Goal: Task Accomplishment & Management: Use online tool/utility

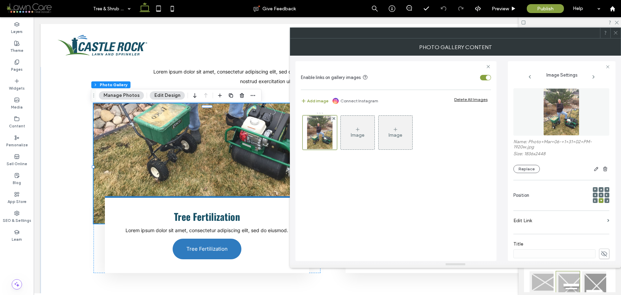
click at [522, 163] on div "Name: Photo+Mar+06-+1+31+02+PM-1920w.jpg Size: 1836x2448 Replace" at bounding box center [561, 156] width 96 height 34
click at [521, 169] on button "Replace" at bounding box center [526, 169] width 26 height 8
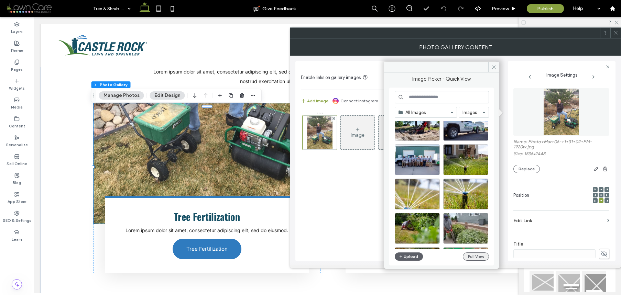
scroll to position [127, 0]
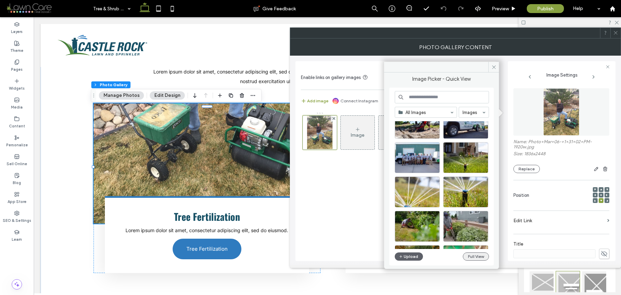
click at [470, 258] on button "Full View" at bounding box center [476, 257] width 26 height 8
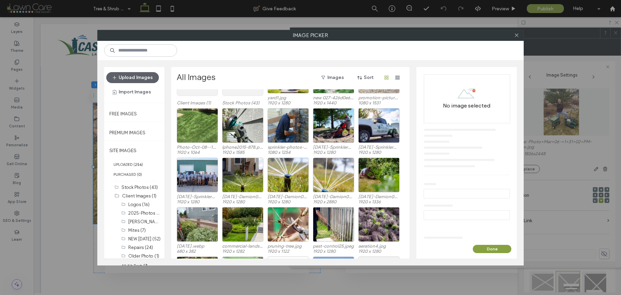
scroll to position [11, 0]
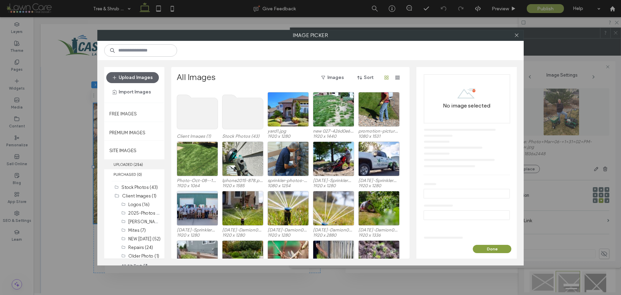
click at [146, 163] on label "UPLOADED ( 256 )" at bounding box center [134, 164] width 60 height 10
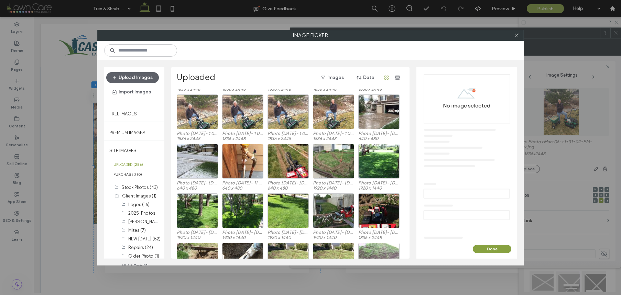
scroll to position [1331, 0]
click at [203, 216] on div "Select" at bounding box center [197, 210] width 41 height 35
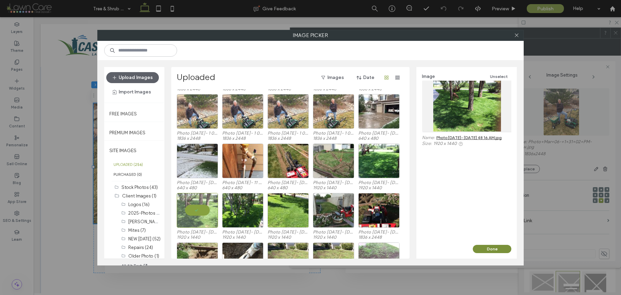
click at [487, 247] on button "Done" at bounding box center [492, 249] width 38 height 8
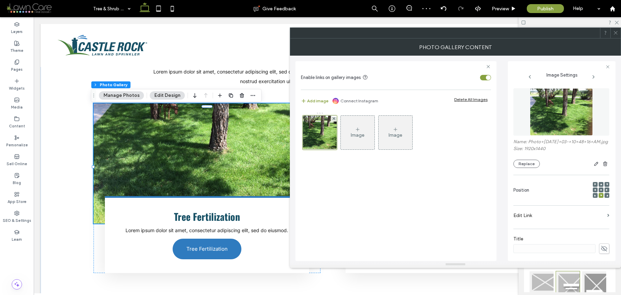
click at [600, 190] on icon at bounding box center [601, 190] width 2 height 2
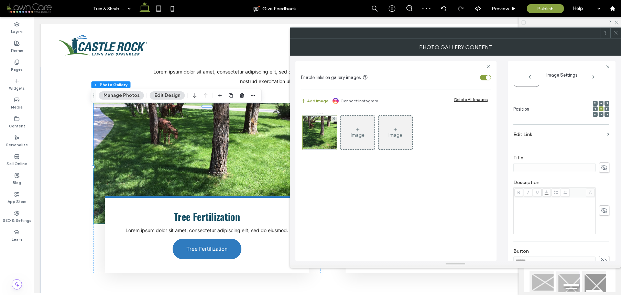
scroll to position [148, 0]
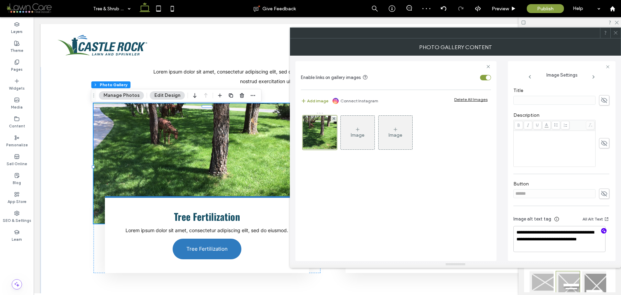
click at [602, 229] on use "button" at bounding box center [604, 231] width 4 height 4
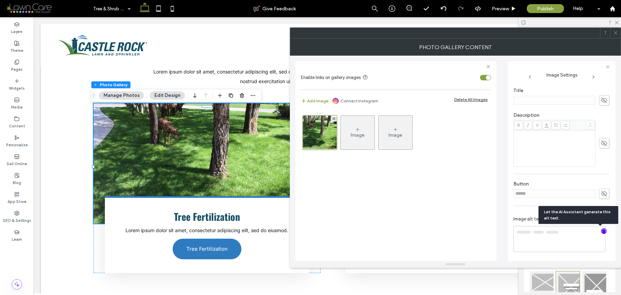
type textarea "**********"
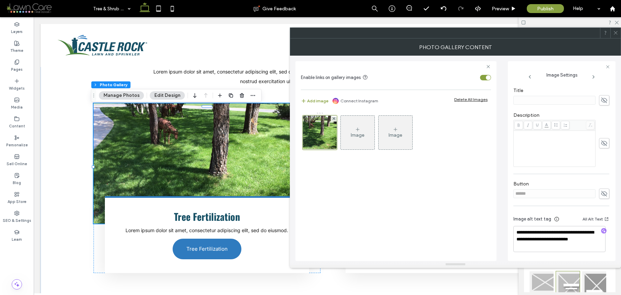
click at [614, 32] on use at bounding box center [614, 32] width 3 height 3
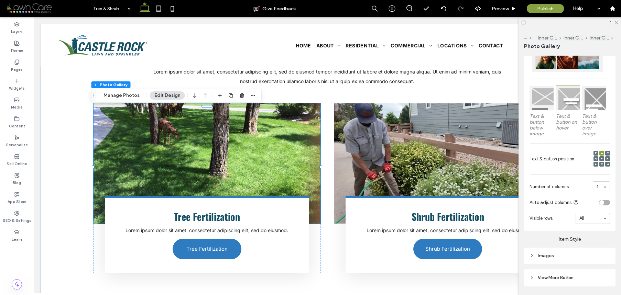
scroll to position [228, 0]
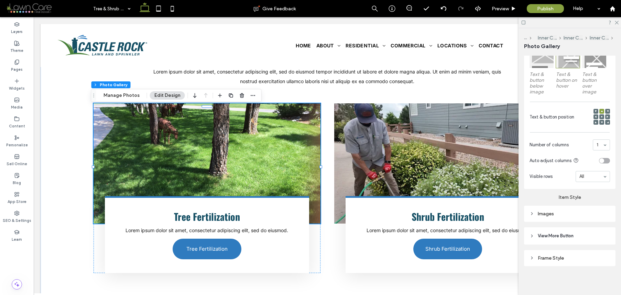
click at [578, 214] on div "Images" at bounding box center [569, 214] width 80 height 6
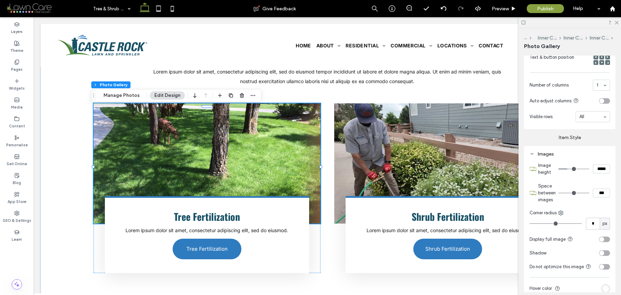
scroll to position [364, 0]
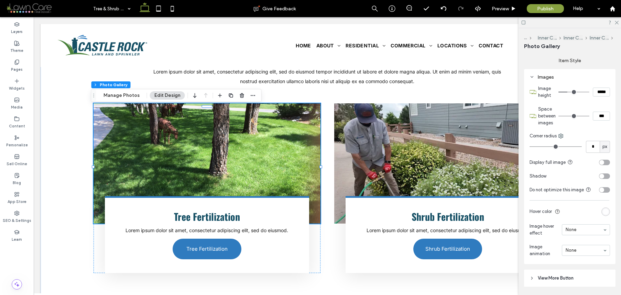
click at [601, 190] on div "toggle" at bounding box center [604, 189] width 11 height 5
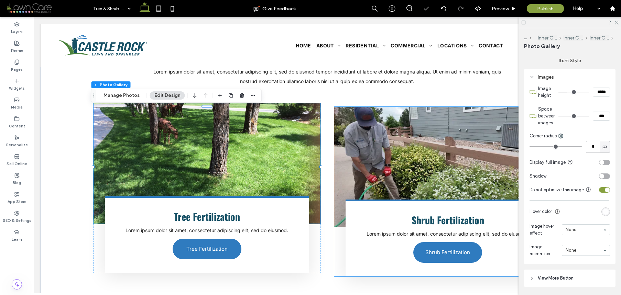
click at [461, 229] on p "Lorem ipsum dolor sit amet, consectetur adipiscing elit, sed do eiusmod." at bounding box center [448, 234] width 184 height 10
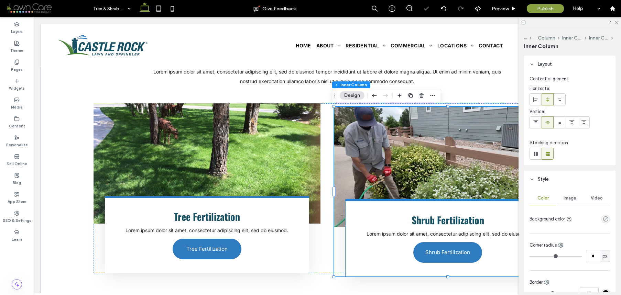
click at [463, 232] on span "Lorem ipsum dolor sit amet, consectetur adipiscing elit, sed do eiusmod." at bounding box center [447, 234] width 163 height 6
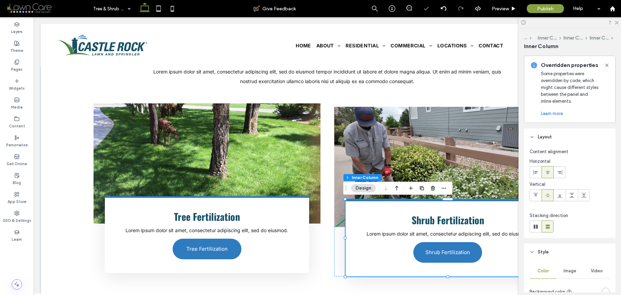
click at [473, 233] on span "Lorem ipsum dolor sit amet, consectetur adipiscing elit, sed do eiusmod." at bounding box center [447, 234] width 163 height 6
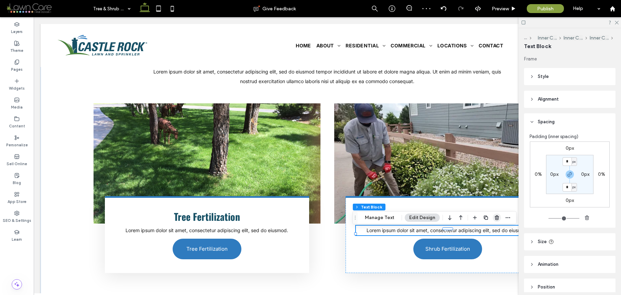
click at [495, 218] on use "button" at bounding box center [497, 217] width 4 height 4
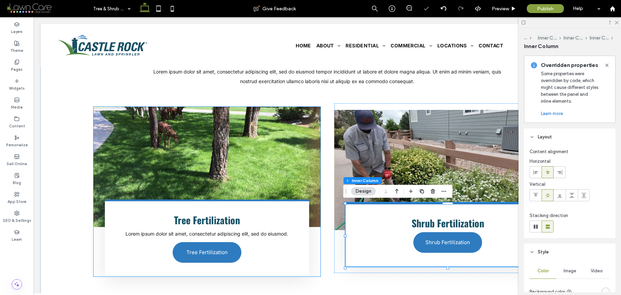
click at [274, 237] on p "Lorem ipsum dolor sit amet, consectetur adipiscing elit, sed do eiusmod." at bounding box center [207, 234] width 184 height 10
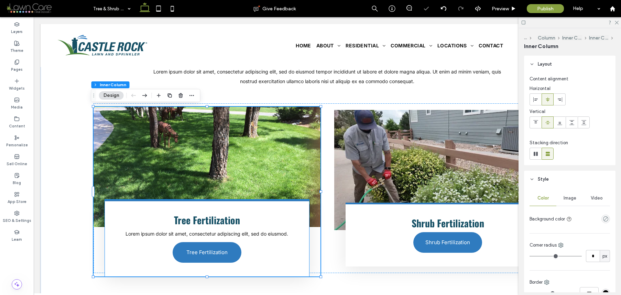
click at [274, 236] on span "Lorem ipsum dolor sit amet, consectetur adipiscing elit, sed do eiusmod." at bounding box center [206, 234] width 163 height 6
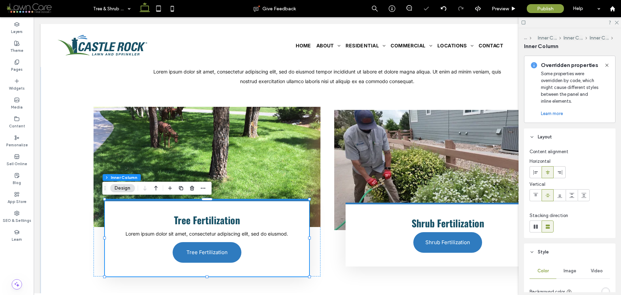
click at [274, 235] on span "Lorem ipsum dolor sit amet, consectetur adipiscing elit, sed do eiusmod." at bounding box center [206, 234] width 163 height 6
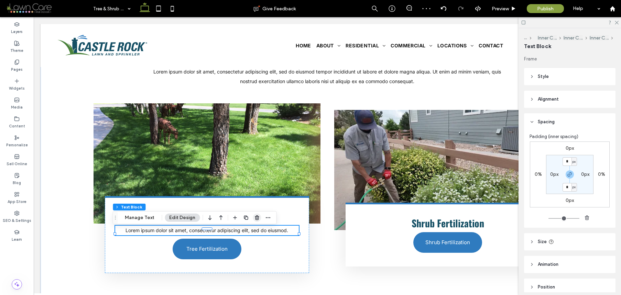
click at [256, 219] on icon "button" at bounding box center [256, 217] width 5 height 5
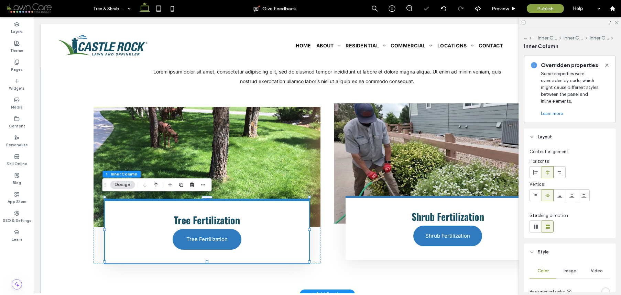
click at [275, 244] on div "Tree Fertilization Tree Fertilization" at bounding box center [207, 232] width 204 height 64
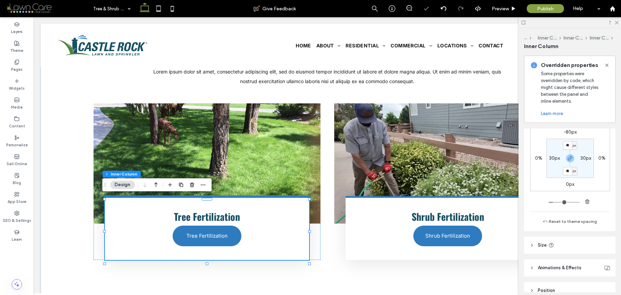
scroll to position [224, 0]
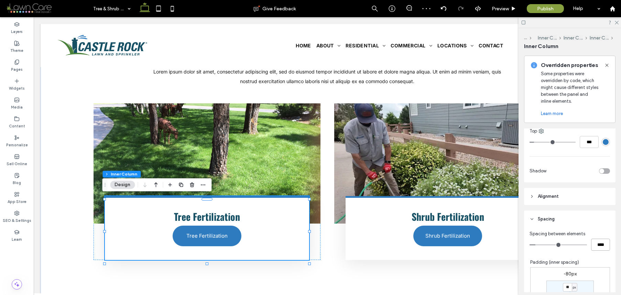
click at [593, 242] on input "****" at bounding box center [600, 245] width 19 height 12
type input "**"
type input "****"
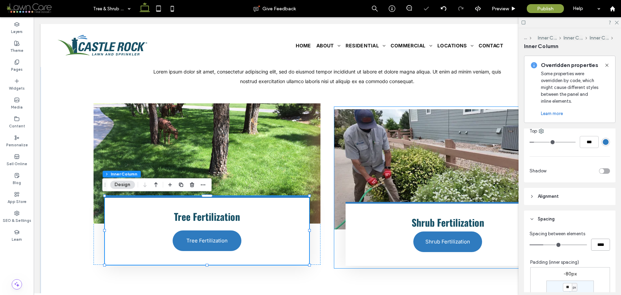
click at [374, 222] on h4 "Shrub Fertilization" at bounding box center [448, 223] width 184 height 11
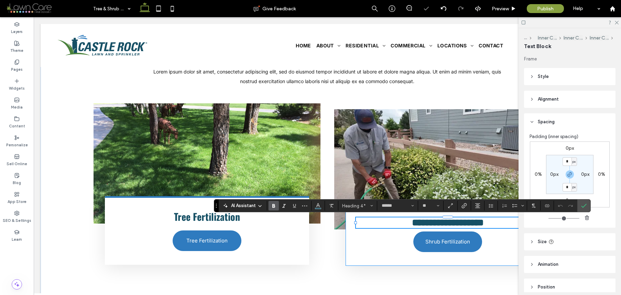
click at [366, 247] on div "**********" at bounding box center [447, 234] width 204 height 64
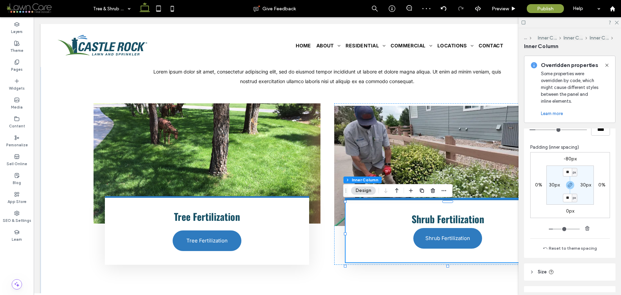
scroll to position [266, 0]
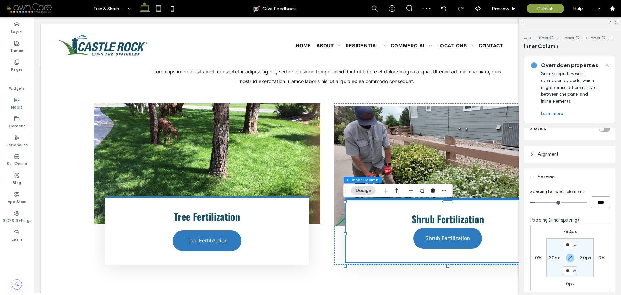
click at [595, 200] on input "****" at bounding box center [600, 203] width 19 height 12
type input "**"
type input "****"
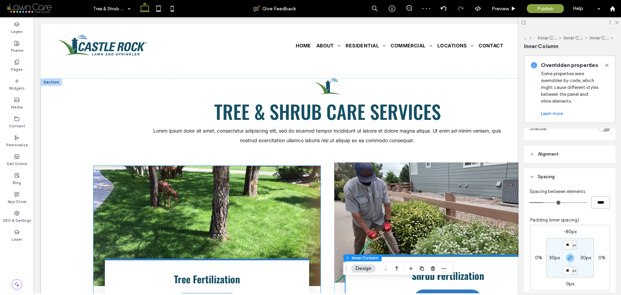
scroll to position [437, 0]
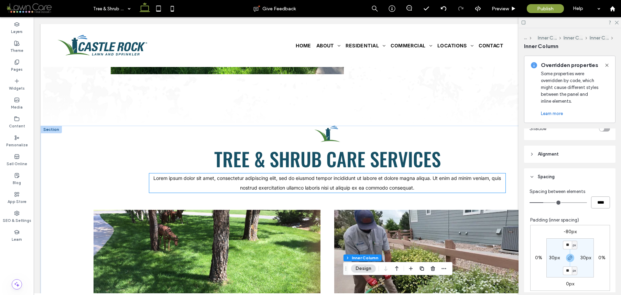
click at [221, 184] on p "Lorem ipsum dolor sit amet, consectetur adipiscing elit, sed do eiusmod tempor …" at bounding box center [327, 183] width 356 height 19
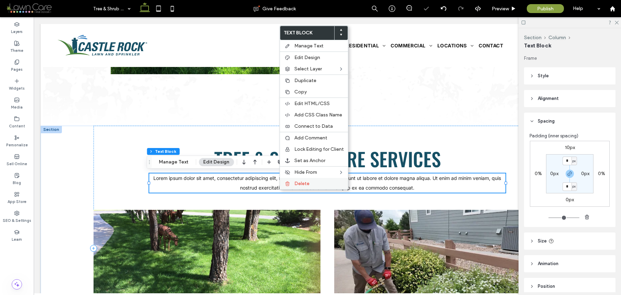
click at [314, 187] on div "Delete" at bounding box center [314, 183] width 68 height 11
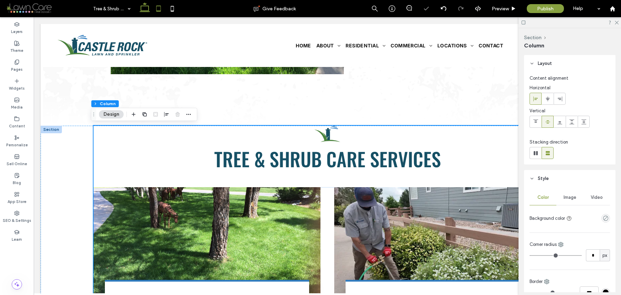
click at [159, 8] on icon at bounding box center [159, 9] width 14 height 14
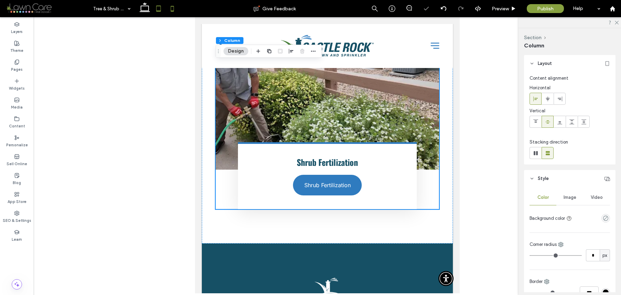
click at [168, 12] on icon at bounding box center [172, 9] width 14 height 14
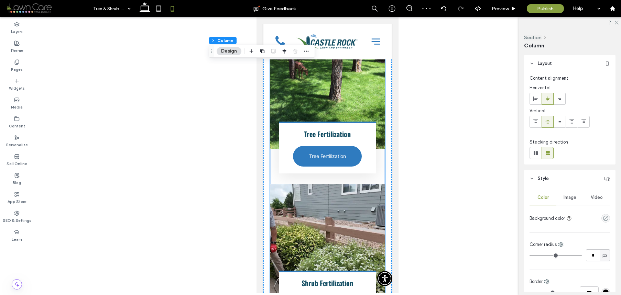
type input "**"
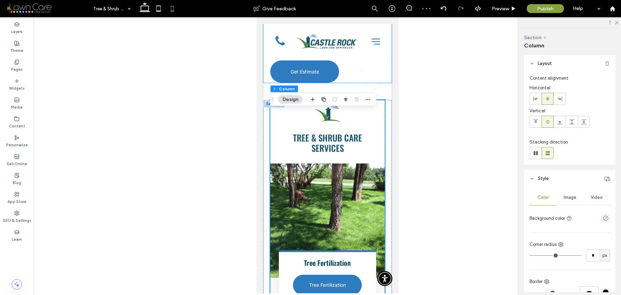
scroll to position [388, 0]
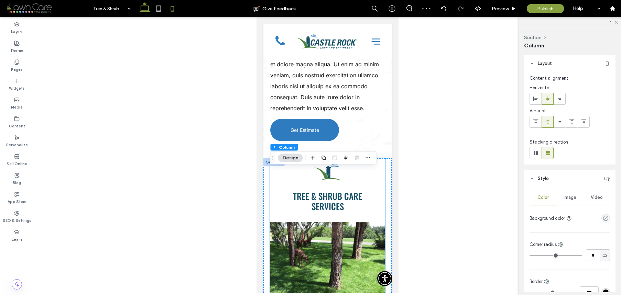
click at [144, 9] on icon at bounding box center [145, 9] width 14 height 14
type input "***"
type input "****"
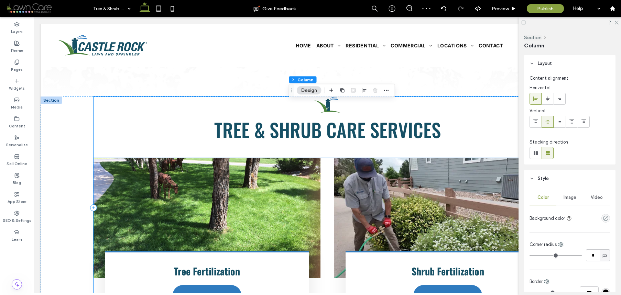
scroll to position [458, 0]
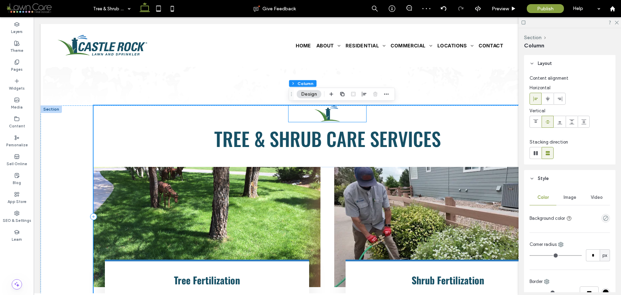
click at [328, 118] on img at bounding box center [327, 114] width 78 height 16
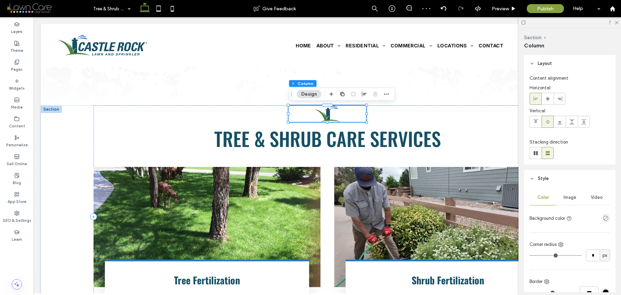
click at [328, 118] on div at bounding box center [327, 114] width 78 height 16
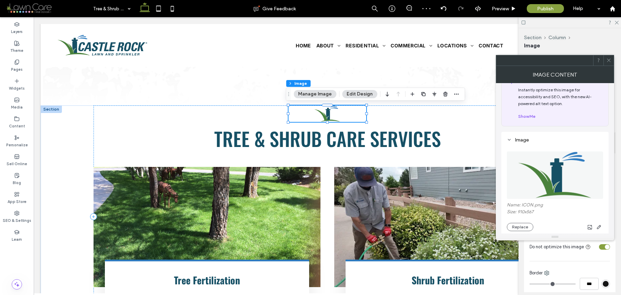
scroll to position [60, 0]
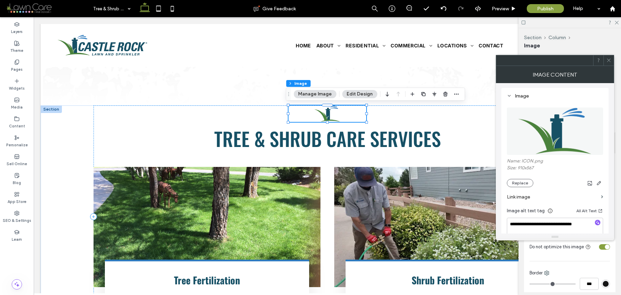
click at [605, 60] on div at bounding box center [608, 60] width 10 height 10
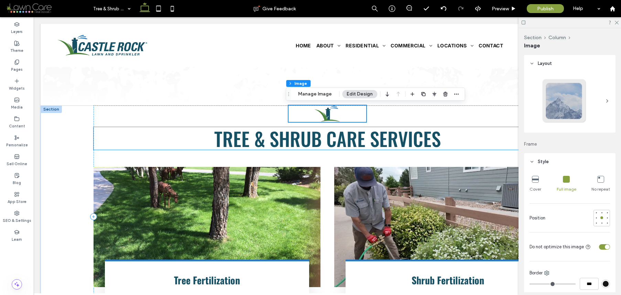
scroll to position [325, 0]
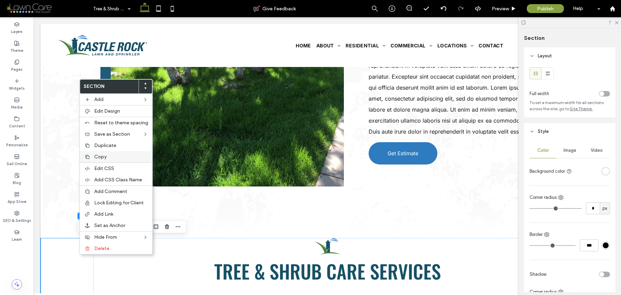
click at [102, 157] on span "Copy" at bounding box center [100, 157] width 12 height 6
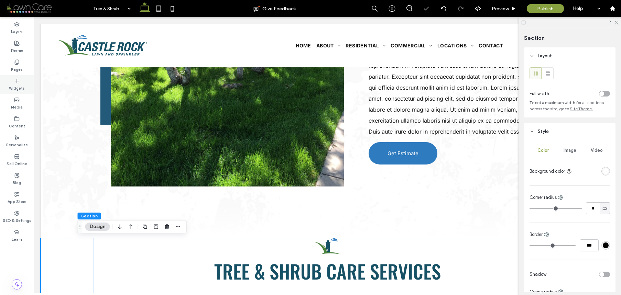
click at [20, 67] on label "Pages" at bounding box center [17, 69] width 12 height 8
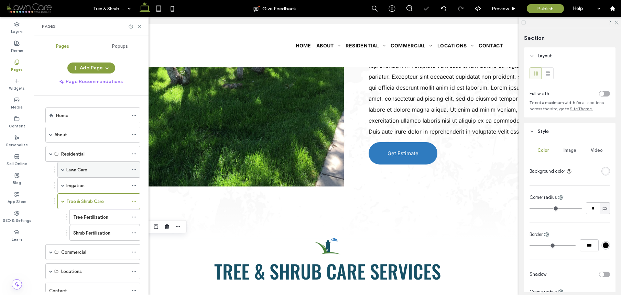
scroll to position [24, 0]
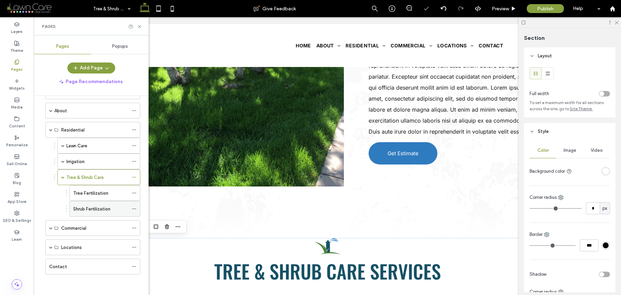
click at [92, 201] on div "Shrub Fertilization" at bounding box center [104, 209] width 71 height 16
click at [93, 195] on label "Tree Fertilization" at bounding box center [90, 193] width 35 height 12
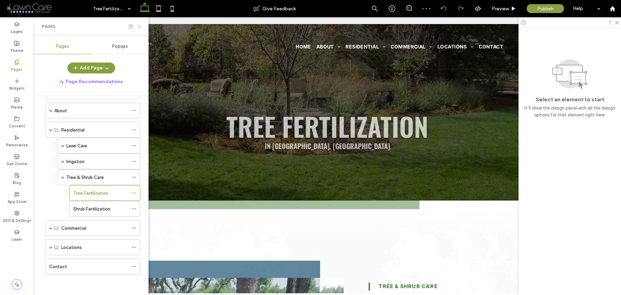
click at [137, 25] on icon at bounding box center [139, 26] width 5 height 5
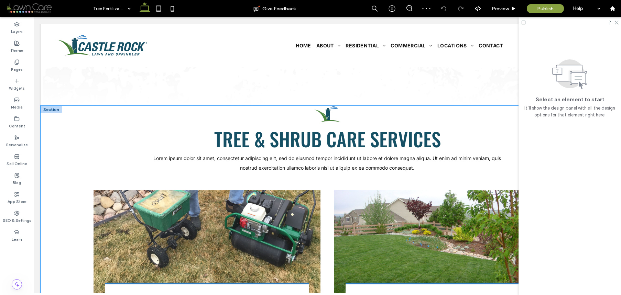
scroll to position [457, 0]
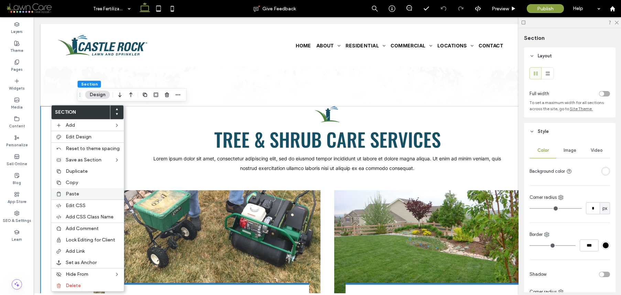
click at [71, 192] on span "Paste" at bounding box center [72, 194] width 13 height 6
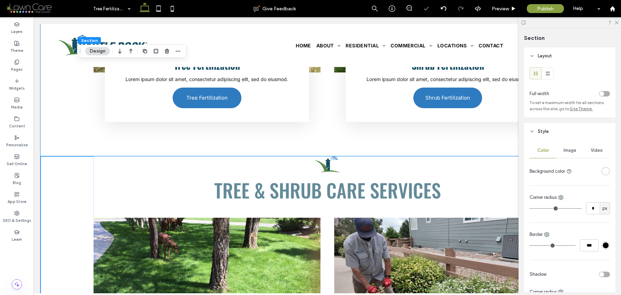
scroll to position [596, 0]
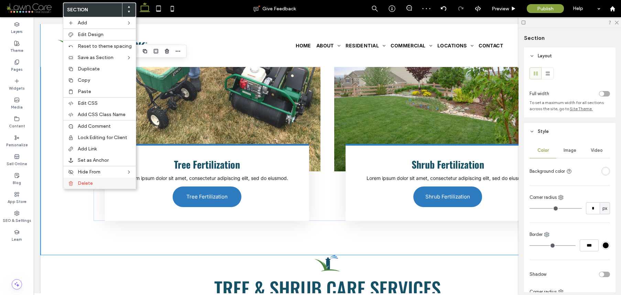
click at [85, 185] on span "Delete" at bounding box center [85, 183] width 15 height 6
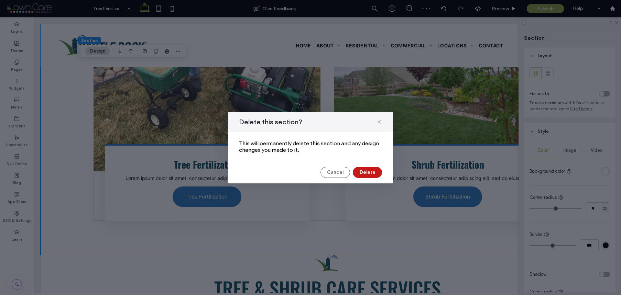
click at [364, 171] on button "Delete" at bounding box center [367, 172] width 29 height 11
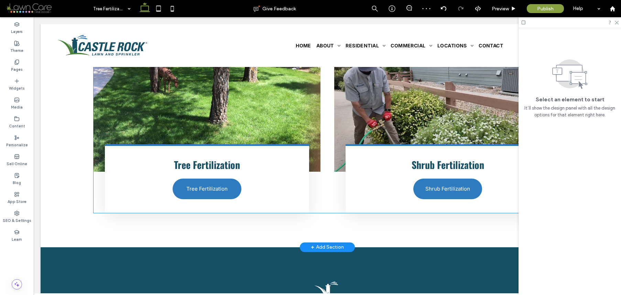
scroll to position [640, 0]
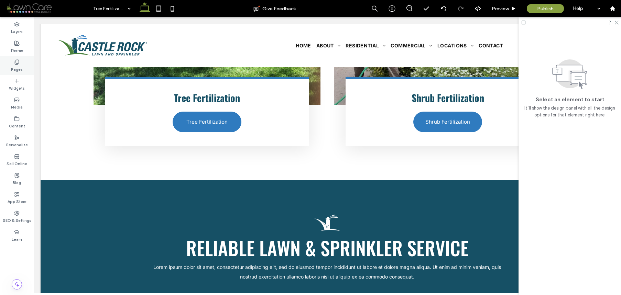
click at [22, 68] on div "Pages" at bounding box center [17, 65] width 34 height 19
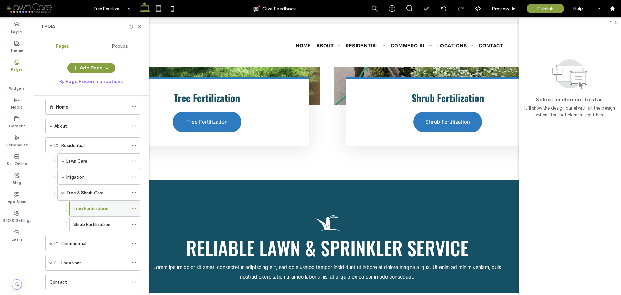
scroll to position [13, 0]
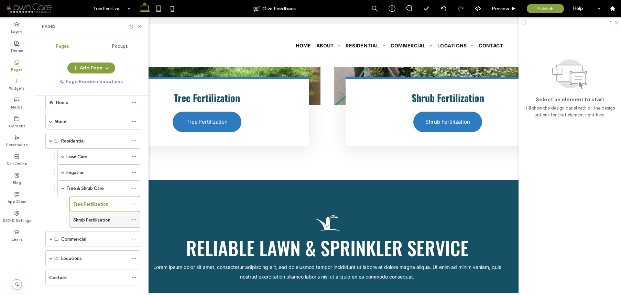
click at [84, 218] on label "Shrub Fertilization" at bounding box center [91, 220] width 37 height 12
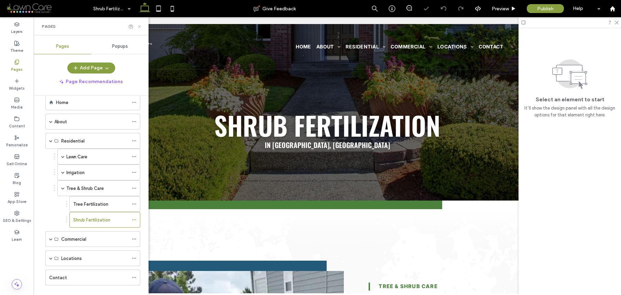
click at [140, 28] on icon at bounding box center [139, 26] width 5 height 5
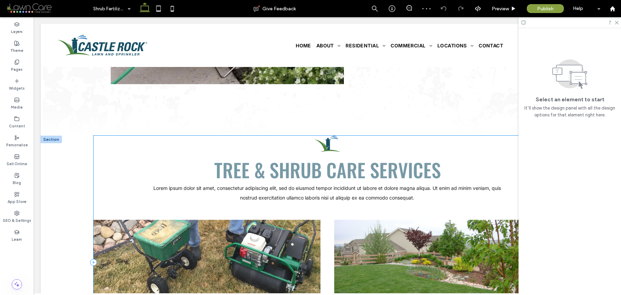
scroll to position [434, 0]
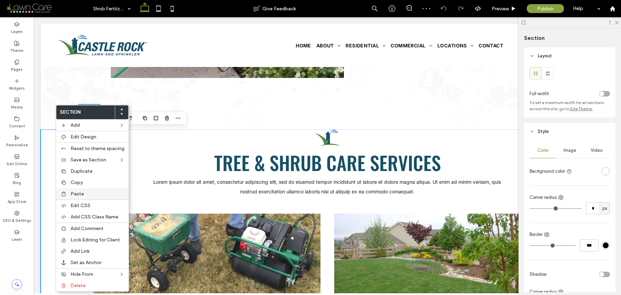
click at [78, 196] on span "Paste" at bounding box center [76, 194] width 13 height 6
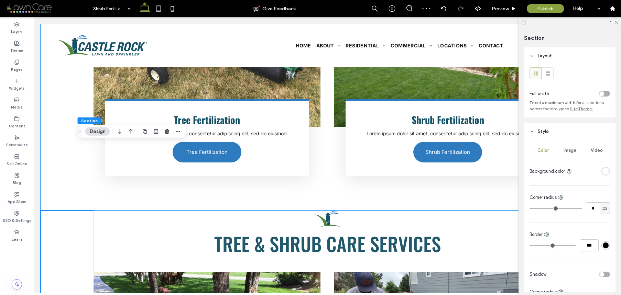
scroll to position [566, 0]
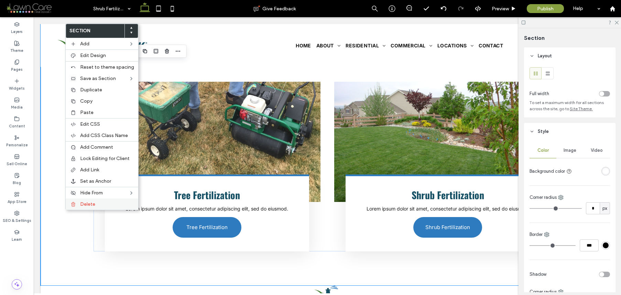
click at [82, 208] on div "Delete" at bounding box center [102, 204] width 73 height 11
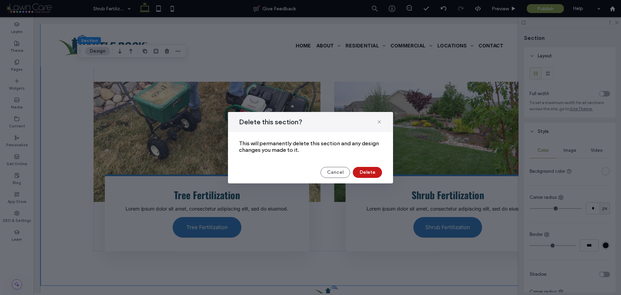
click at [375, 173] on button "Delete" at bounding box center [367, 172] width 29 height 11
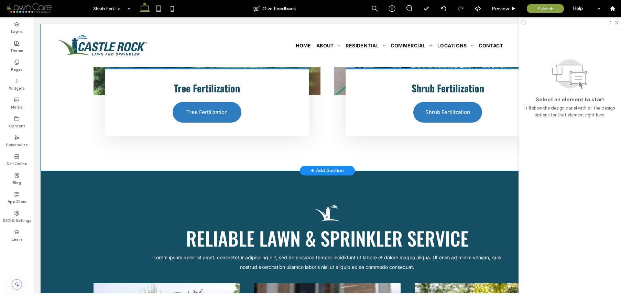
scroll to position [648, 0]
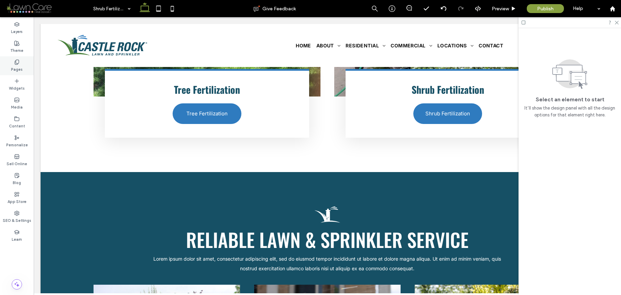
click at [21, 60] on div "Pages" at bounding box center [17, 65] width 34 height 19
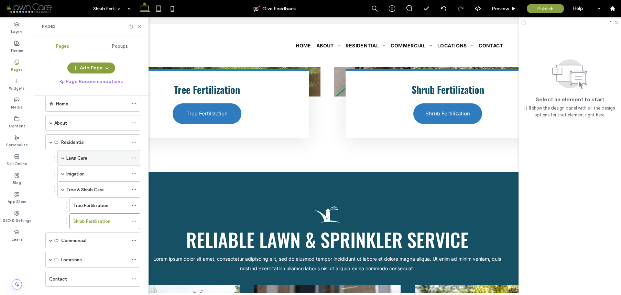
scroll to position [24, 0]
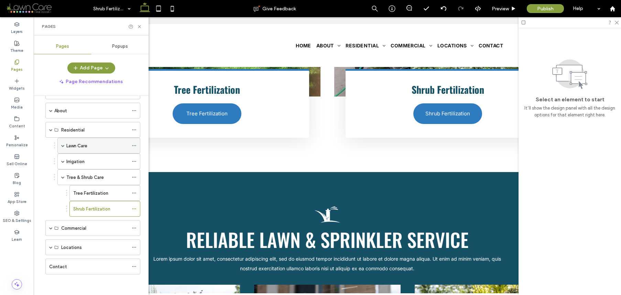
click at [82, 148] on label "Lawn Care" at bounding box center [76, 146] width 21 height 12
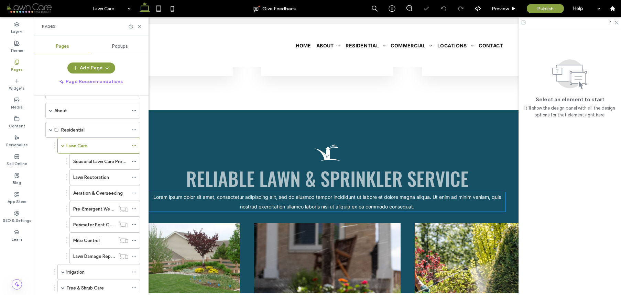
scroll to position [733, 0]
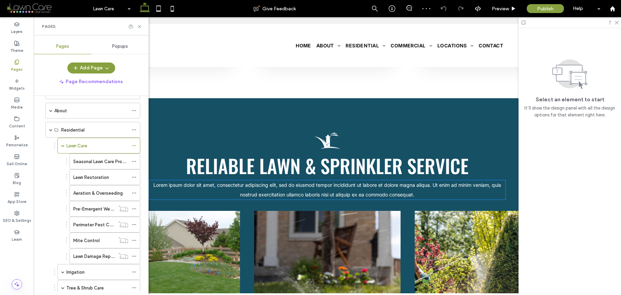
click at [282, 195] on span "Lorem ipsum dolor sit amet, consectetur adipiscing elit, sed do eiusmod tempor …" at bounding box center [326, 189] width 347 height 15
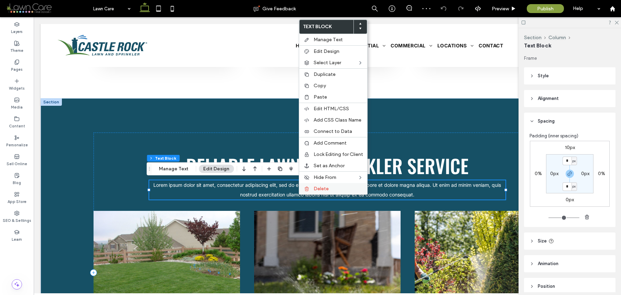
click at [336, 191] on label "Delete" at bounding box center [337, 189] width 49 height 6
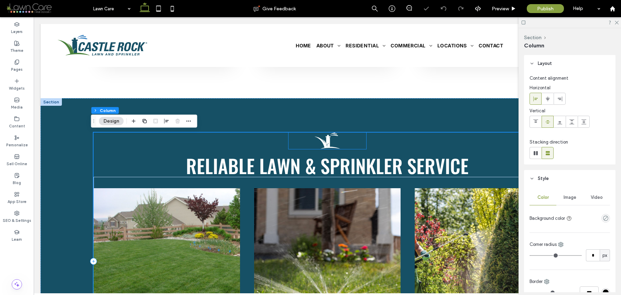
click at [330, 146] on img at bounding box center [327, 141] width 78 height 16
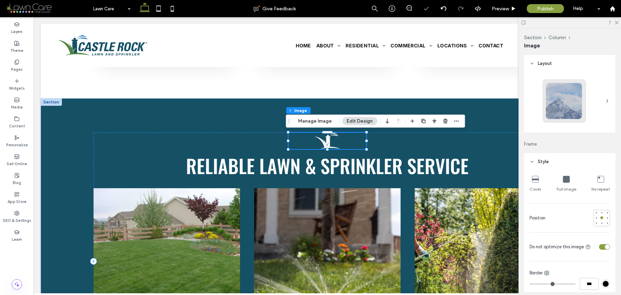
click at [330, 146] on div at bounding box center [327, 141] width 78 height 16
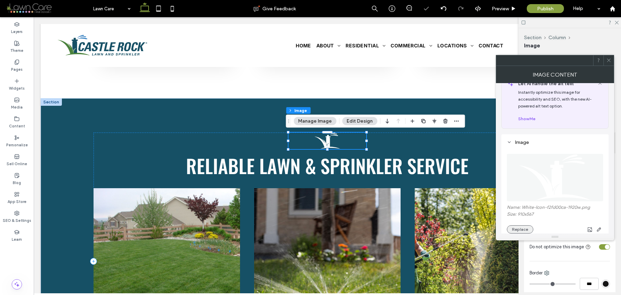
scroll to position [63, 0]
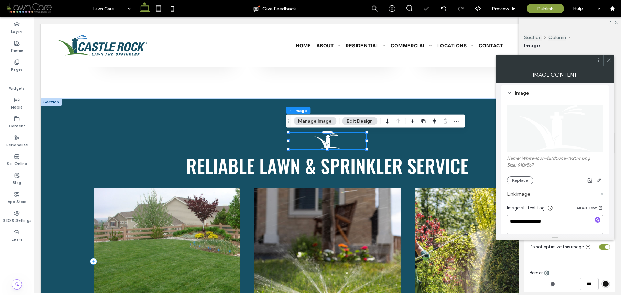
drag, startPoint x: 553, startPoint y: 220, endPoint x: 511, endPoint y: 210, distance: 42.4
click at [507, 208] on div "**********" at bounding box center [555, 191] width 96 height 186
type textarea "**********"
click at [608, 60] on icon at bounding box center [608, 60] width 5 height 5
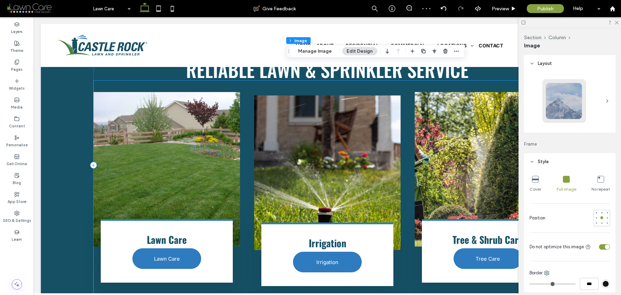
scroll to position [807, 0]
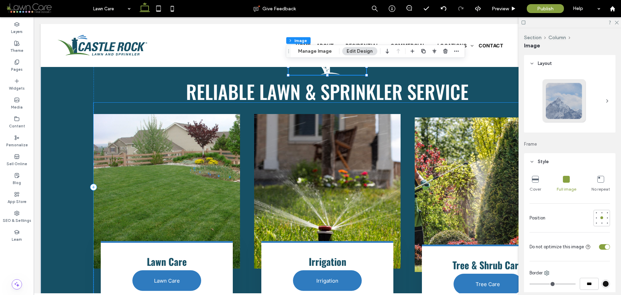
click at [472, 194] on link at bounding box center [487, 195] width 146 height 155
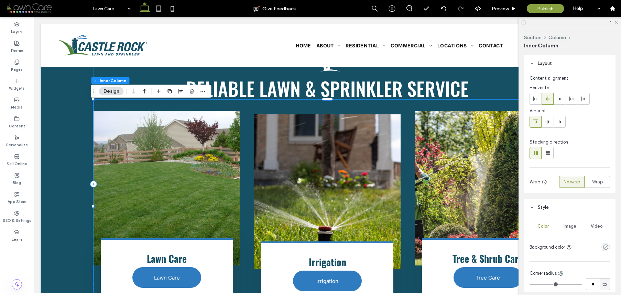
scroll to position [931, 0]
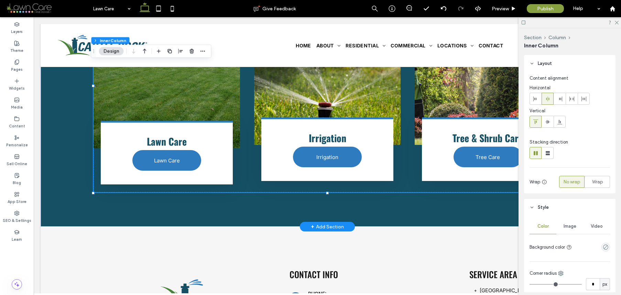
click at [220, 143] on div "Lawn Care Lawn Care" at bounding box center [167, 153] width 132 height 64
click at [221, 148] on div "Lawn Care Lawn Care" at bounding box center [167, 153] width 132 height 64
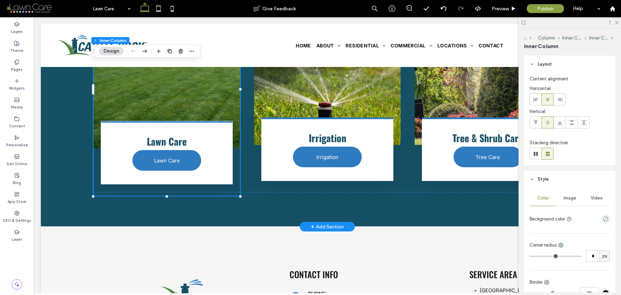
click at [221, 148] on div "Lawn Care Lawn Care" at bounding box center [167, 153] width 132 height 64
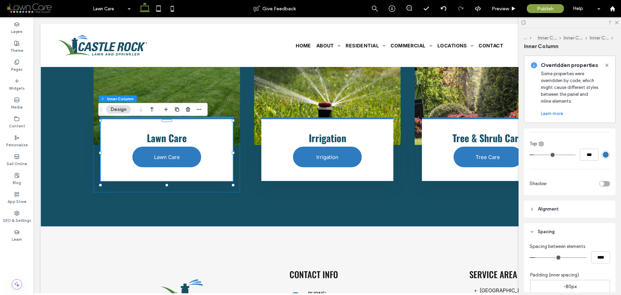
scroll to position [276, 0]
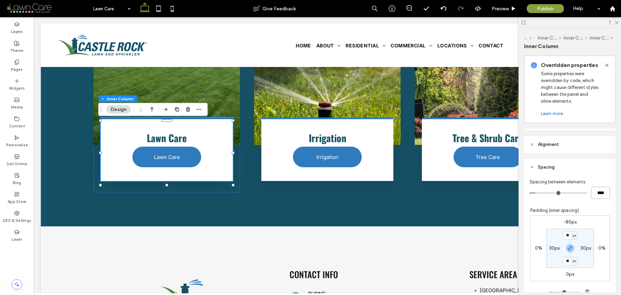
click at [603, 196] on input "****" at bounding box center [600, 193] width 19 height 12
type input "**"
type input "****"
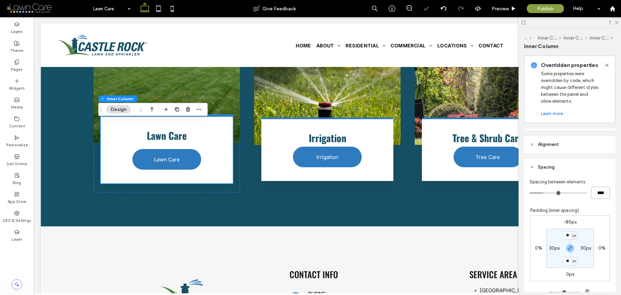
scroll to position [929, 0]
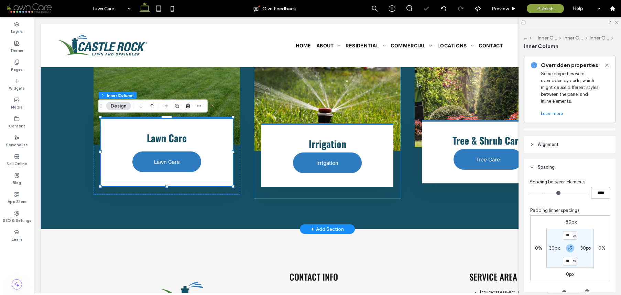
click at [370, 140] on h4 "Irrigation" at bounding box center [326, 144] width 111 height 11
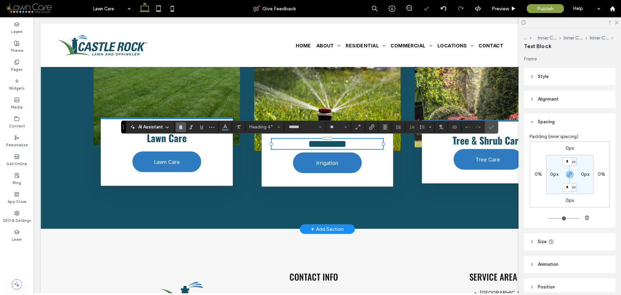
click at [375, 169] on div "**********" at bounding box center [327, 155] width 132 height 64
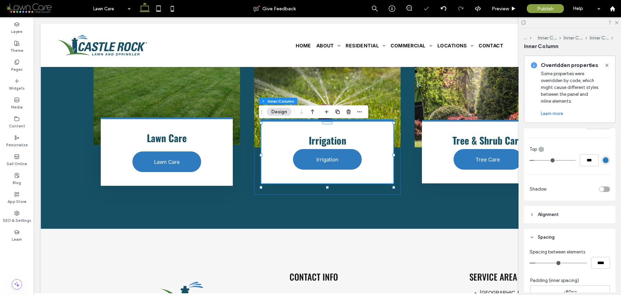
scroll to position [287, 0]
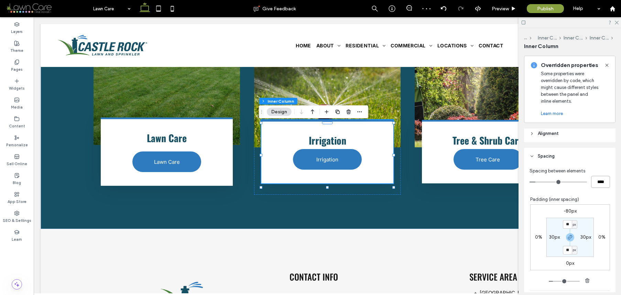
click at [603, 179] on input "****" at bounding box center [600, 182] width 19 height 12
type input "**"
type input "****"
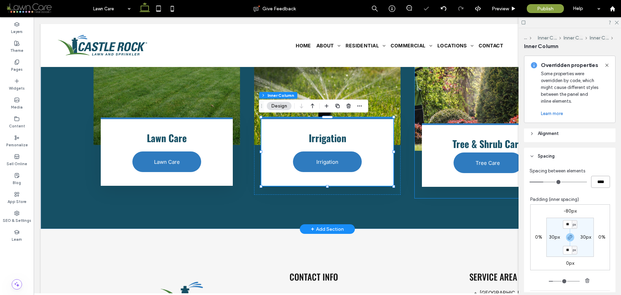
click at [442, 164] on div "Tree & Shrub Care Tree Care" at bounding box center [488, 155] width 132 height 64
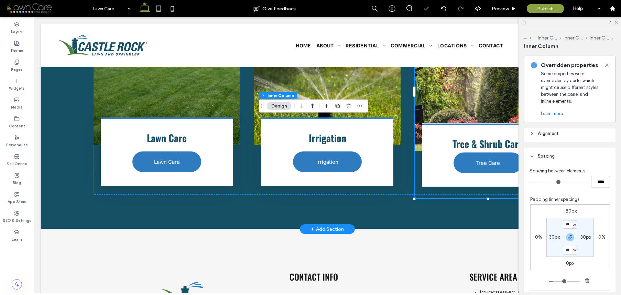
click at [442, 164] on div "Tree & Shrub Care Tree Care" at bounding box center [488, 155] width 132 height 64
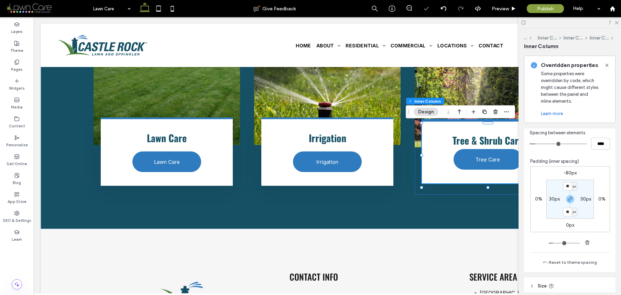
scroll to position [292, 0]
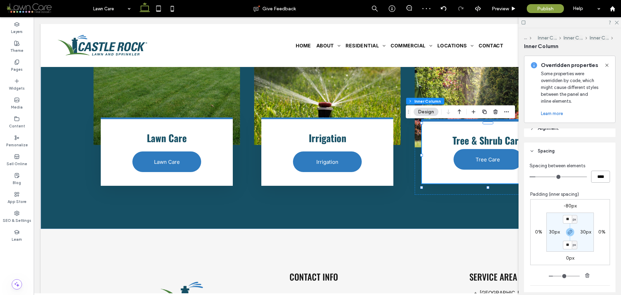
click at [600, 174] on input "****" at bounding box center [600, 177] width 19 height 12
type input "**"
type input "****"
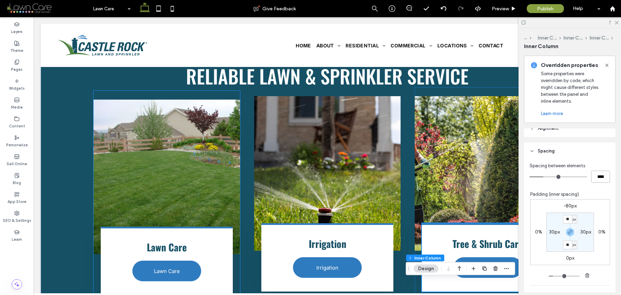
scroll to position [677, 0]
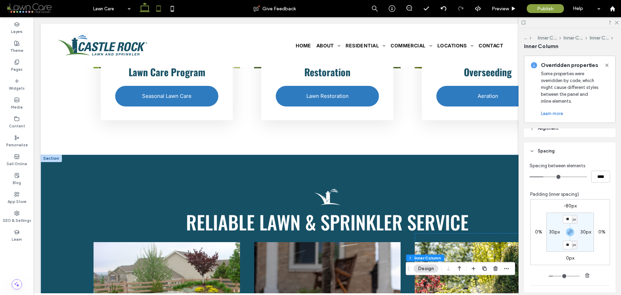
click at [161, 9] on icon at bounding box center [159, 9] width 14 height 14
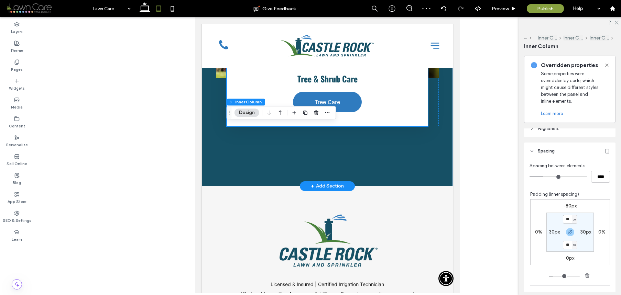
scroll to position [2076, 0]
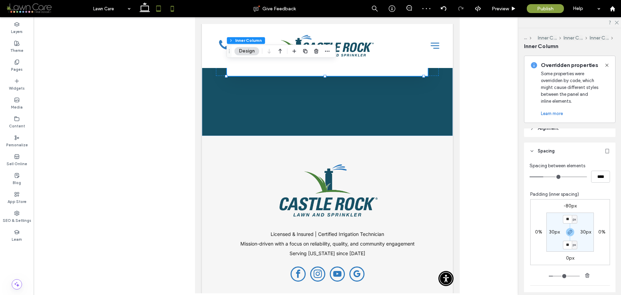
click at [169, 8] on icon at bounding box center [172, 9] width 14 height 14
type input "**"
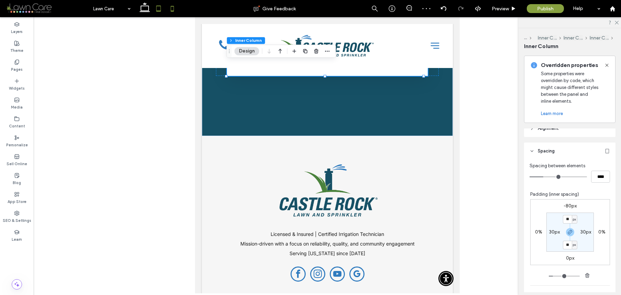
type input "**"
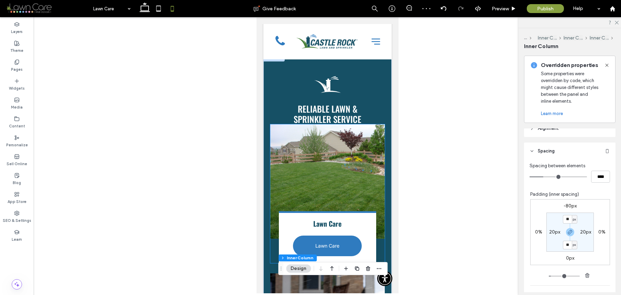
scroll to position [959, 0]
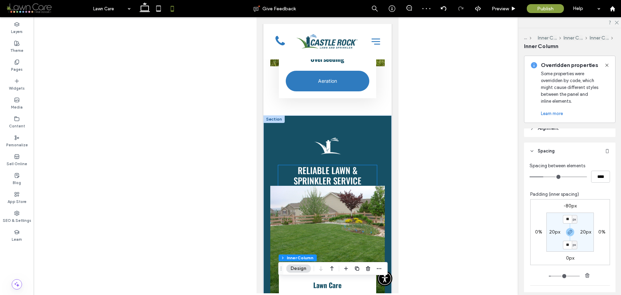
click at [349, 167] on span "Reliable Lawn & Sprinkler Service" at bounding box center [327, 175] width 68 height 23
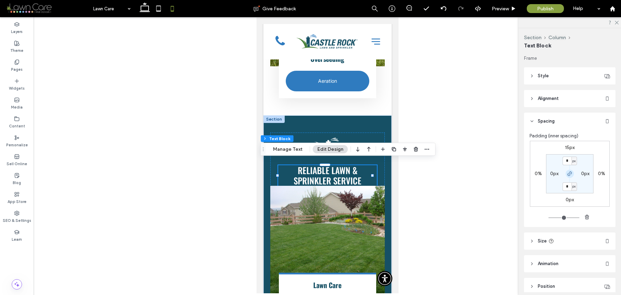
click at [567, 173] on icon "button" at bounding box center [569, 173] width 5 height 5
click at [568, 196] on div "15px 0% 0px 0% * px 0px 0px 0px" at bounding box center [570, 174] width 80 height 66
click at [568, 199] on label "0px" at bounding box center [569, 200] width 8 height 6
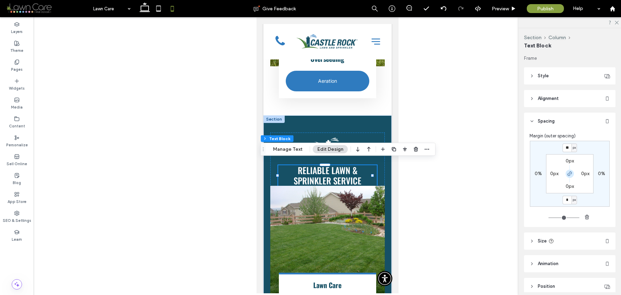
click at [569, 176] on icon "button" at bounding box center [569, 173] width 5 height 5
click at [563, 197] on input "*" at bounding box center [566, 200] width 9 height 9
type input "**"
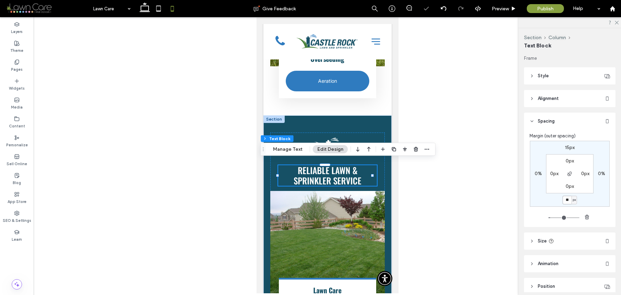
drag, startPoint x: 568, startPoint y: 200, endPoint x: 541, endPoint y: 179, distance: 34.5
click at [544, 187] on div "15px 0% ** px 0% 0px 0px 0px 0px" at bounding box center [570, 174] width 80 height 66
type input "**"
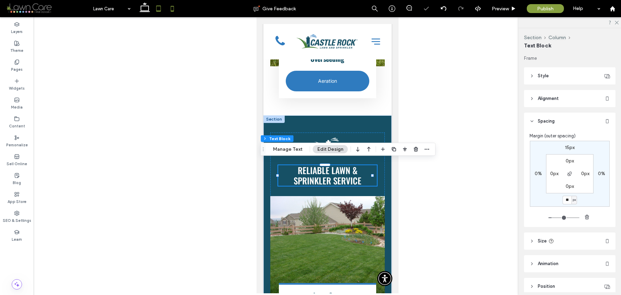
click at [160, 14] on icon at bounding box center [159, 9] width 14 height 14
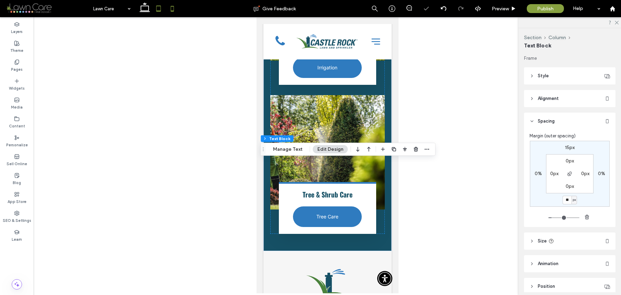
type input "*"
type input "**"
type input "****"
type input "*"
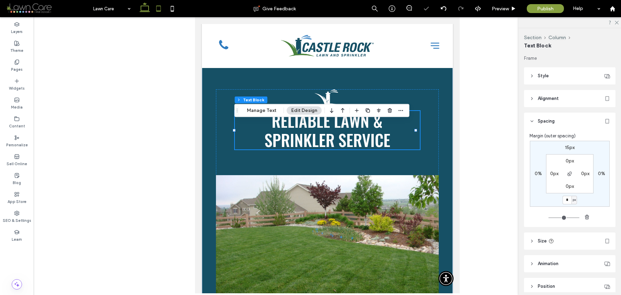
click at [149, 13] on icon at bounding box center [145, 9] width 14 height 14
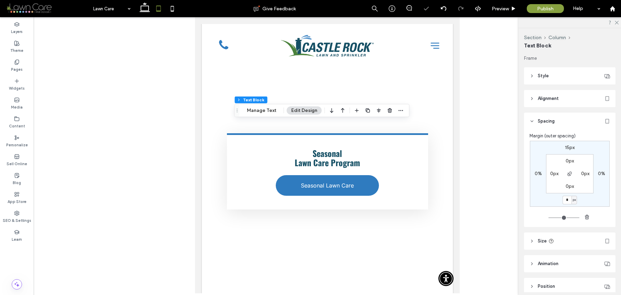
type input "***"
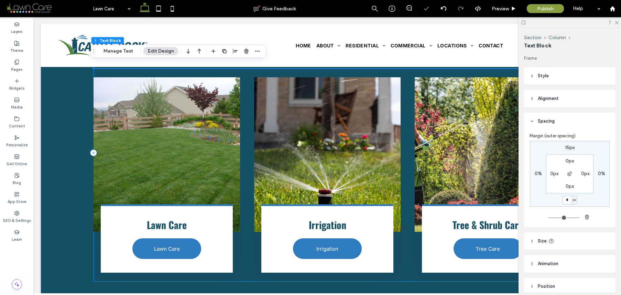
scroll to position [958, 0]
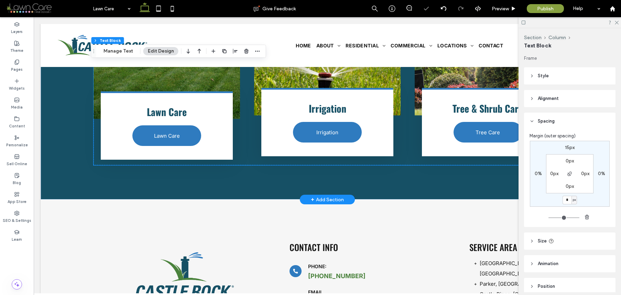
click at [210, 79] on link at bounding box center [166, 41] width 146 height 155
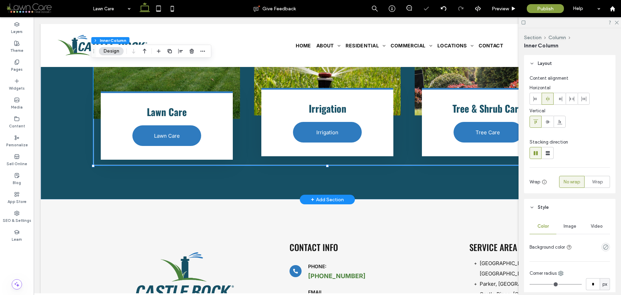
click at [231, 85] on link at bounding box center [166, 41] width 146 height 155
click at [211, 83] on link at bounding box center [166, 41] width 146 height 155
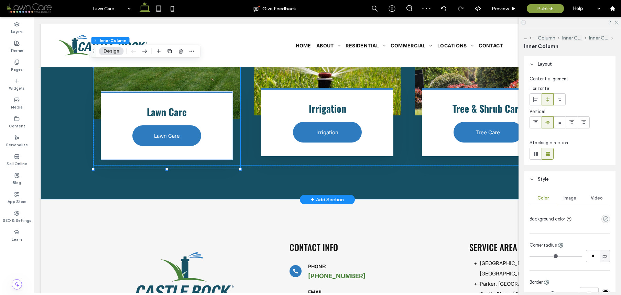
click at [175, 77] on link at bounding box center [166, 41] width 146 height 155
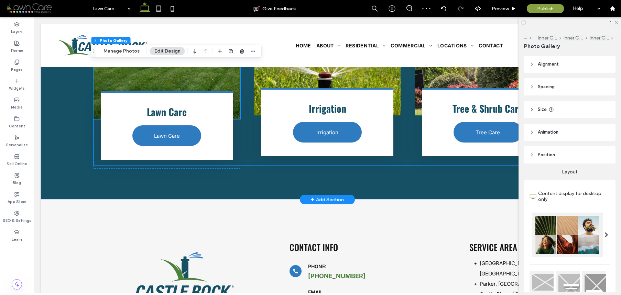
click at [157, 77] on link at bounding box center [166, 41] width 146 height 155
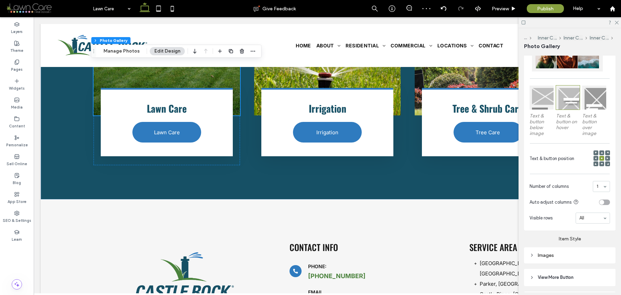
scroll to position [228, 0]
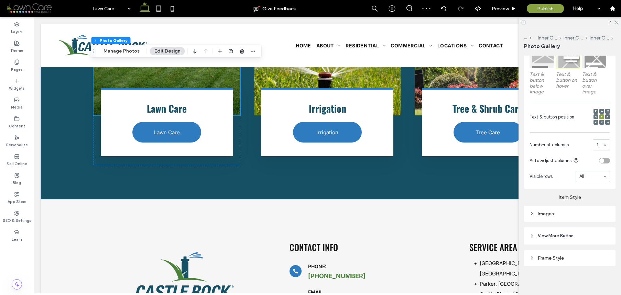
click at [546, 217] on div "Images" at bounding box center [569, 213] width 80 height 9
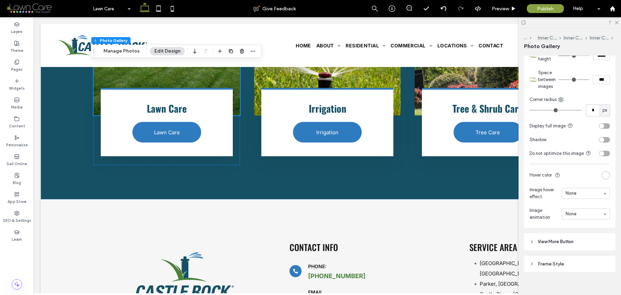
scroll to position [413, 0]
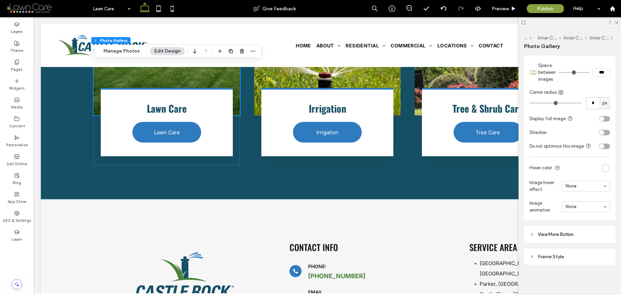
click at [602, 145] on div "toggle" at bounding box center [604, 146] width 11 height 5
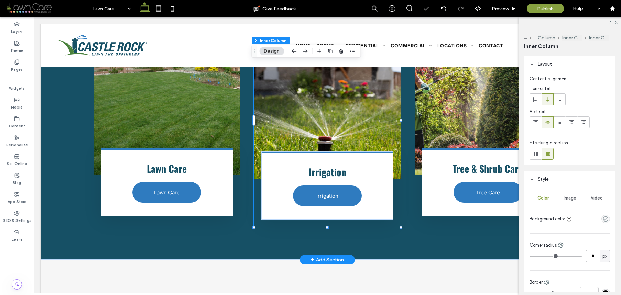
scroll to position [272, 0]
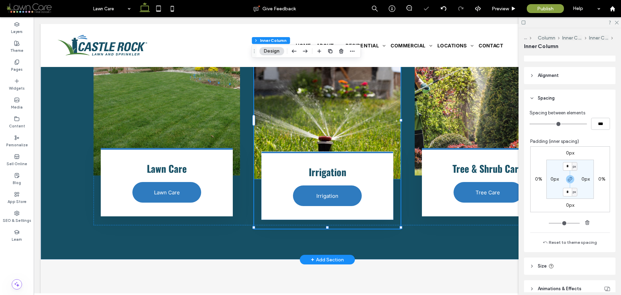
click at [335, 105] on link at bounding box center [327, 101] width 146 height 155
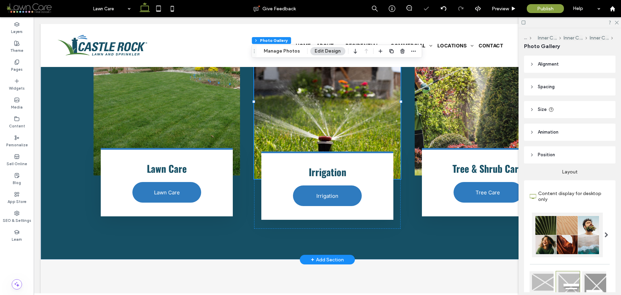
click at [304, 123] on link at bounding box center [327, 101] width 146 height 155
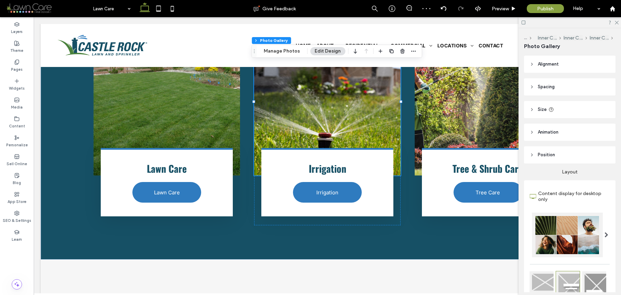
scroll to position [228, 0]
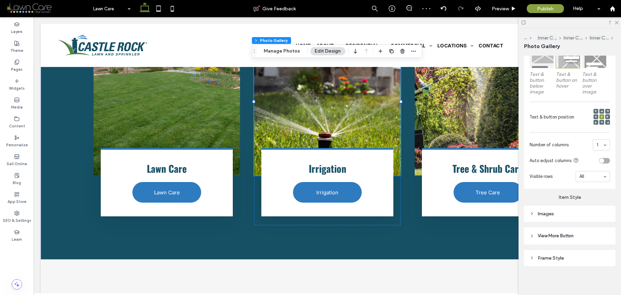
click at [573, 212] on div "Images" at bounding box center [569, 214] width 80 height 6
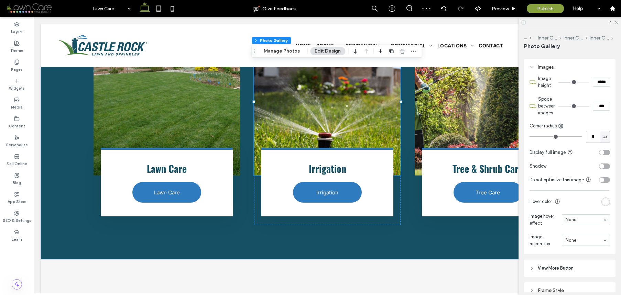
scroll to position [413, 0]
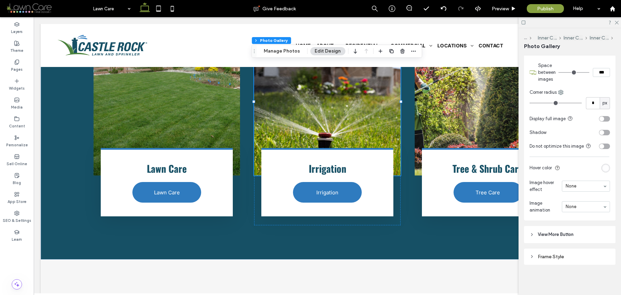
click at [599, 144] on div "toggle" at bounding box center [601, 146] width 5 height 5
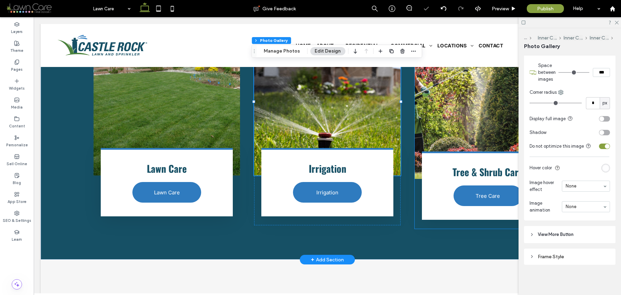
click at [495, 111] on link at bounding box center [487, 101] width 146 height 155
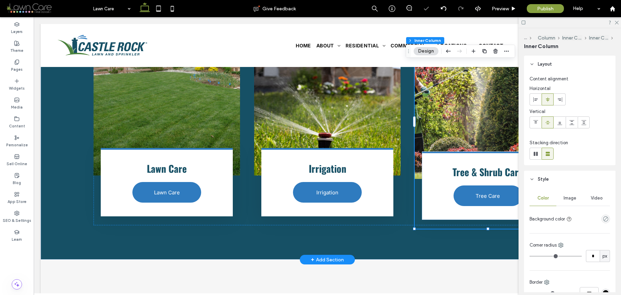
click at [473, 111] on link at bounding box center [487, 101] width 146 height 155
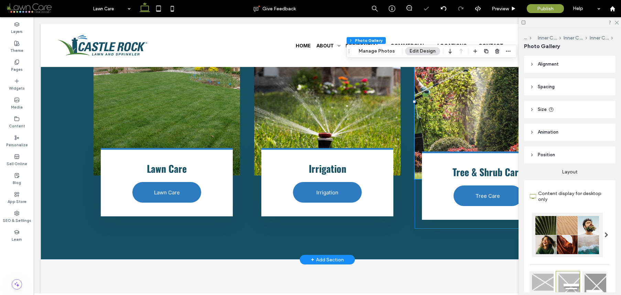
click at [452, 121] on link at bounding box center [487, 101] width 146 height 155
click at [445, 124] on link at bounding box center [487, 101] width 146 height 155
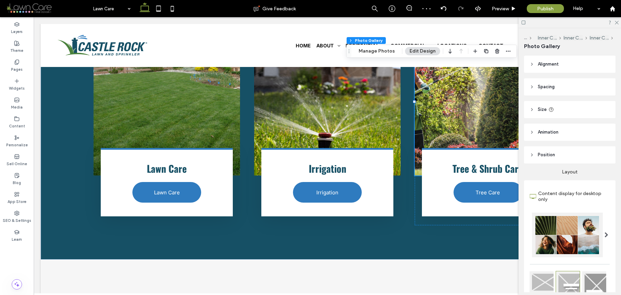
scroll to position [228, 0]
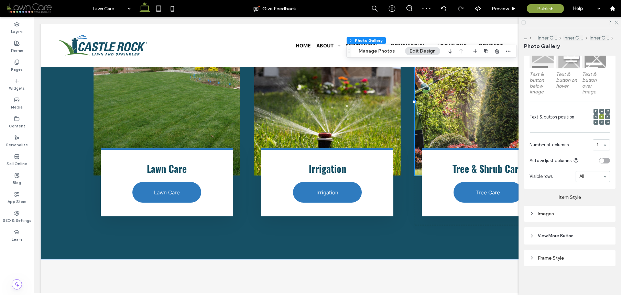
click at [559, 215] on div "Images" at bounding box center [569, 213] width 80 height 9
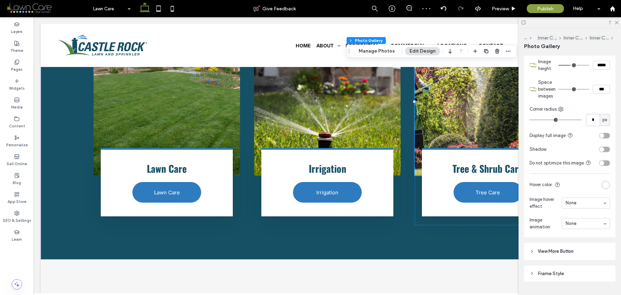
scroll to position [413, 0]
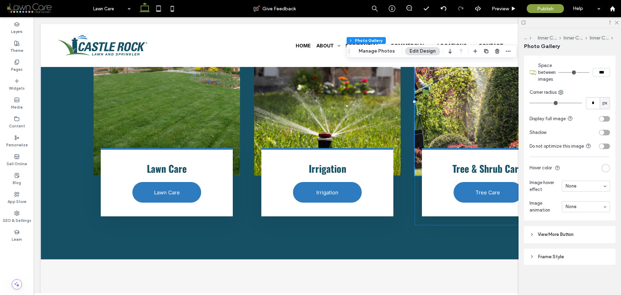
click at [602, 144] on div "toggle" at bounding box center [604, 146] width 11 height 5
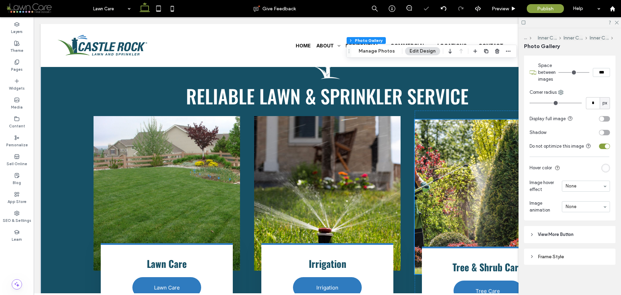
scroll to position [752, 0]
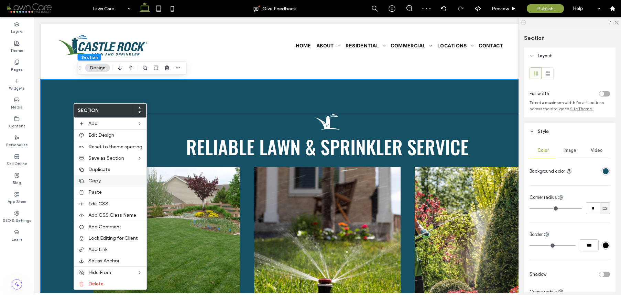
click at [100, 179] on span "Copy" at bounding box center [94, 181] width 12 height 6
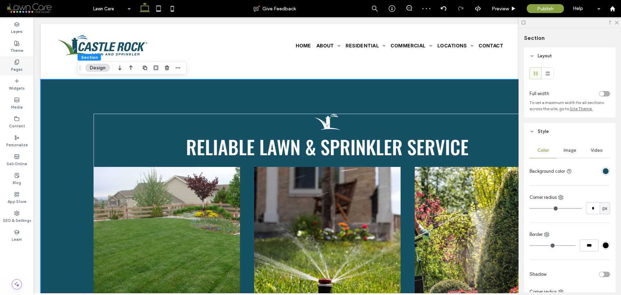
click at [13, 65] on label "Pages" at bounding box center [17, 69] width 12 height 8
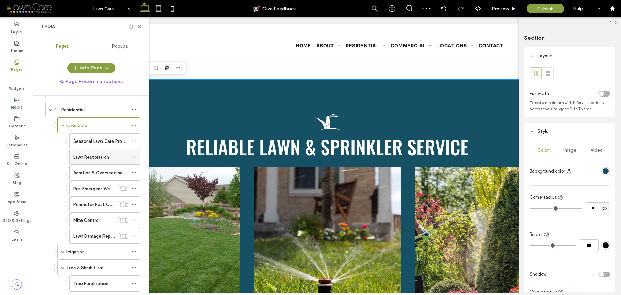
scroll to position [46, 0]
click at [96, 138] on label "Seasonal Lawn Care Program" at bounding box center [102, 140] width 59 height 12
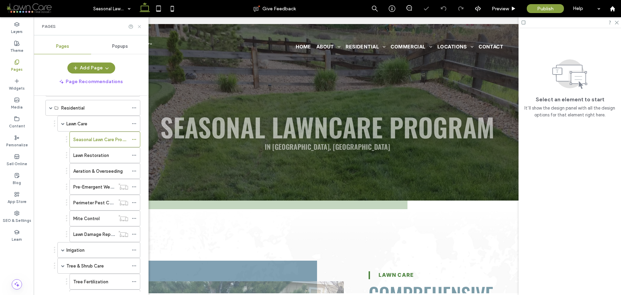
click at [136, 28] on div at bounding box center [135, 26] width 14 height 5
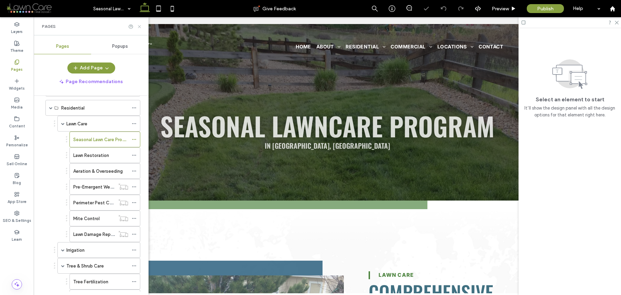
click at [138, 27] on icon at bounding box center [139, 26] width 5 height 5
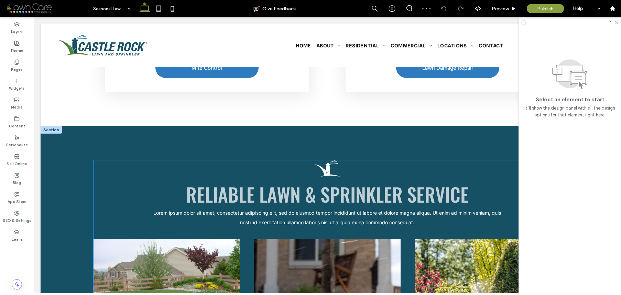
scroll to position [885, 0]
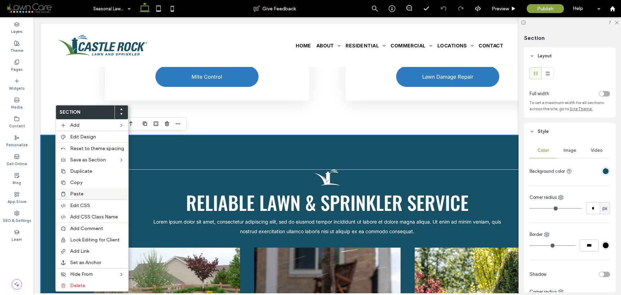
click at [77, 195] on span "Paste" at bounding box center [76, 194] width 13 height 6
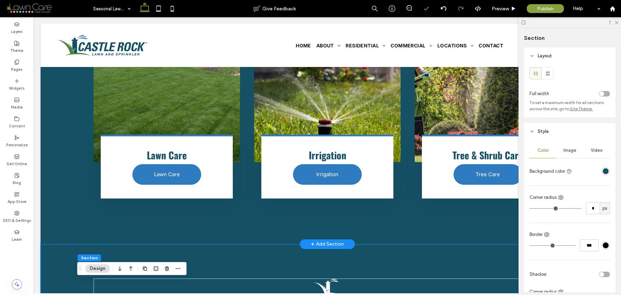
scroll to position [1036, 0]
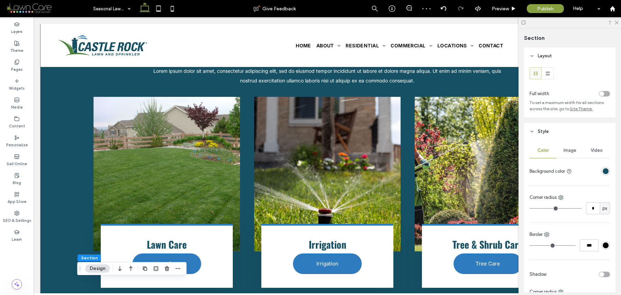
click at [65, 188] on div "Reliable Lawn & Sprinkler Service Lorem ipsum dolor sit amet, consectetur adipi…" at bounding box center [327, 159] width 573 height 350
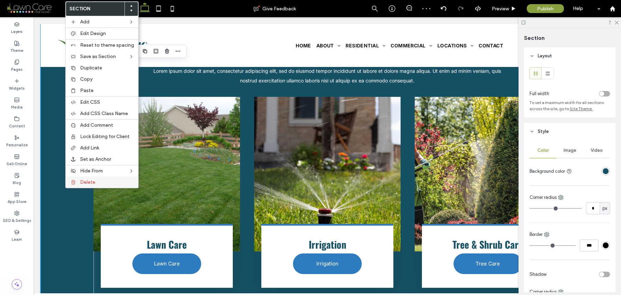
click at [102, 185] on div "Delete" at bounding box center [102, 182] width 73 height 11
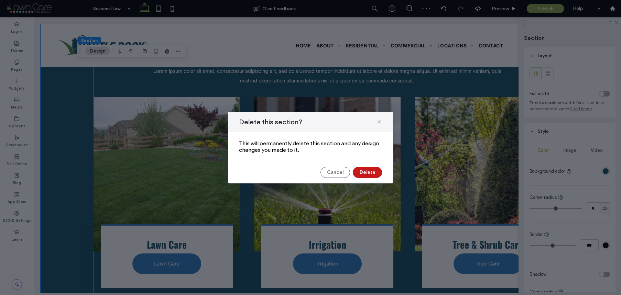
click at [363, 173] on button "Delete" at bounding box center [367, 172] width 29 height 11
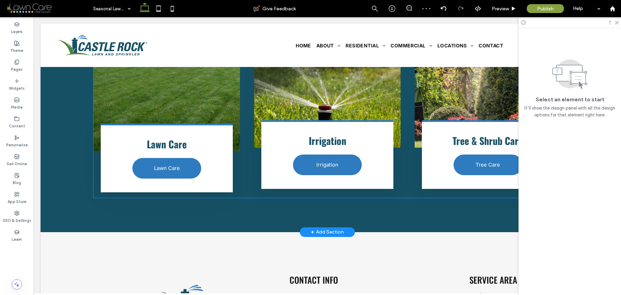
scroll to position [1170, 0]
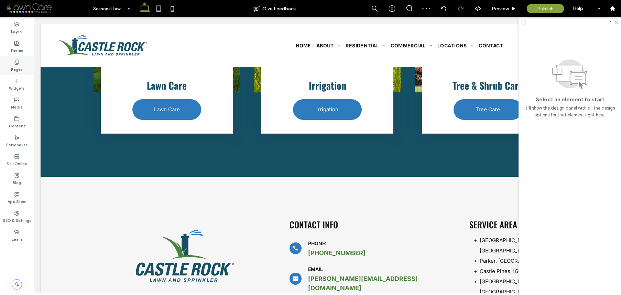
click at [21, 66] on label "Pages" at bounding box center [17, 69] width 12 height 8
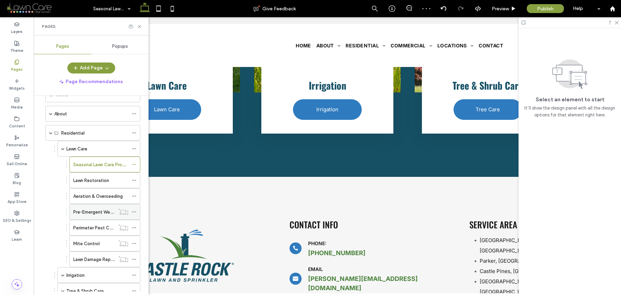
scroll to position [56, 0]
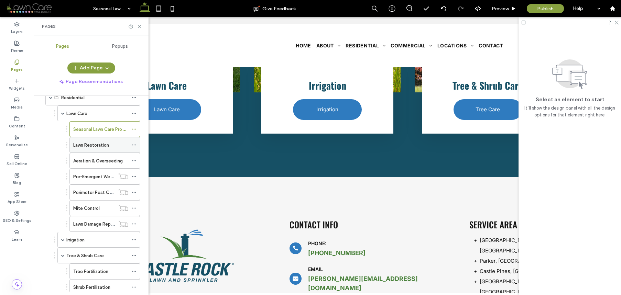
click at [88, 150] on div "Lawn Restoration" at bounding box center [100, 144] width 55 height 15
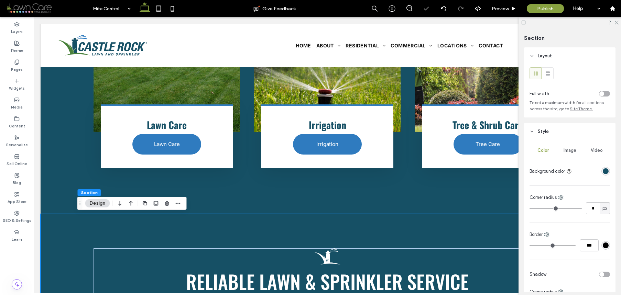
scroll to position [1143, 0]
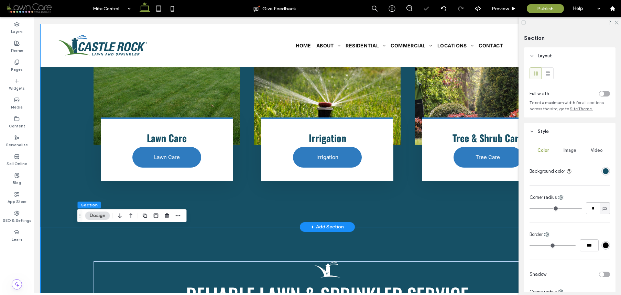
click at [70, 179] on div "Reliable Lawn & Sprinkler Service Lorem ipsum dolor sit amet, consectetur adipi…" at bounding box center [327, 53] width 573 height 350
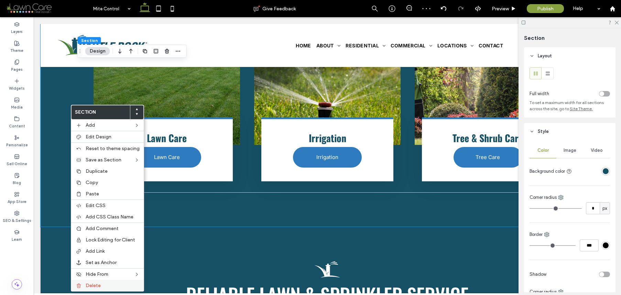
click at [95, 284] on span "Delete" at bounding box center [93, 286] width 15 height 6
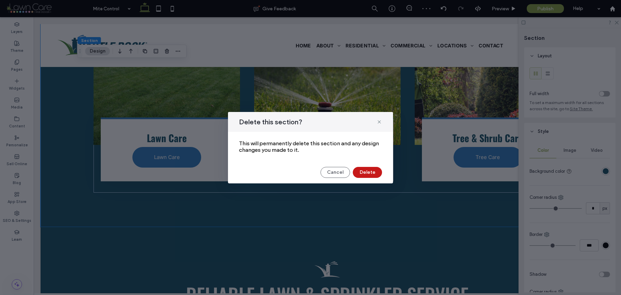
click at [366, 174] on button "Delete" at bounding box center [367, 172] width 29 height 11
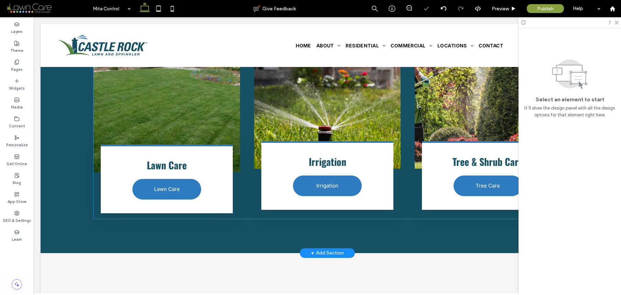
scroll to position [1193, 0]
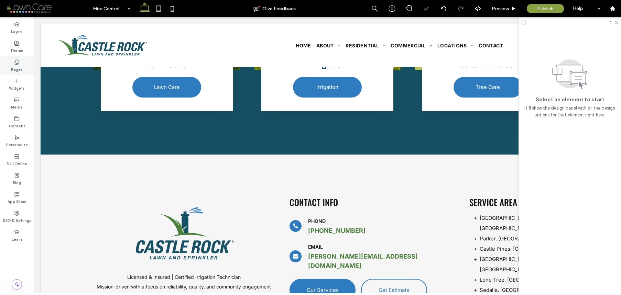
click at [21, 67] on label "Pages" at bounding box center [17, 69] width 12 height 8
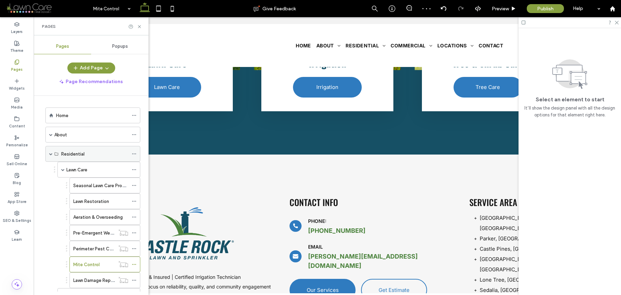
scroll to position [135, 0]
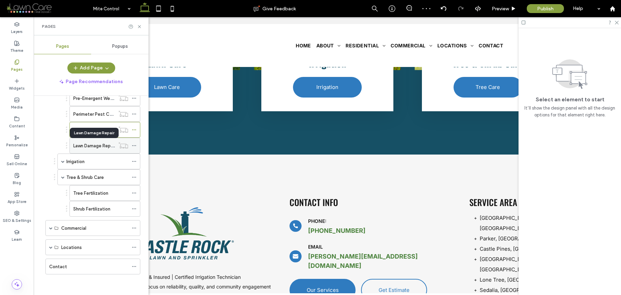
click at [99, 143] on label "Lawn Damage Repair" at bounding box center [94, 146] width 42 height 12
click at [140, 26] on icon at bounding box center [139, 26] width 5 height 5
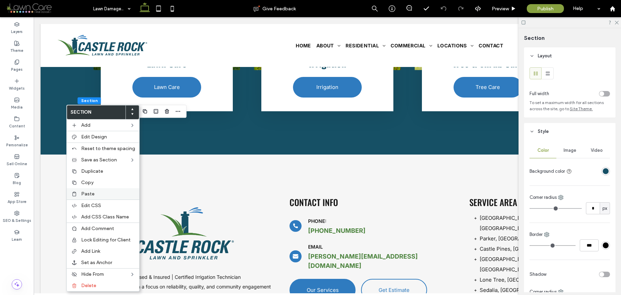
click at [95, 193] on label "Paste" at bounding box center [108, 194] width 54 height 6
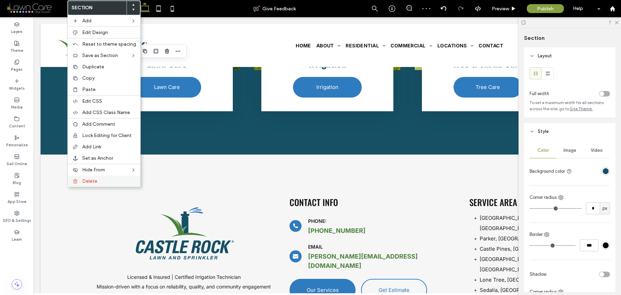
click at [110, 181] on label "Delete" at bounding box center [109, 181] width 54 height 6
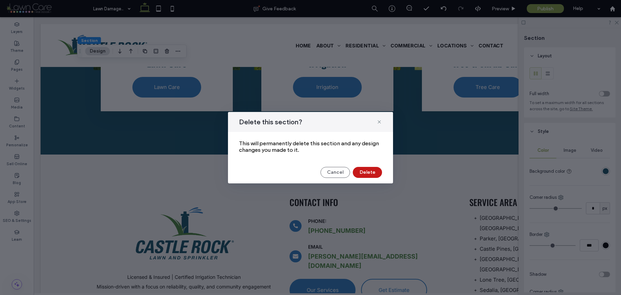
click at [362, 168] on button "Delete" at bounding box center [367, 172] width 29 height 11
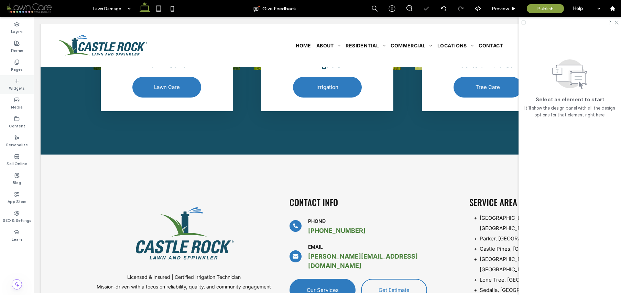
click at [14, 62] on icon at bounding box center [16, 61] width 5 height 5
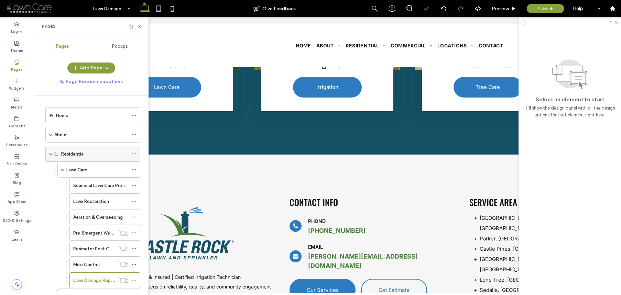
scroll to position [14, 0]
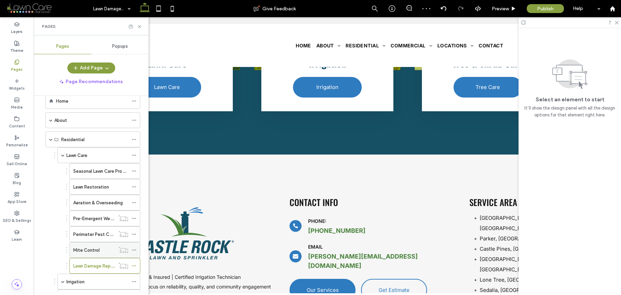
click at [94, 252] on label "Mite Control" at bounding box center [86, 250] width 26 height 12
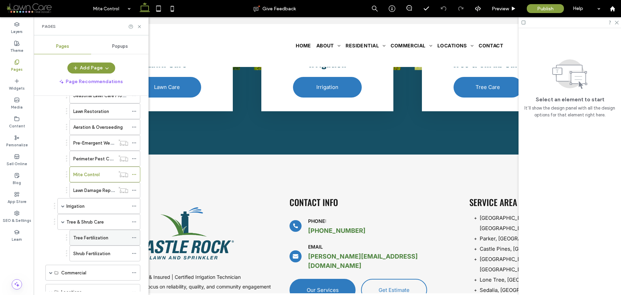
scroll to position [92, 0]
click at [90, 207] on div "Irrigation" at bounding box center [97, 204] width 62 height 7
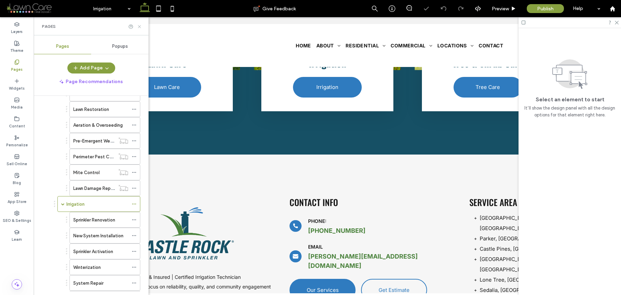
click at [140, 28] on icon at bounding box center [139, 26] width 5 height 5
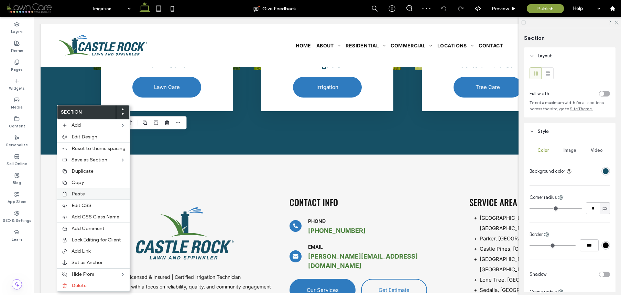
click at [79, 191] on span "Paste" at bounding box center [77, 194] width 13 height 6
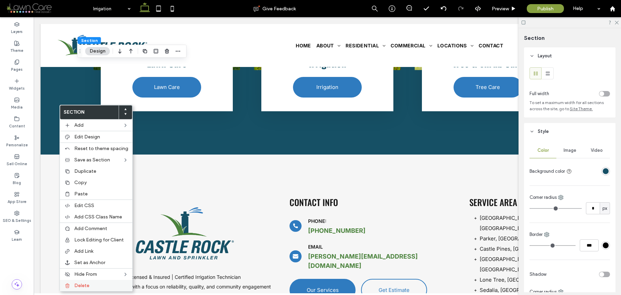
click at [102, 285] on label "Delete" at bounding box center [101, 286] width 54 height 6
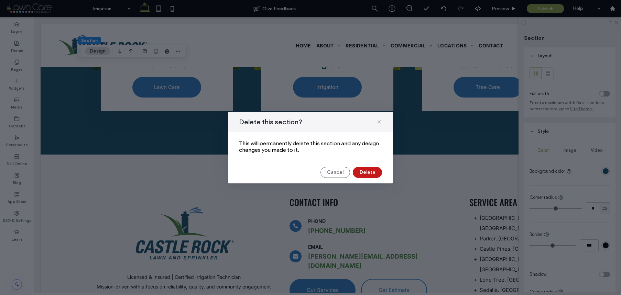
click at [359, 176] on button "Delete" at bounding box center [367, 172] width 29 height 11
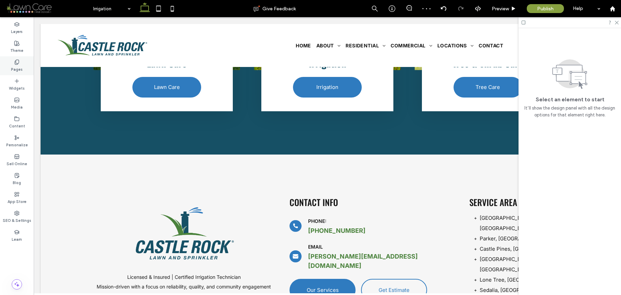
click at [29, 75] on div "Pages" at bounding box center [17, 65] width 34 height 19
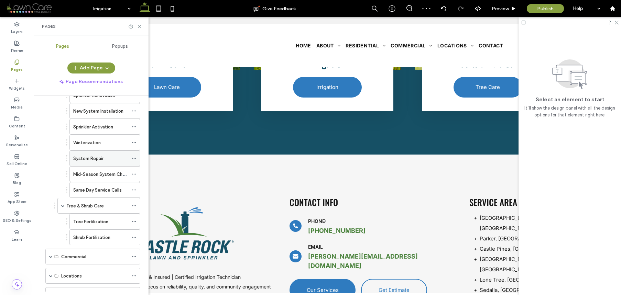
scroll to position [184, 0]
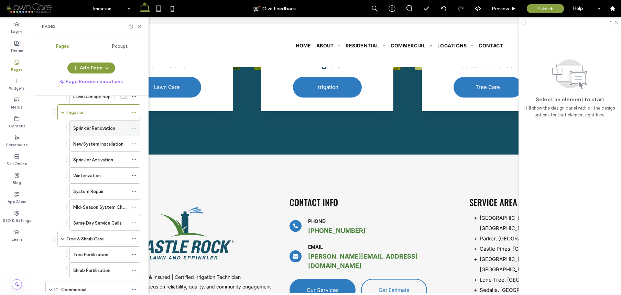
click at [99, 126] on label "Sprinkler Renovation" at bounding box center [94, 128] width 42 height 12
click at [140, 26] on icon at bounding box center [139, 26] width 5 height 5
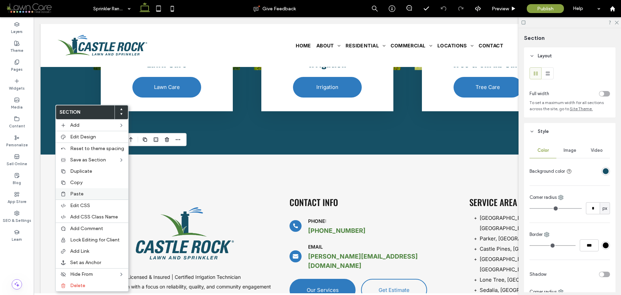
click at [78, 196] on span "Paste" at bounding box center [76, 194] width 13 height 6
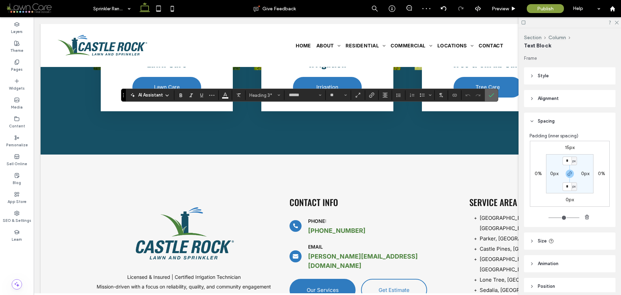
click at [487, 96] on label "Confirm" at bounding box center [491, 95] width 10 height 12
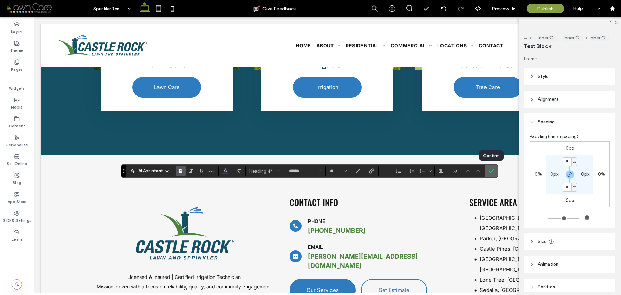
click at [493, 172] on icon "Confirm" at bounding box center [490, 170] width 5 height 5
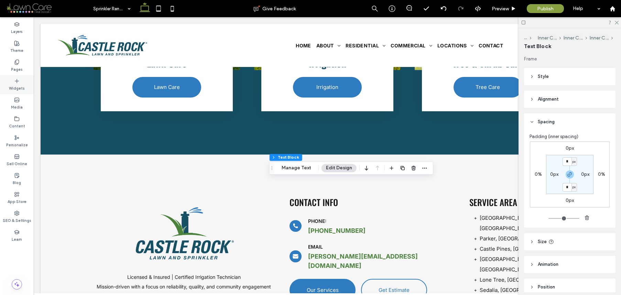
click at [16, 63] on use at bounding box center [17, 62] width 4 height 4
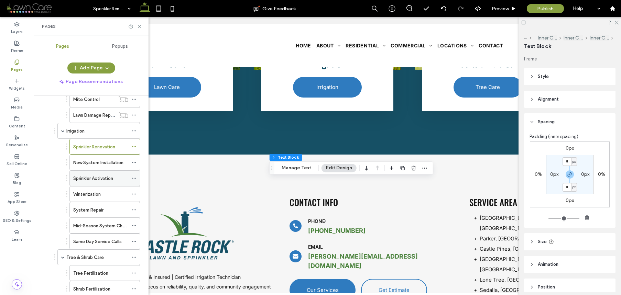
scroll to position [160, 0]
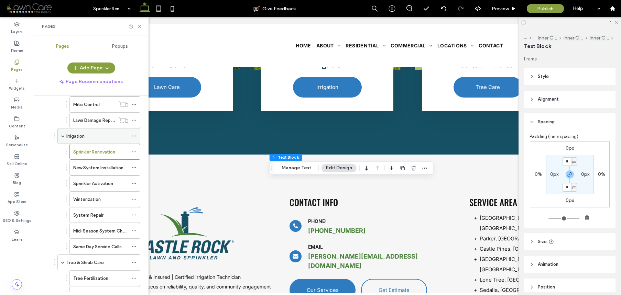
click at [103, 133] on div "Irrigation" at bounding box center [97, 136] width 62 height 7
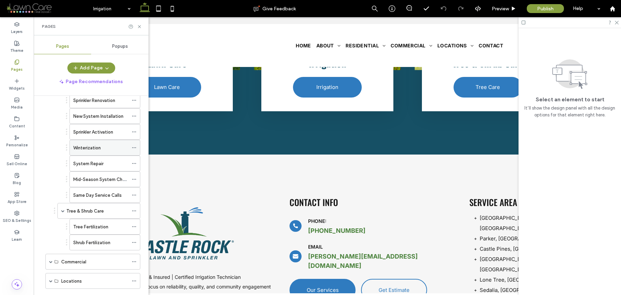
scroll to position [178, 0]
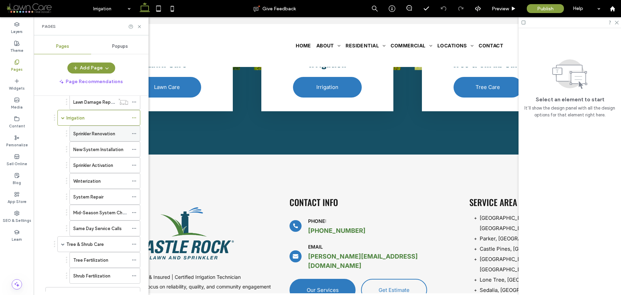
click at [105, 133] on label "Sprinkler Renovation" at bounding box center [94, 134] width 42 height 12
click at [140, 28] on icon at bounding box center [139, 26] width 5 height 5
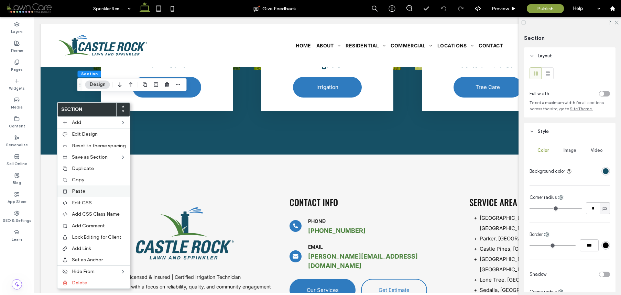
click at [85, 193] on label "Paste" at bounding box center [99, 191] width 54 height 6
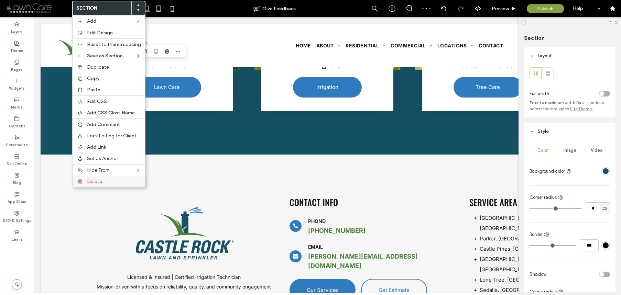
click at [117, 177] on div "Delete" at bounding box center [109, 181] width 73 height 11
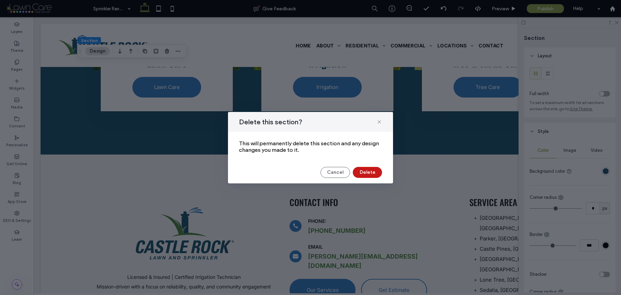
click at [374, 169] on button "Delete" at bounding box center [367, 172] width 29 height 11
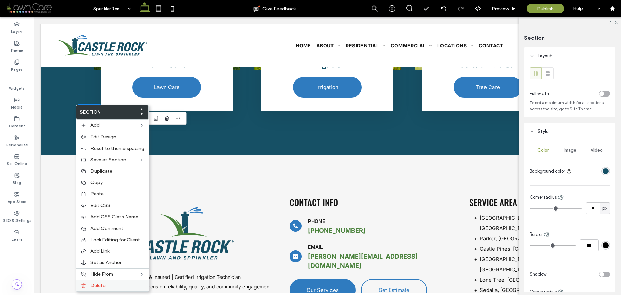
click at [111, 283] on label "Delete" at bounding box center [117, 286] width 54 height 6
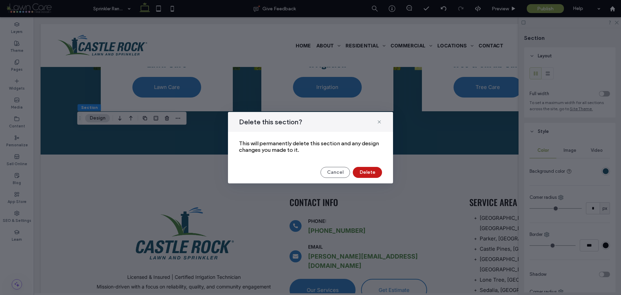
click at [362, 174] on button "Delete" at bounding box center [367, 172] width 29 height 11
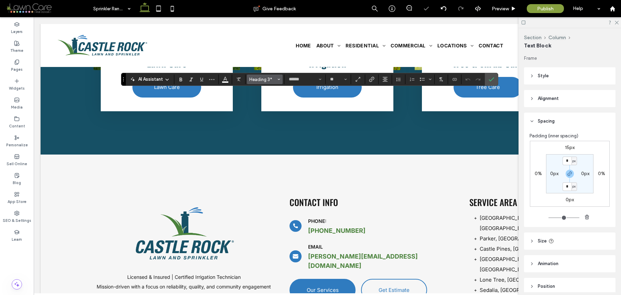
click at [265, 81] on span "Heading 3*" at bounding box center [262, 79] width 27 height 5
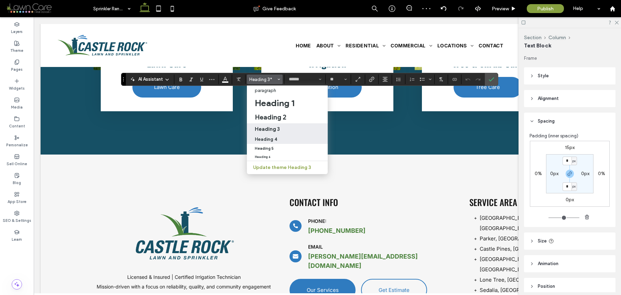
click at [285, 137] on div "Heading 4" at bounding box center [288, 139] width 66 height 5
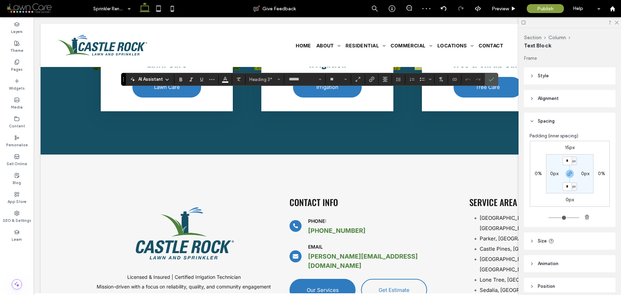
type input "**"
click at [338, 77] on input "**" at bounding box center [335, 79] width 13 height 5
type input "**"
click at [223, 83] on span "Color" at bounding box center [224, 78] width 5 height 9
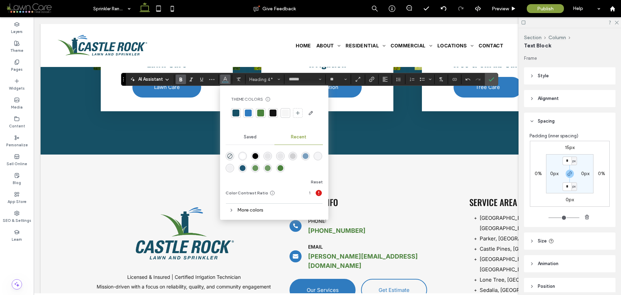
click at [240, 153] on div "rgba(255, 255, 255, 1)" at bounding box center [243, 156] width 6 height 6
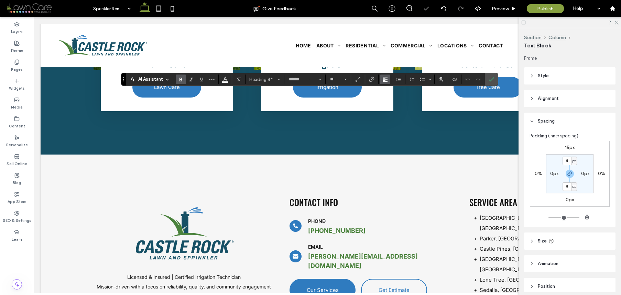
click at [388, 79] on button "Alignment" at bounding box center [385, 80] width 10 height 10
click at [391, 102] on icon "ui.textEditor.alignment.center" at bounding box center [389, 100] width 5 height 5
click at [212, 81] on icon "More" at bounding box center [211, 79] width 5 height 5
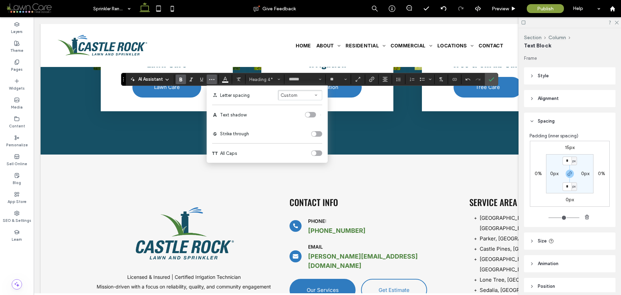
click at [318, 152] on div "toggle" at bounding box center [316, 153] width 11 height 5
click at [491, 83] on label "Confirm" at bounding box center [491, 79] width 10 height 12
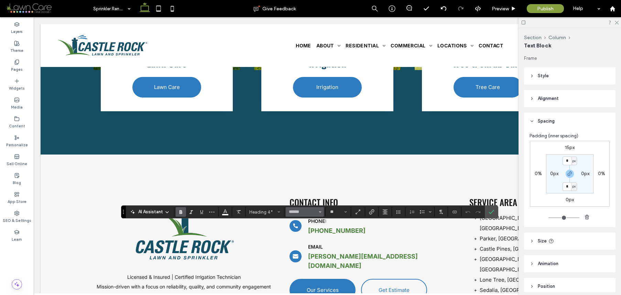
click at [320, 210] on span "Font & Font weight" at bounding box center [320, 212] width 3 height 9
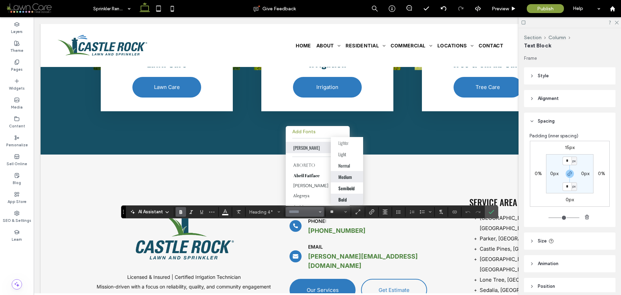
click at [350, 179] on div "Medium" at bounding box center [344, 177] width 13 height 7
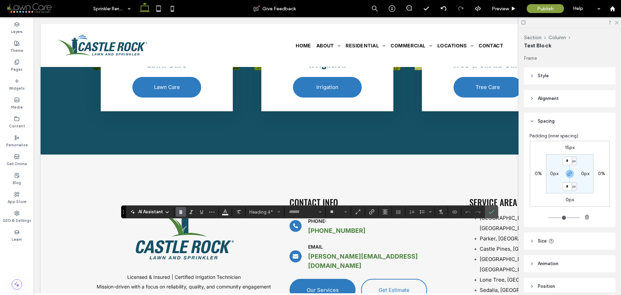
type input "******"
click at [492, 211] on icon "Confirm" at bounding box center [490, 211] width 5 height 5
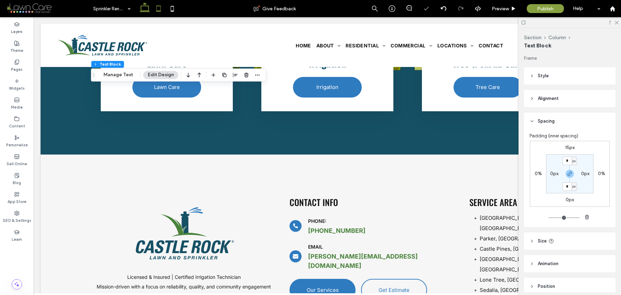
click at [158, 8] on icon at bounding box center [159, 9] width 14 height 14
type input "**"
type input "****"
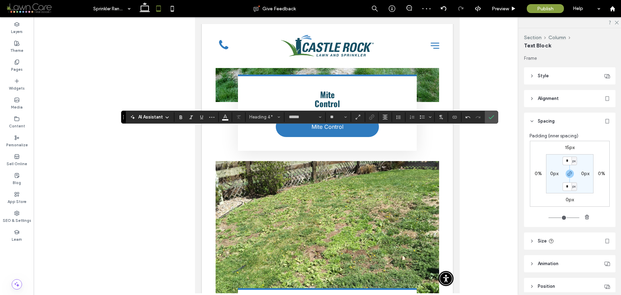
click at [462, 115] on section at bounding box center [472, 117] width 23 height 10
click at [467, 117] on icon "Undo" at bounding box center [467, 116] width 5 height 5
click at [337, 118] on input "**" at bounding box center [335, 116] width 13 height 5
type input "**"
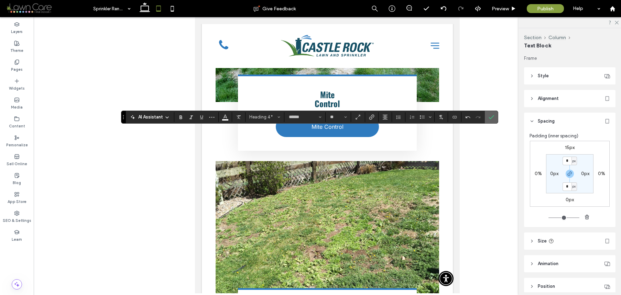
click at [493, 114] on icon "Confirm" at bounding box center [490, 116] width 5 height 5
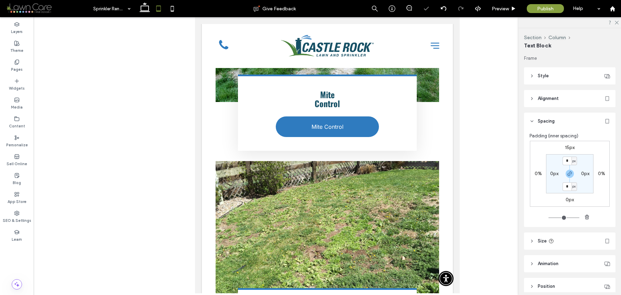
type input "******"
type input "**"
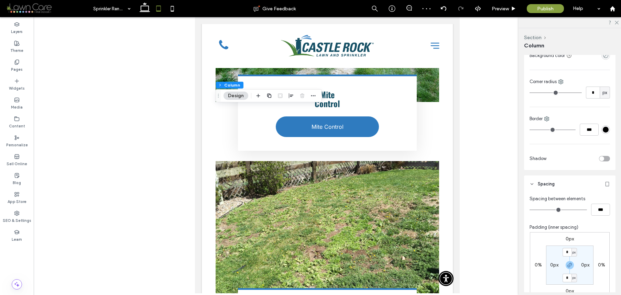
scroll to position [178, 0]
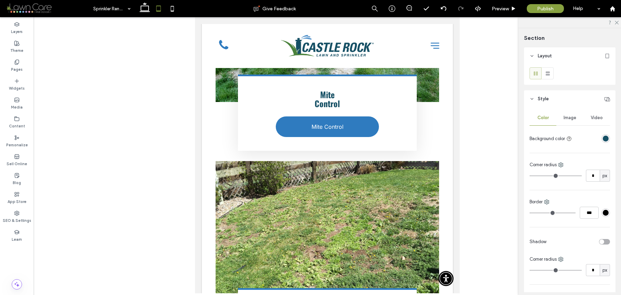
type input "****"
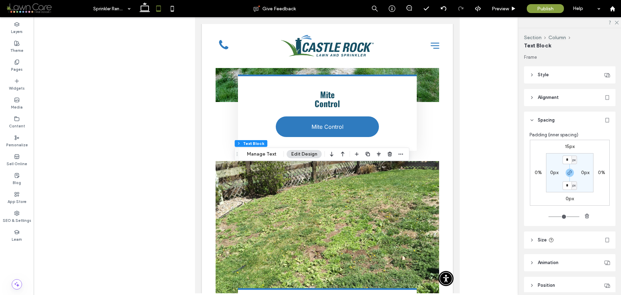
scroll to position [1, 0]
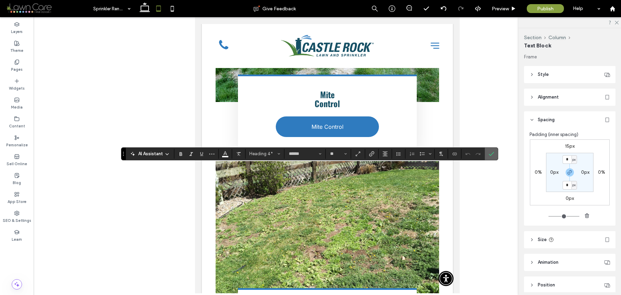
click at [493, 152] on use "Confirm" at bounding box center [490, 154] width 5 height 4
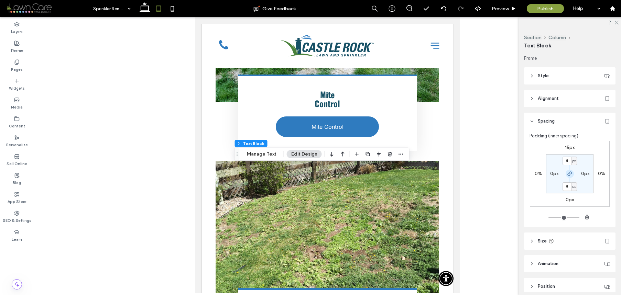
click at [565, 175] on span "button" at bounding box center [569, 174] width 8 height 8
click at [571, 202] on label "0px" at bounding box center [569, 200] width 8 height 6
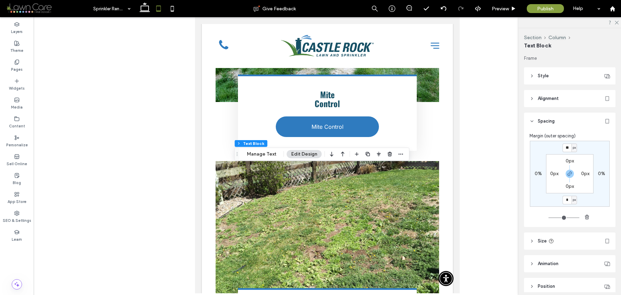
click at [562, 173] on div at bounding box center [569, 174] width 15 height 8
click at [570, 174] on span "button" at bounding box center [569, 174] width 8 height 8
click at [568, 200] on input "*" at bounding box center [566, 200] width 9 height 9
type input "***"
type input "*"
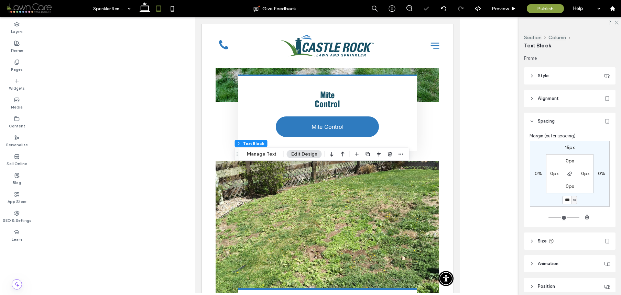
drag, startPoint x: 569, startPoint y: 201, endPoint x: 558, endPoint y: 187, distance: 17.7
click at [559, 189] on div "15px 0% *** px 0% 0px 0px 0px 0px" at bounding box center [570, 174] width 80 height 66
click at [558, 187] on section "0px 0px 0px 0px" at bounding box center [569, 173] width 47 height 39
click at [566, 204] on input "***" at bounding box center [566, 200] width 9 height 9
type input "***"
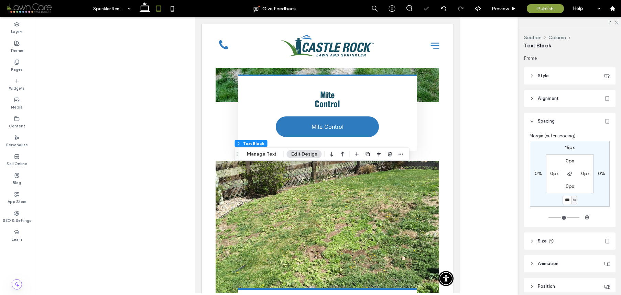
click at [181, 8] on div at bounding box center [158, 8] width 49 height 17
click at [179, 8] on icon at bounding box center [172, 9] width 14 height 14
type input "**"
type input "****"
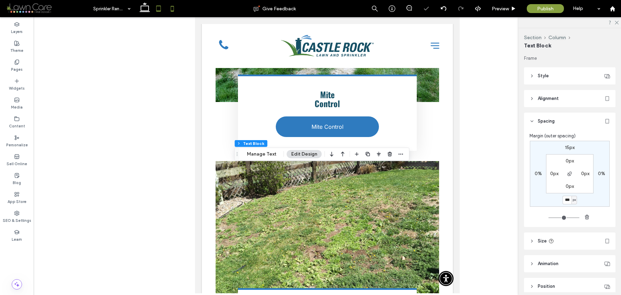
type input "**"
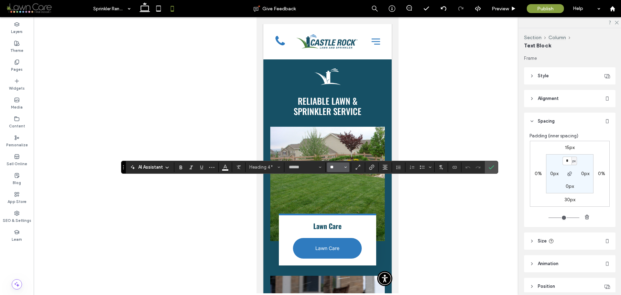
click at [333, 166] on input "**" at bounding box center [335, 167] width 13 height 5
type input "**"
click at [488, 165] on icon "Confirm" at bounding box center [490, 167] width 5 height 5
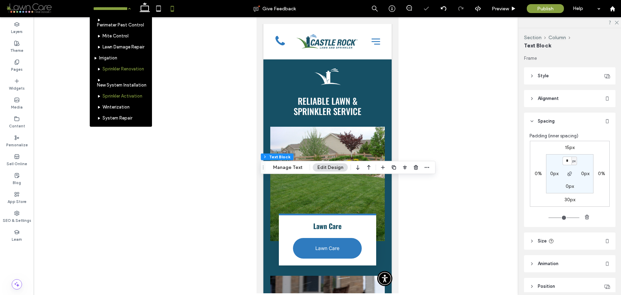
scroll to position [148, 0]
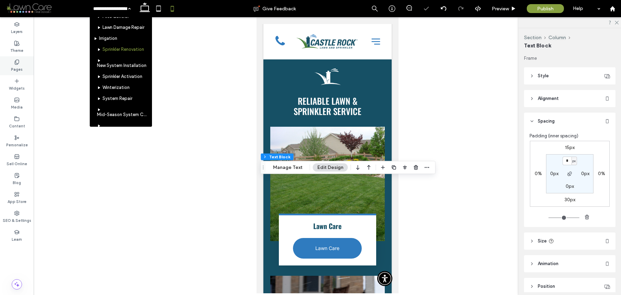
click at [10, 67] on div "Pages" at bounding box center [17, 65] width 34 height 19
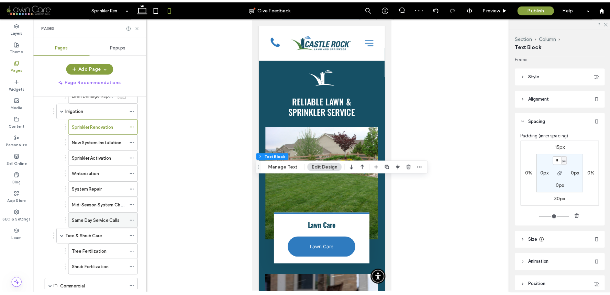
scroll to position [131, 0]
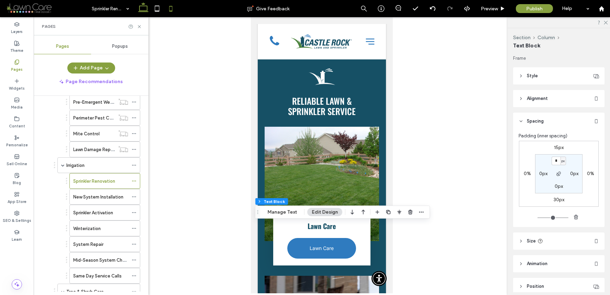
click at [149, 7] on icon at bounding box center [143, 9] width 14 height 14
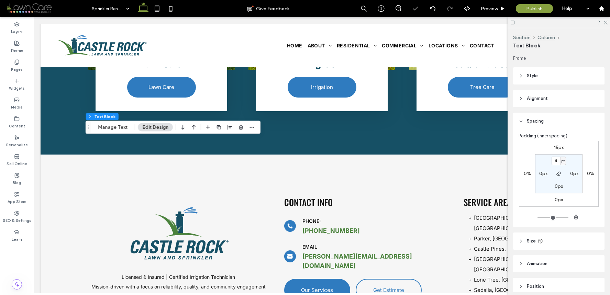
type input "***"
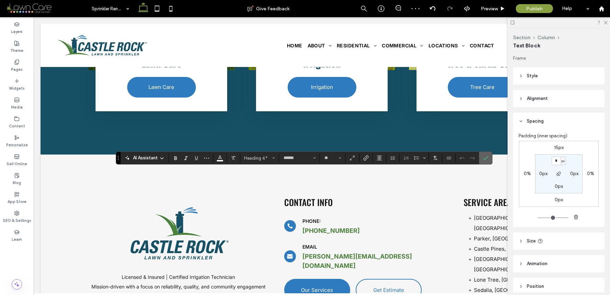
click at [487, 162] on span "Confirm" at bounding box center [485, 158] width 5 height 12
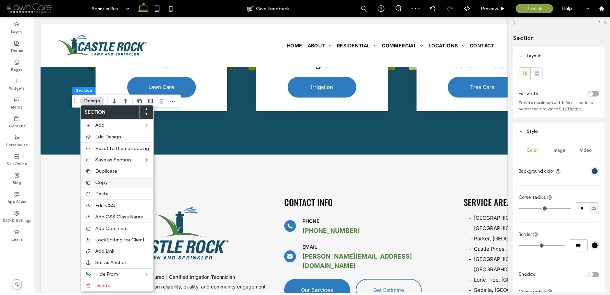
click at [105, 183] on span "Copy" at bounding box center [101, 183] width 12 height 6
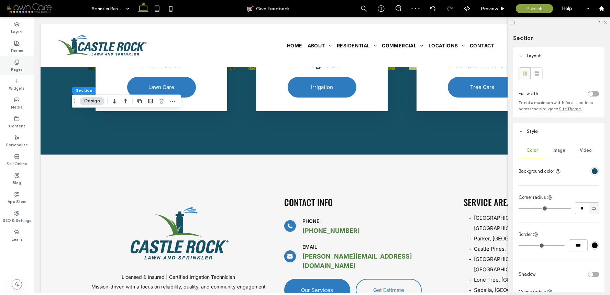
click at [8, 61] on div "Pages" at bounding box center [17, 65] width 34 height 19
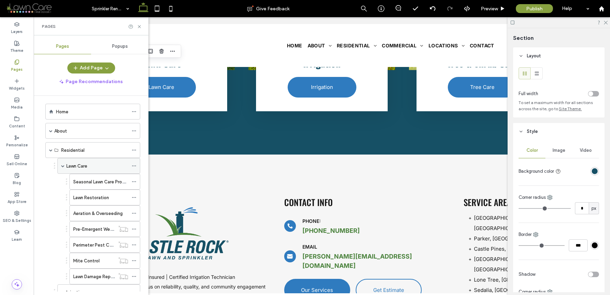
scroll to position [0, 0]
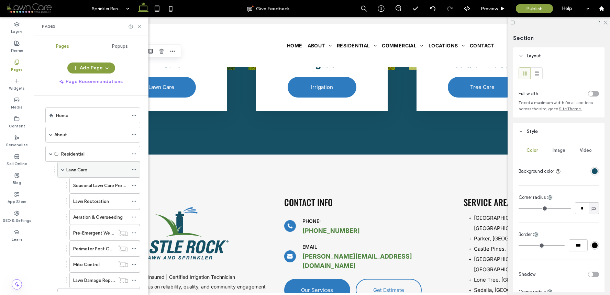
click at [99, 171] on div "Lawn Care" at bounding box center [97, 169] width 62 height 7
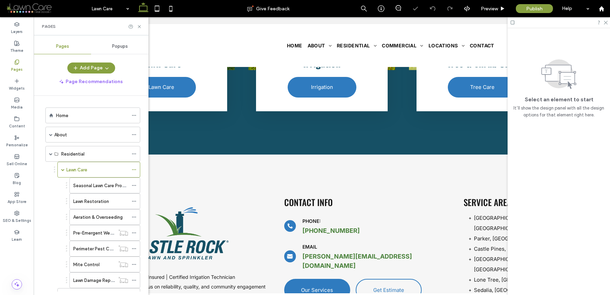
click at [138, 29] on div "Pages" at bounding box center [91, 26] width 115 height 18
click at [138, 20] on div "Pages" at bounding box center [91, 26] width 115 height 18
click at [138, 23] on div "Pages" at bounding box center [91, 26] width 115 height 18
click at [137, 24] on icon at bounding box center [139, 26] width 5 height 5
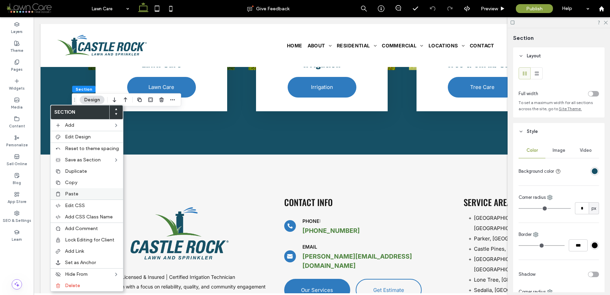
click at [67, 193] on span "Paste" at bounding box center [71, 194] width 13 height 6
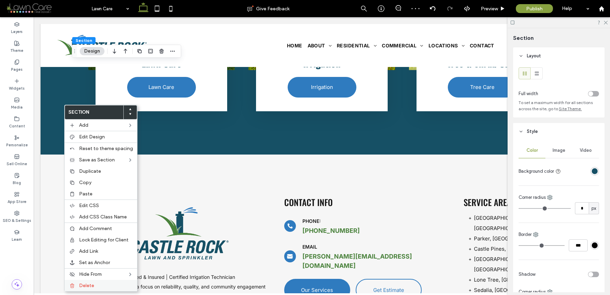
click at [99, 283] on label "Delete" at bounding box center [106, 286] width 54 height 6
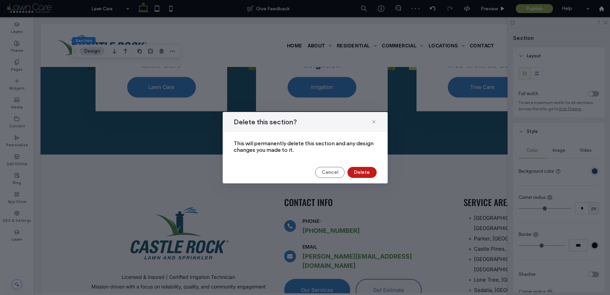
click at [356, 176] on button "Delete" at bounding box center [361, 172] width 29 height 11
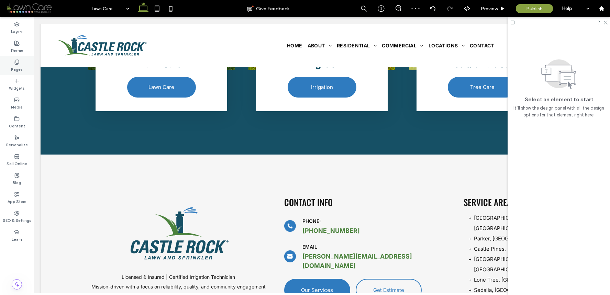
click at [25, 71] on div "Pages" at bounding box center [17, 65] width 34 height 19
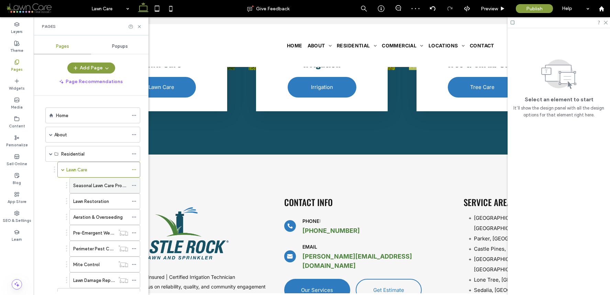
click at [86, 188] on label "Seasonal Lawn Care Program" at bounding box center [102, 186] width 59 height 12
click at [141, 28] on use at bounding box center [139, 26] width 3 height 3
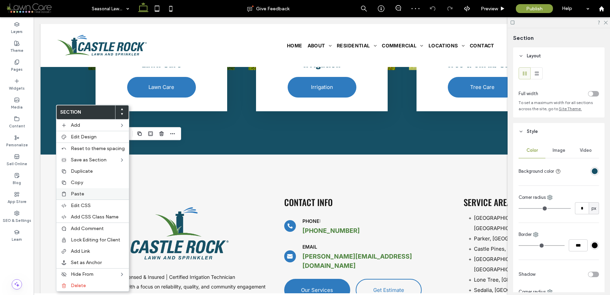
click at [76, 190] on div "Paste" at bounding box center [92, 193] width 73 height 11
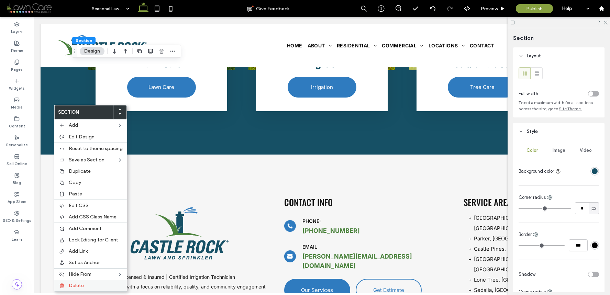
click at [72, 284] on span "Delete" at bounding box center [76, 286] width 15 height 6
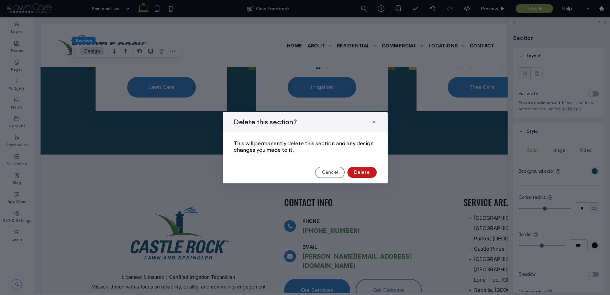
click at [366, 171] on button "Delete" at bounding box center [361, 172] width 29 height 11
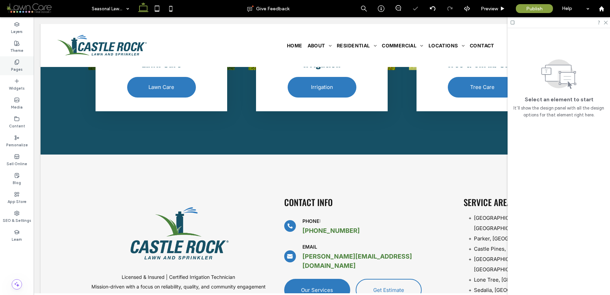
click at [19, 67] on label "Pages" at bounding box center [17, 69] width 12 height 8
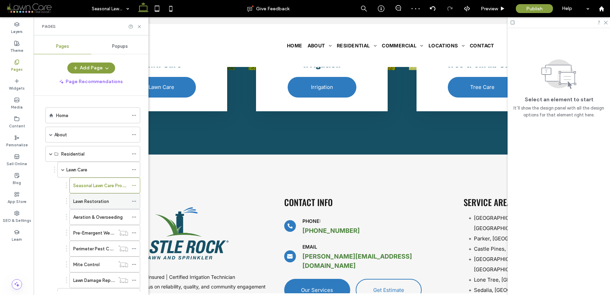
click at [100, 198] on label "Lawn Restoration" at bounding box center [91, 202] width 36 height 12
click at [139, 27] on icon at bounding box center [139, 26] width 5 height 5
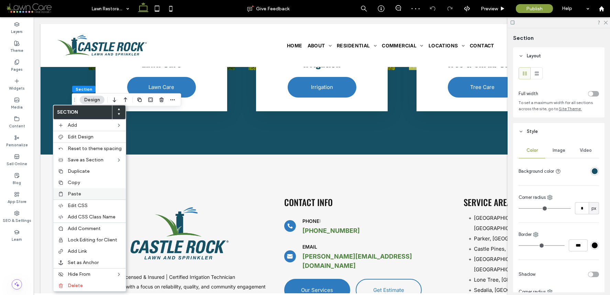
click at [73, 193] on span "Paste" at bounding box center [74, 194] width 13 height 6
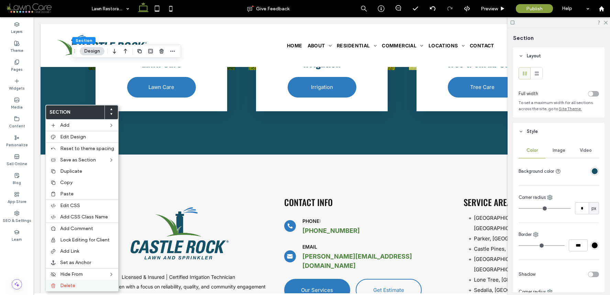
click at [73, 283] on span "Delete" at bounding box center [67, 286] width 15 height 6
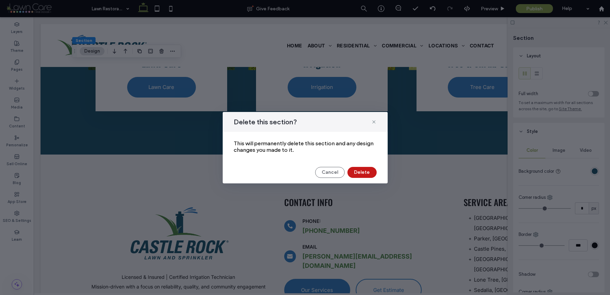
click at [365, 169] on button "Delete" at bounding box center [361, 172] width 29 height 11
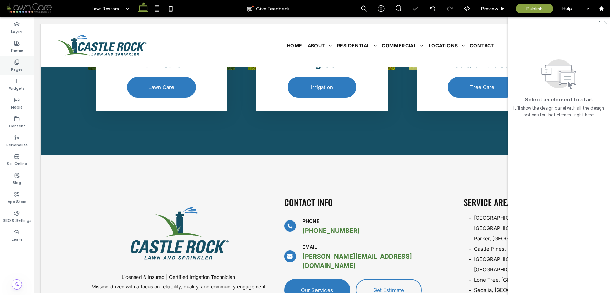
click at [33, 66] on div "Pages" at bounding box center [17, 65] width 34 height 19
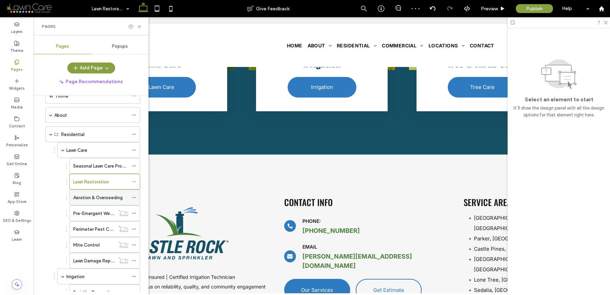
scroll to position [55, 0]
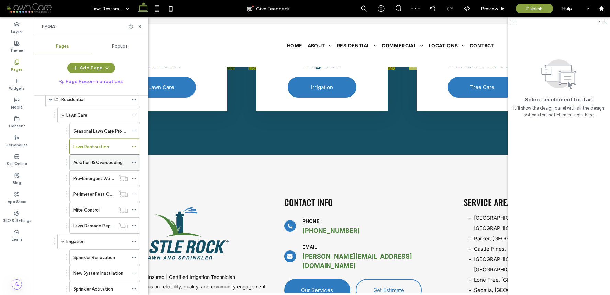
click at [102, 159] on label "Aeration & Overseeding" at bounding box center [97, 163] width 49 height 12
click at [140, 27] on icon at bounding box center [139, 26] width 5 height 5
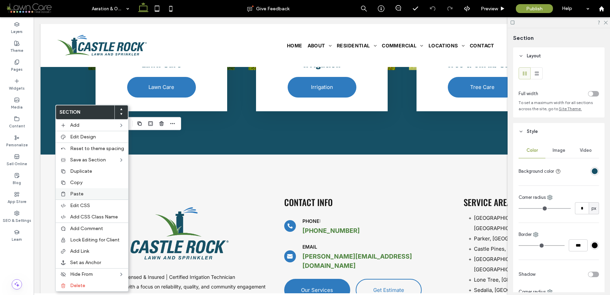
click at [71, 197] on span "Paste" at bounding box center [76, 194] width 13 height 6
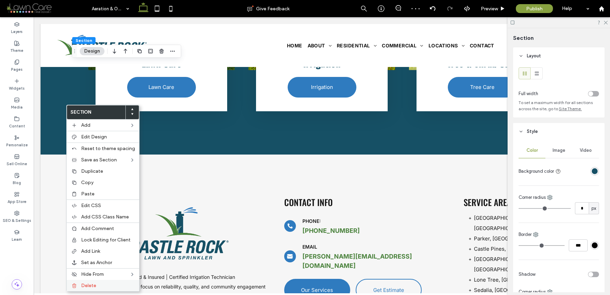
click at [87, 284] on span "Delete" at bounding box center [88, 286] width 15 height 6
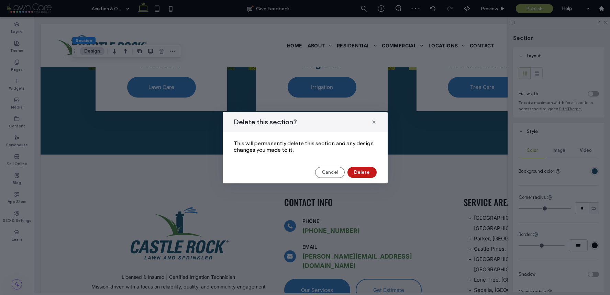
click at [357, 172] on button "Delete" at bounding box center [361, 172] width 29 height 11
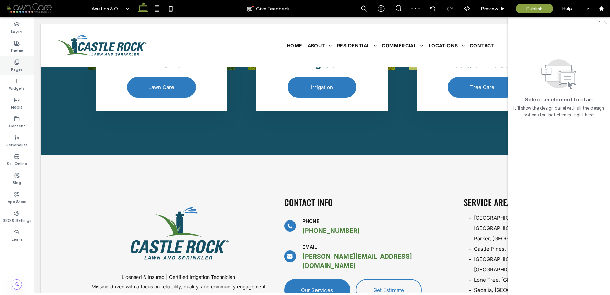
click at [33, 63] on div "Pages" at bounding box center [17, 65] width 34 height 19
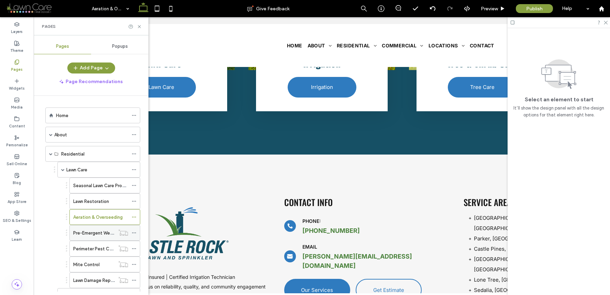
click at [104, 228] on div "Pre-Emergent Weed Control" at bounding box center [94, 232] width 42 height 15
click at [138, 26] on icon at bounding box center [139, 26] width 5 height 5
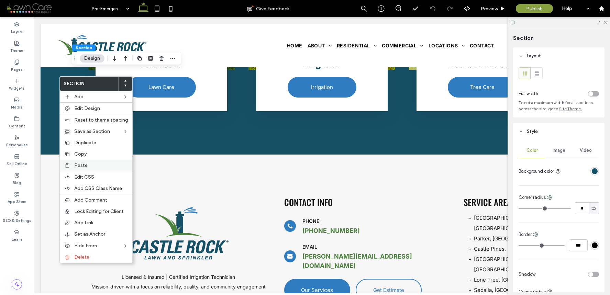
click at [84, 165] on span "Paste" at bounding box center [80, 166] width 13 height 6
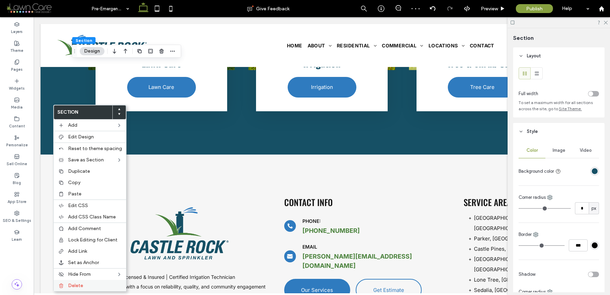
click at [91, 284] on label "Delete" at bounding box center [95, 286] width 54 height 6
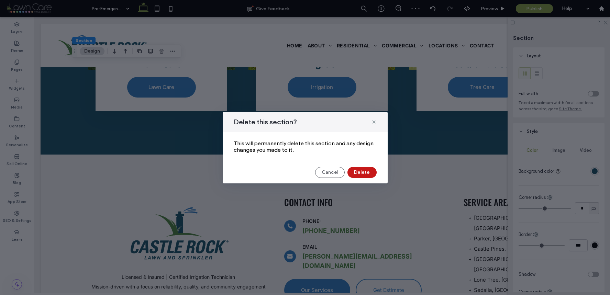
click at [358, 177] on button "Delete" at bounding box center [361, 172] width 29 height 11
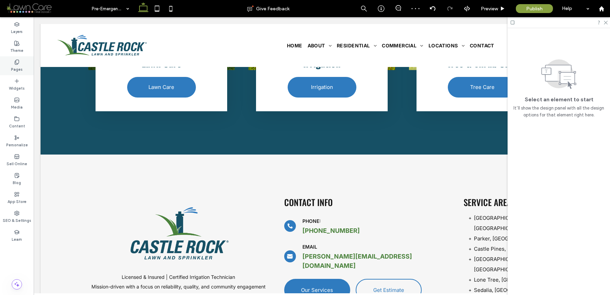
click at [25, 64] on div "Pages" at bounding box center [17, 65] width 34 height 19
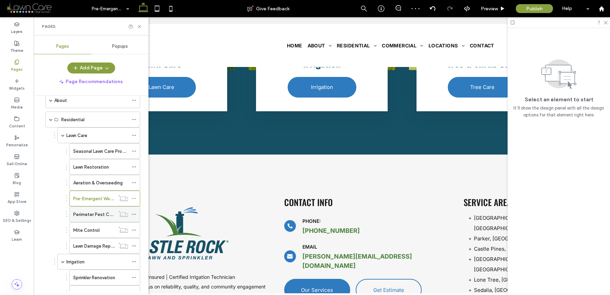
scroll to position [36, 0]
click at [94, 211] on label "Perimeter Pest Control" at bounding box center [97, 213] width 48 height 12
click at [138, 24] on icon at bounding box center [139, 26] width 5 height 5
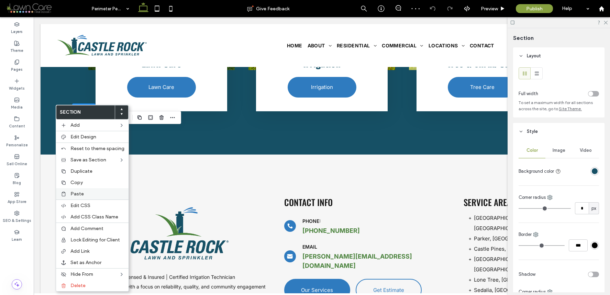
click at [77, 196] on span "Paste" at bounding box center [76, 194] width 13 height 6
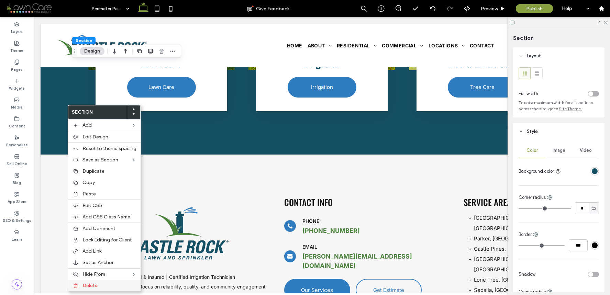
click at [92, 285] on span "Delete" at bounding box center [89, 286] width 15 height 6
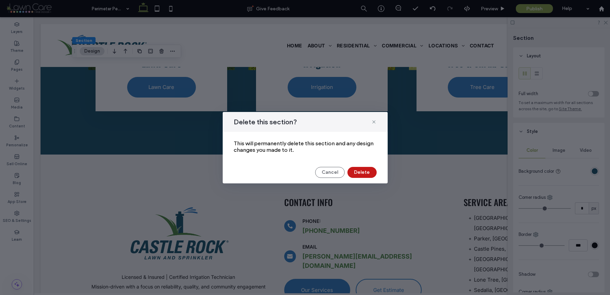
click at [360, 174] on button "Delete" at bounding box center [361, 172] width 29 height 11
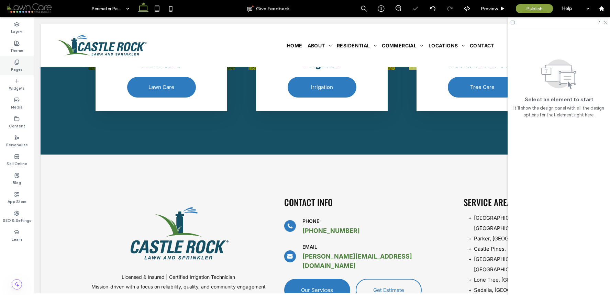
click at [9, 62] on div "Pages" at bounding box center [17, 65] width 34 height 19
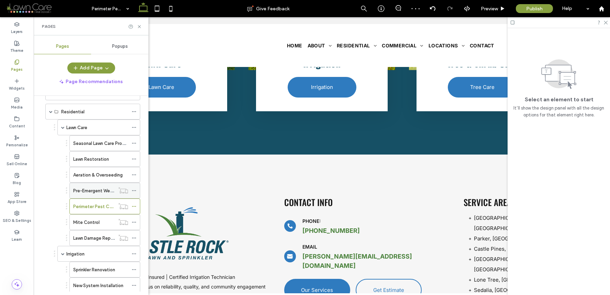
scroll to position [44, 0]
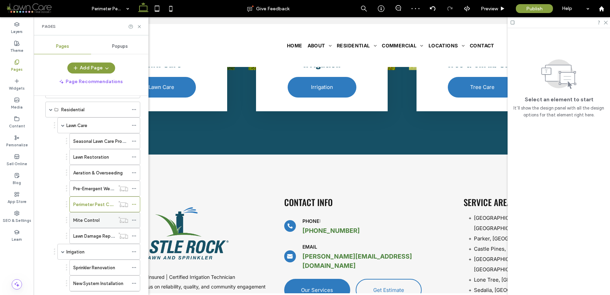
click at [90, 219] on label "Mite Control" at bounding box center [86, 220] width 26 height 12
click at [137, 23] on div "Pages" at bounding box center [91, 26] width 115 height 18
click at [138, 31] on div "Pages" at bounding box center [91, 26] width 115 height 18
click at [139, 29] on div "Pages" at bounding box center [91, 26] width 115 height 18
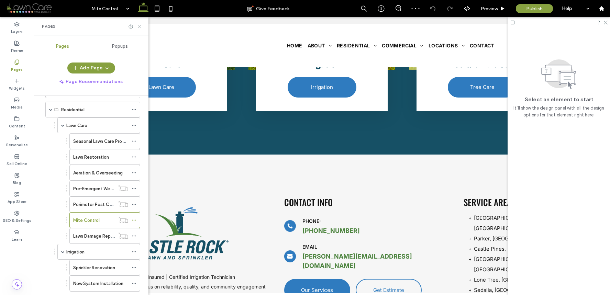
click at [139, 29] on icon at bounding box center [139, 26] width 5 height 5
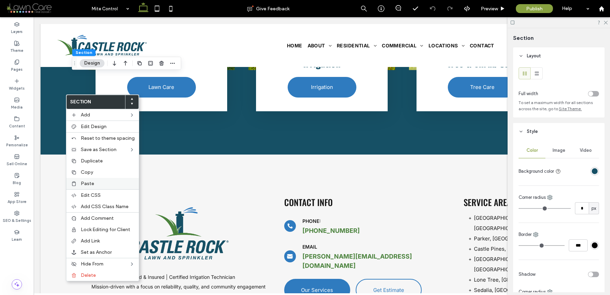
click at [87, 184] on span "Paste" at bounding box center [87, 184] width 13 height 6
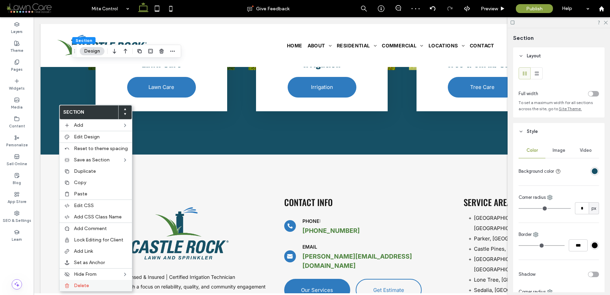
click at [91, 285] on label "Delete" at bounding box center [101, 286] width 54 height 6
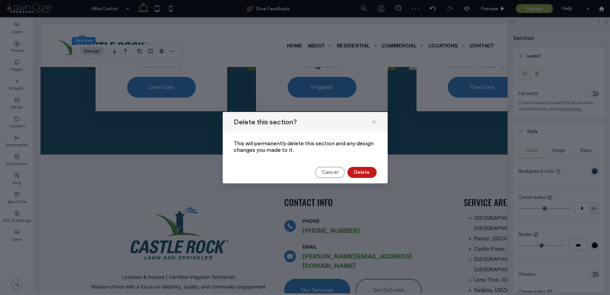
click at [357, 176] on button "Delete" at bounding box center [361, 172] width 29 height 11
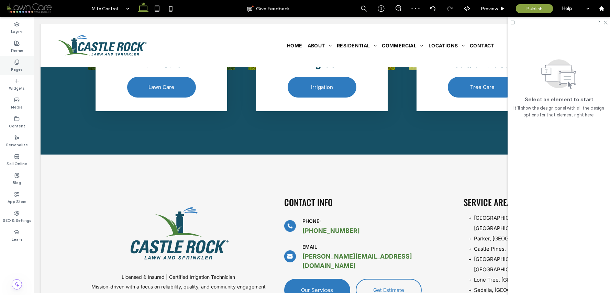
click at [24, 65] on div "Pages" at bounding box center [17, 65] width 34 height 19
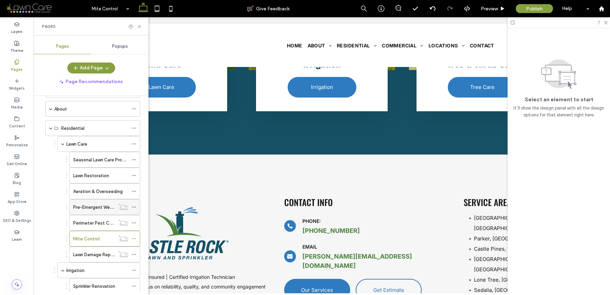
scroll to position [58, 0]
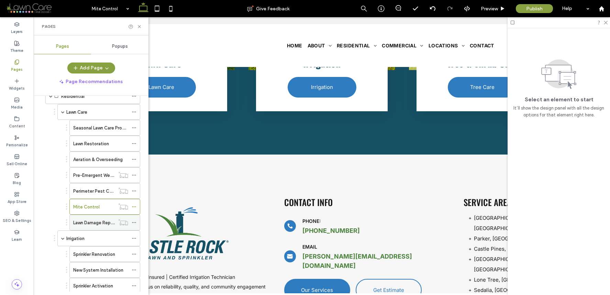
click at [104, 222] on label "Lawn Damage Repair" at bounding box center [94, 223] width 42 height 12
click at [141, 28] on icon at bounding box center [139, 26] width 5 height 5
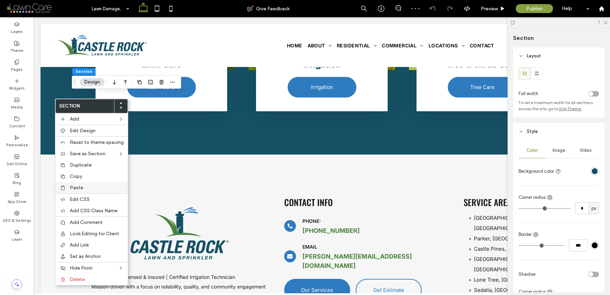
click at [72, 189] on span "Paste" at bounding box center [76, 188] width 13 height 6
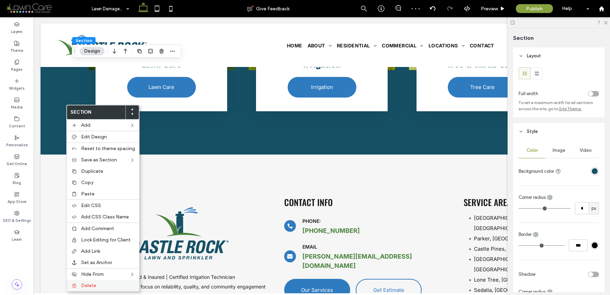
click at [92, 289] on div "Delete" at bounding box center [103, 285] width 73 height 11
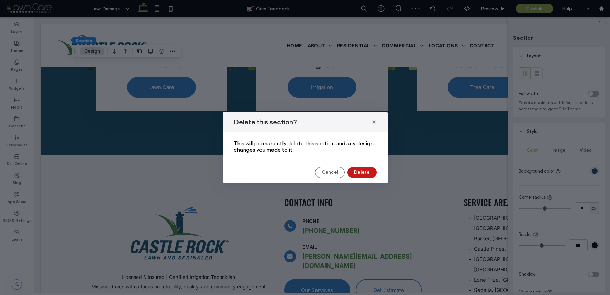
click at [355, 169] on button "Delete" at bounding box center [361, 172] width 29 height 11
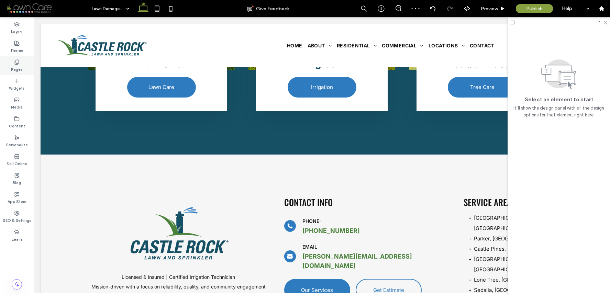
click at [18, 66] on label "Pages" at bounding box center [17, 69] width 12 height 8
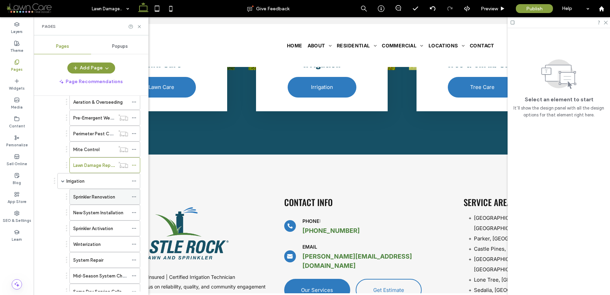
scroll to position [114, 0]
click at [94, 186] on div "Irrigation" at bounding box center [97, 182] width 62 height 7
click at [139, 25] on icon at bounding box center [139, 26] width 5 height 5
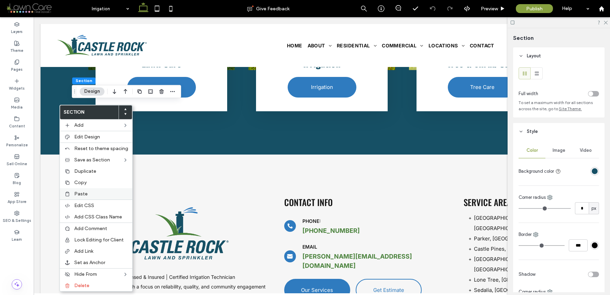
click at [82, 191] on span "Paste" at bounding box center [80, 194] width 13 height 6
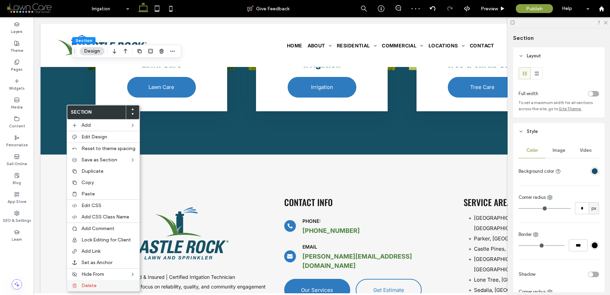
click at [103, 287] on label "Delete" at bounding box center [108, 286] width 54 height 6
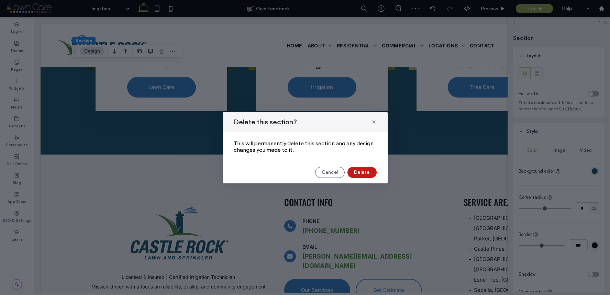
click at [355, 174] on button "Delete" at bounding box center [361, 172] width 29 height 11
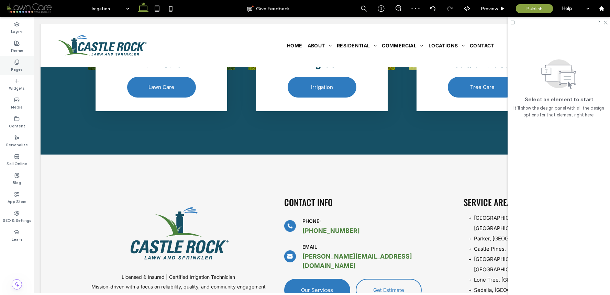
click at [21, 65] on label "Pages" at bounding box center [17, 69] width 12 height 8
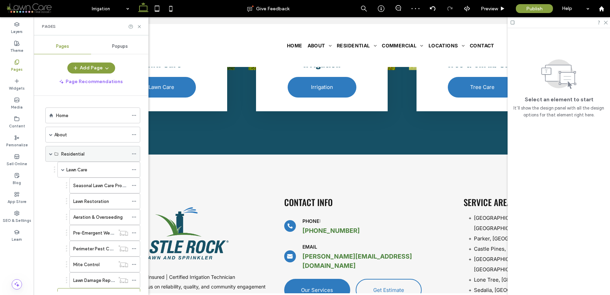
scroll to position [24, 0]
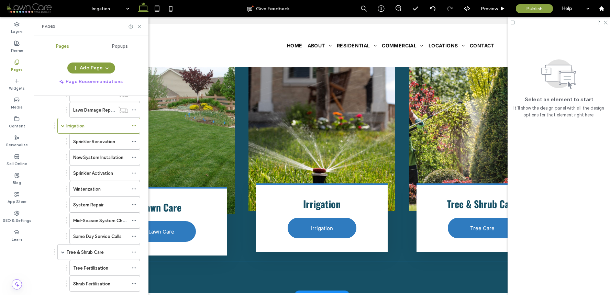
scroll to position [1216, 0]
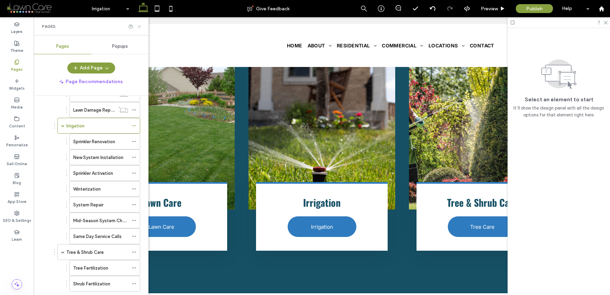
click at [141, 27] on icon at bounding box center [139, 26] width 5 height 5
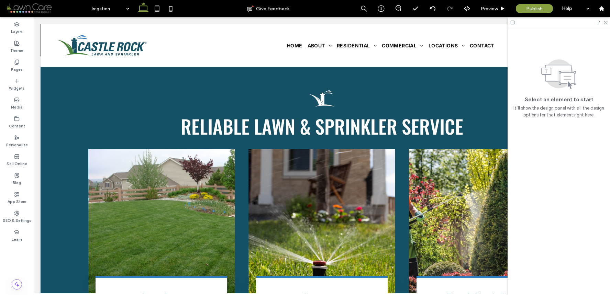
scroll to position [1019, 0]
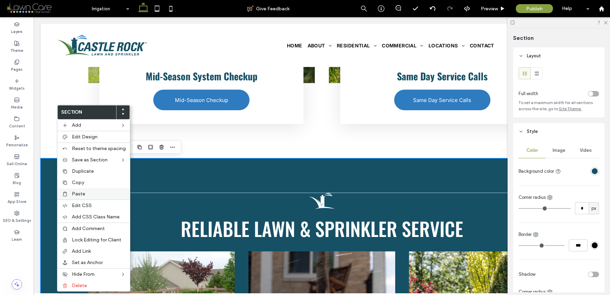
click at [79, 195] on span "Paste" at bounding box center [78, 194] width 13 height 6
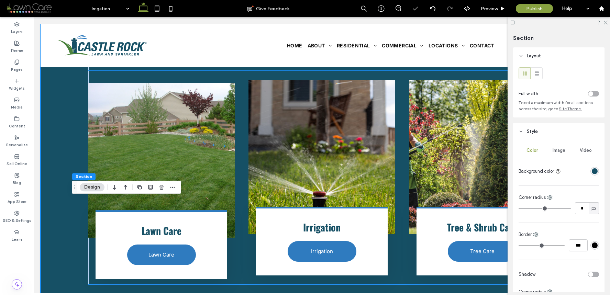
scroll to position [1311, 0]
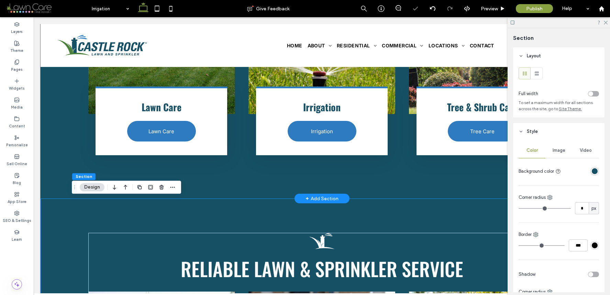
click at [63, 172] on div "Reliable Lawn & Sprinkler Service Button Lawn Care Lawn Care Button Irrigation …" at bounding box center [322, 32] width 563 height 332
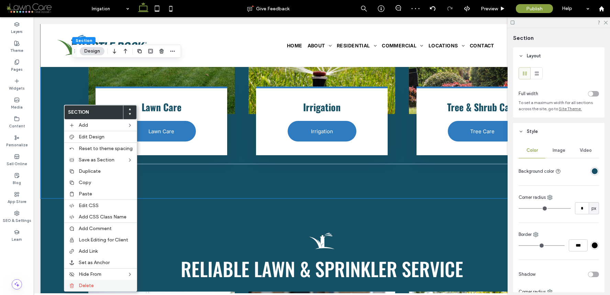
click at [91, 282] on div "Delete" at bounding box center [100, 285] width 73 height 11
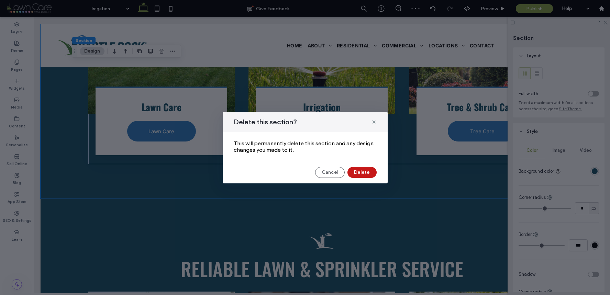
click at [353, 167] on button "Delete" at bounding box center [361, 172] width 29 height 11
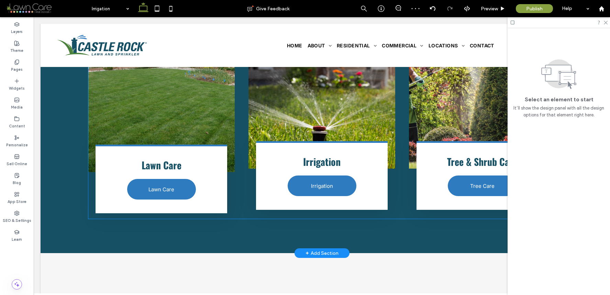
scroll to position [1300, 0]
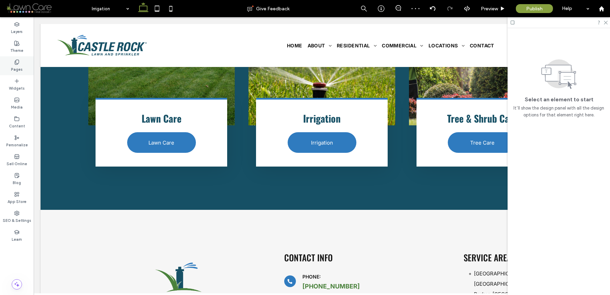
click at [22, 63] on div "Pages" at bounding box center [17, 65] width 34 height 19
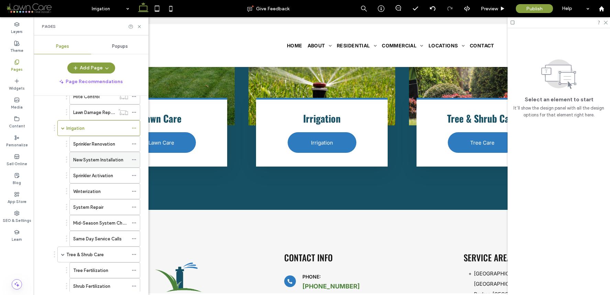
scroll to position [176, 0]
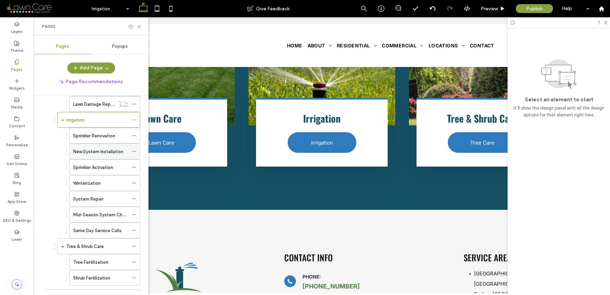
click at [99, 148] on label "New System Installation" at bounding box center [98, 152] width 50 height 12
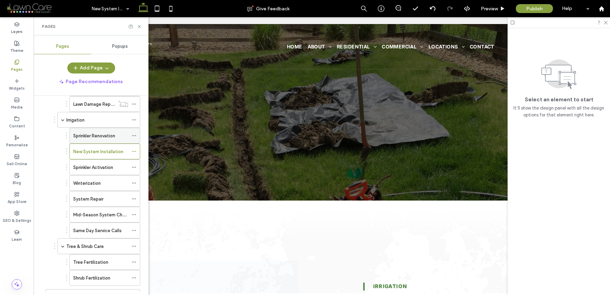
click at [102, 135] on label "Sprinkler Renovation" at bounding box center [94, 136] width 42 height 12
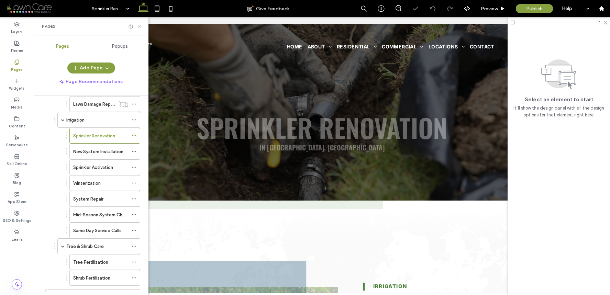
click at [137, 28] on icon at bounding box center [139, 26] width 5 height 5
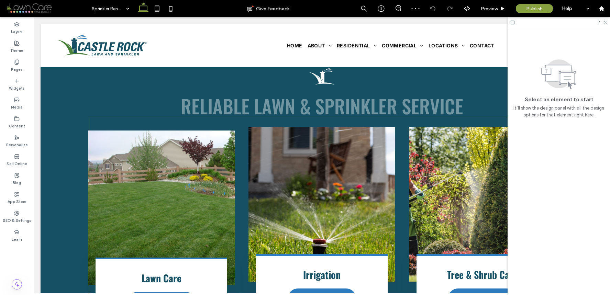
scroll to position [1002, 0]
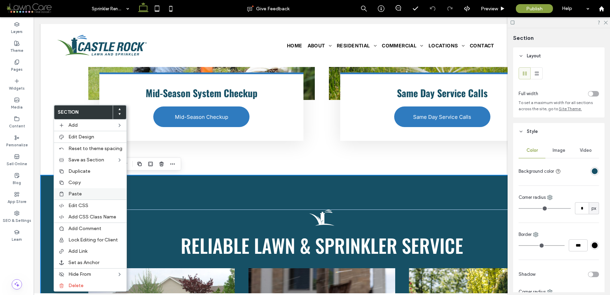
click at [75, 192] on span "Paste" at bounding box center [74, 194] width 13 height 6
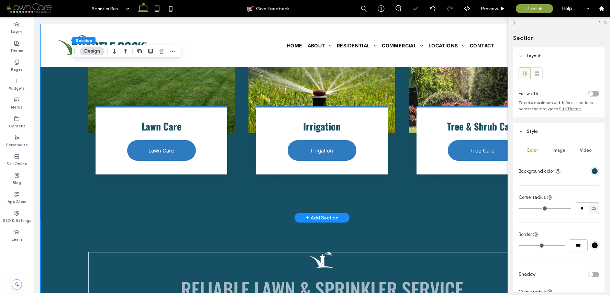
scroll to position [1289, 0]
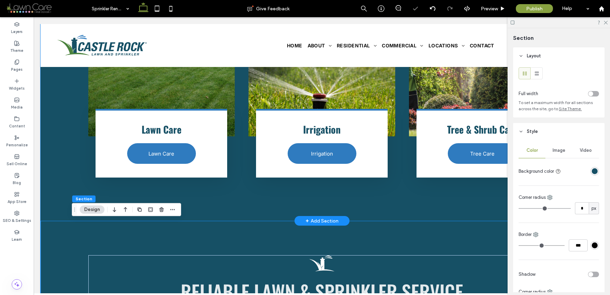
click at [54, 162] on div "Reliable Lawn & Sprinkler Service Button Lawn Care Lawn Care Button Irrigation …" at bounding box center [322, 55] width 563 height 332
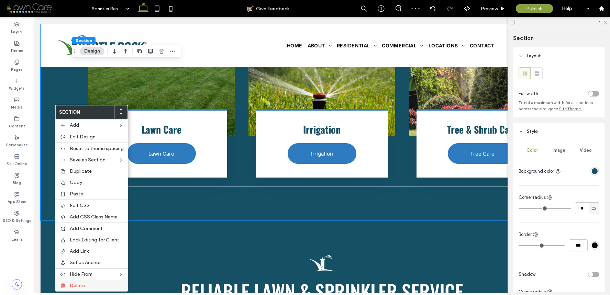
click at [85, 283] on label "Delete" at bounding box center [97, 286] width 54 height 6
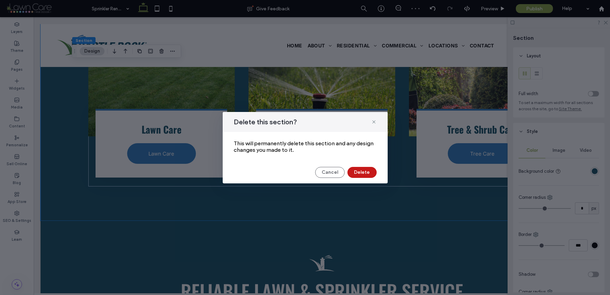
click at [356, 175] on button "Delete" at bounding box center [361, 172] width 29 height 11
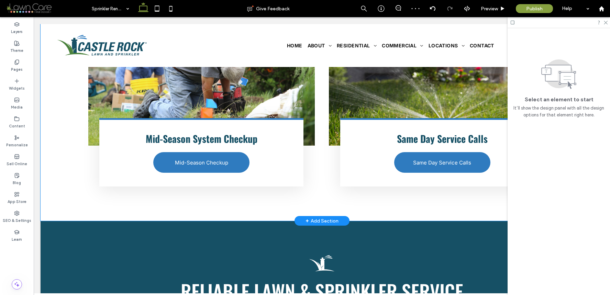
scroll to position [1101, 0]
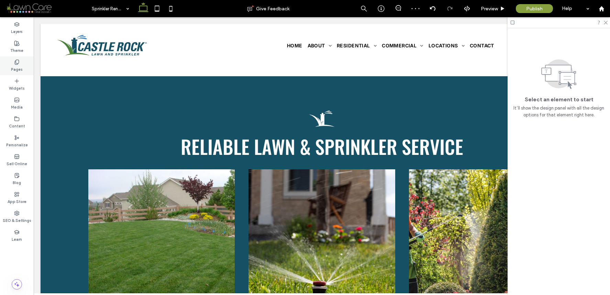
click at [26, 64] on div "Pages" at bounding box center [17, 65] width 34 height 19
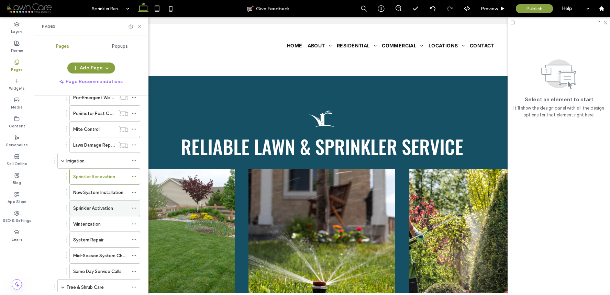
scroll to position [177, 0]
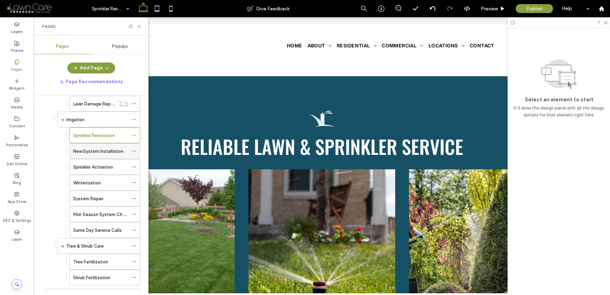
click at [103, 151] on label "New System Installation" at bounding box center [98, 151] width 50 height 12
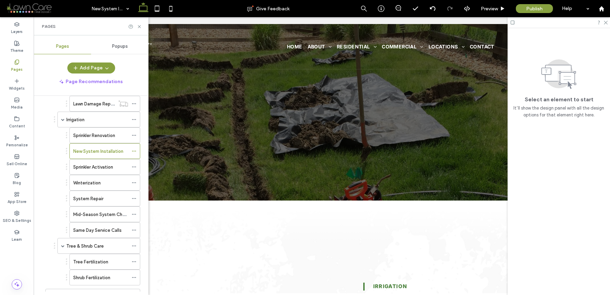
scroll to position [0, 0]
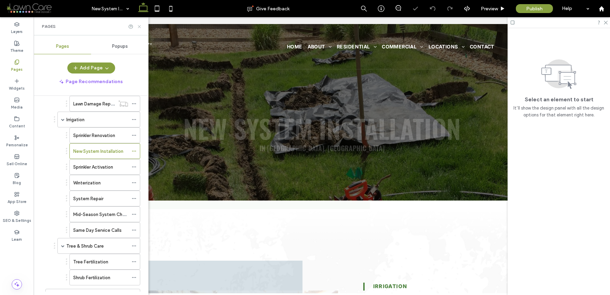
click at [137, 25] on icon at bounding box center [139, 26] width 5 height 5
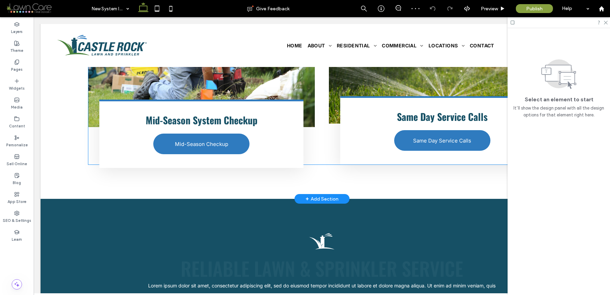
scroll to position [1056, 0]
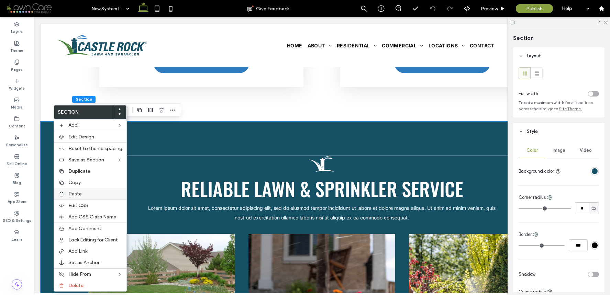
click at [74, 191] on span "Paste" at bounding box center [74, 194] width 13 height 6
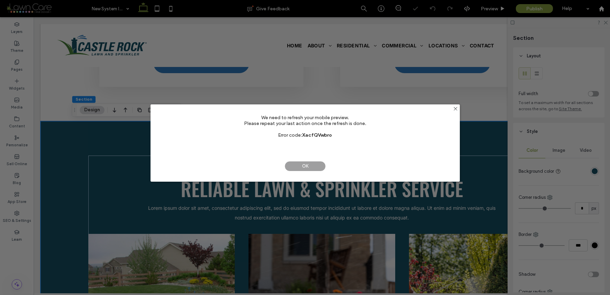
click at [292, 166] on span "OK" at bounding box center [305, 166] width 41 height 10
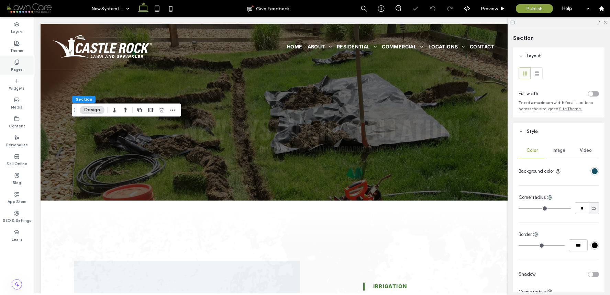
click at [22, 68] on label "Pages" at bounding box center [17, 69] width 12 height 8
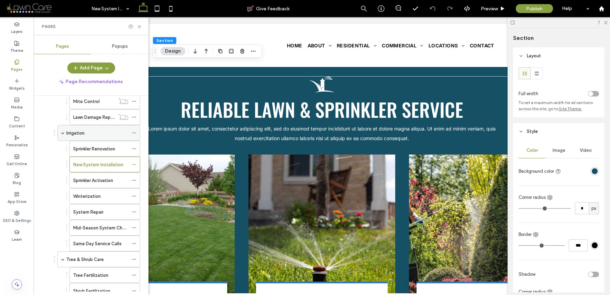
scroll to position [0, 0]
click at [112, 152] on label "Sprinkler Renovation" at bounding box center [94, 151] width 42 height 12
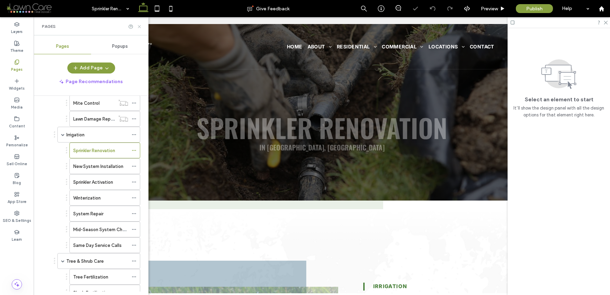
click at [137, 29] on icon at bounding box center [139, 26] width 5 height 5
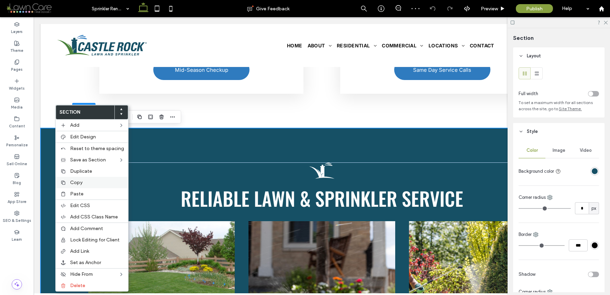
click at [77, 186] on div "Copy" at bounding box center [92, 182] width 73 height 11
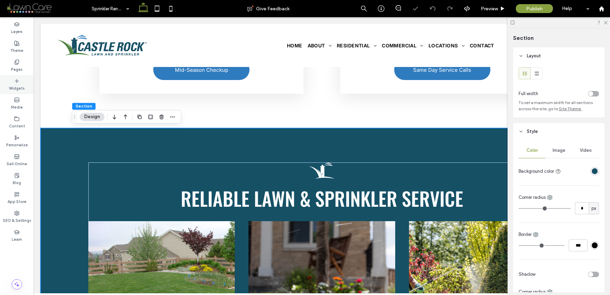
click at [25, 63] on div "Pages" at bounding box center [17, 65] width 34 height 19
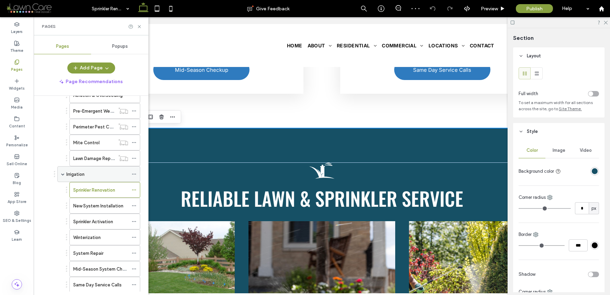
scroll to position [122, 0]
click at [108, 203] on label "New System Installation" at bounding box center [98, 206] width 50 height 12
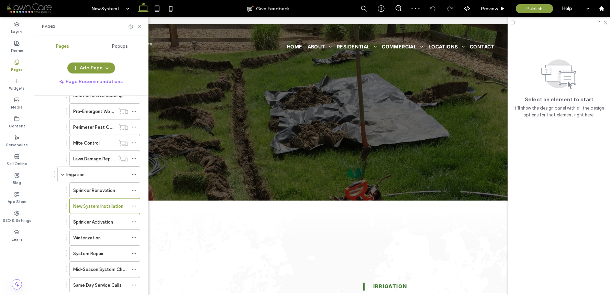
scroll to position [0, 0]
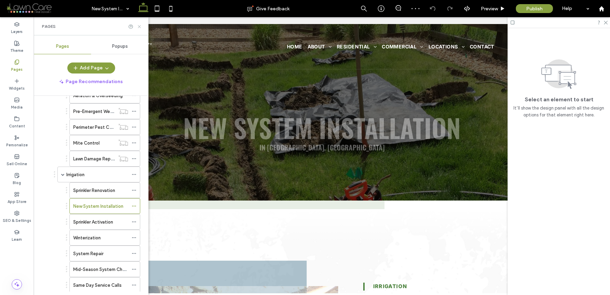
click at [139, 26] on icon at bounding box center [139, 26] width 5 height 5
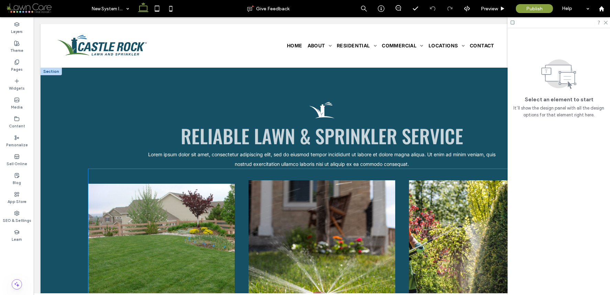
scroll to position [1016, 0]
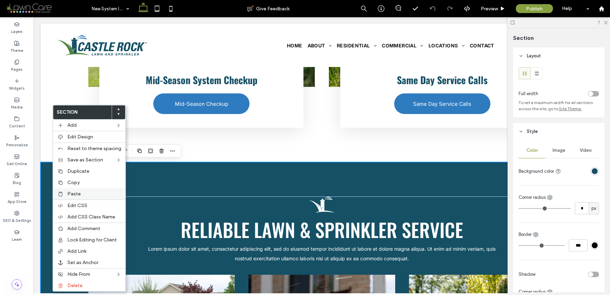
click at [71, 194] on span "Paste" at bounding box center [73, 194] width 13 height 6
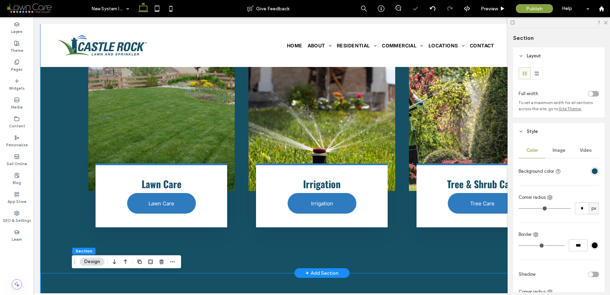
click at [55, 168] on div "Reliable Lawn & Sprinkler Service Lorem ipsum dolor sit amet, consectetur adipi…" at bounding box center [322, 99] width 563 height 350
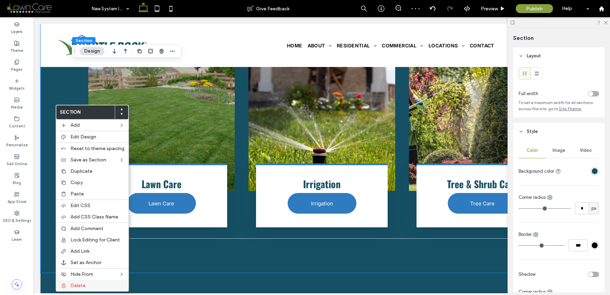
click at [86, 283] on label "Delete" at bounding box center [97, 286] width 54 height 6
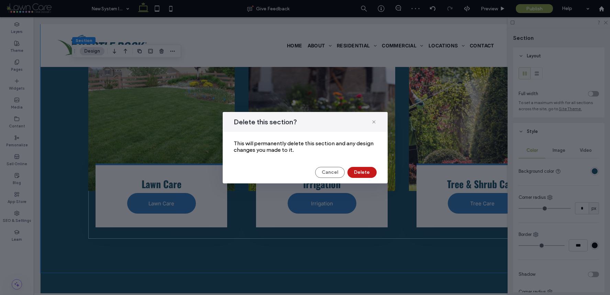
click at [367, 173] on button "Delete" at bounding box center [361, 172] width 29 height 11
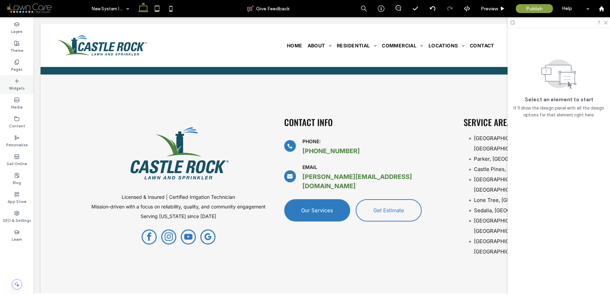
click at [21, 66] on label "Pages" at bounding box center [17, 69] width 12 height 8
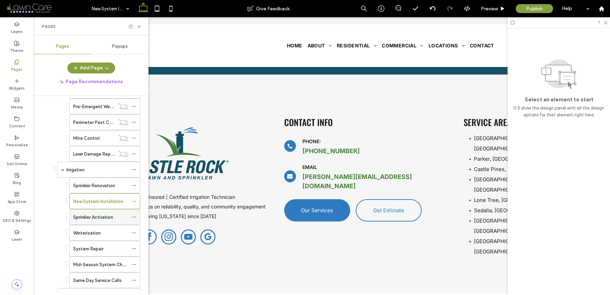
click at [101, 213] on label "Sprinkler Activation" at bounding box center [93, 217] width 40 height 12
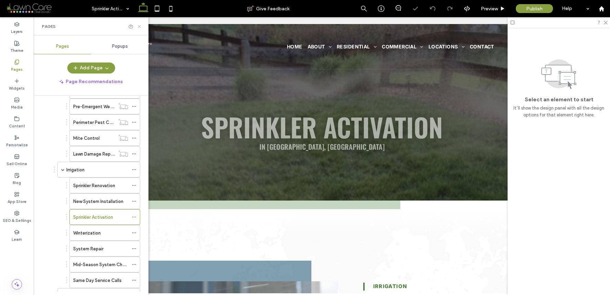
click at [141, 27] on icon at bounding box center [139, 26] width 5 height 5
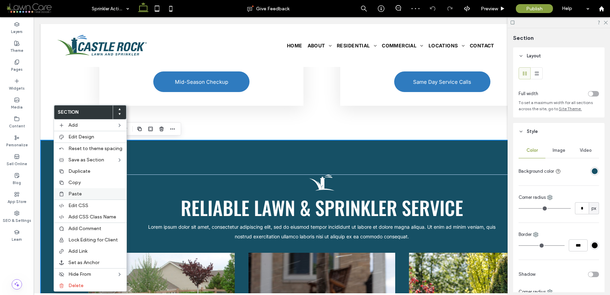
click at [76, 196] on span "Paste" at bounding box center [74, 194] width 13 height 6
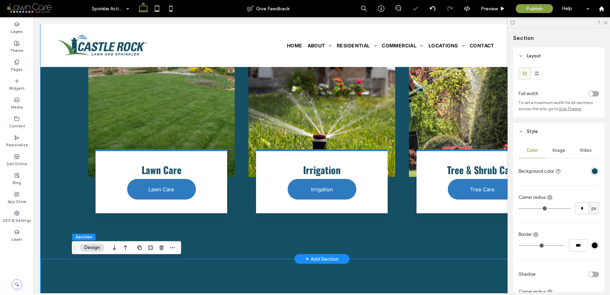
click at [63, 175] on div "Reliable Lawn & Sprinkler Service Lorem ipsum dolor sit amet, consectetur adipi…" at bounding box center [322, 85] width 563 height 350
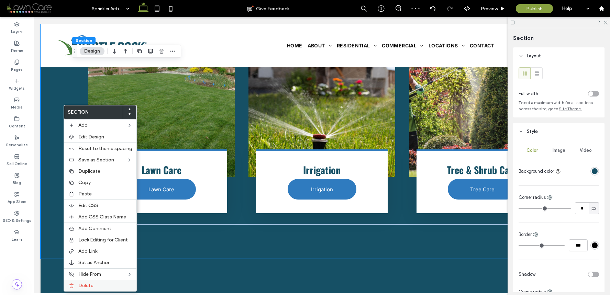
click at [100, 286] on label "Delete" at bounding box center [105, 286] width 54 height 6
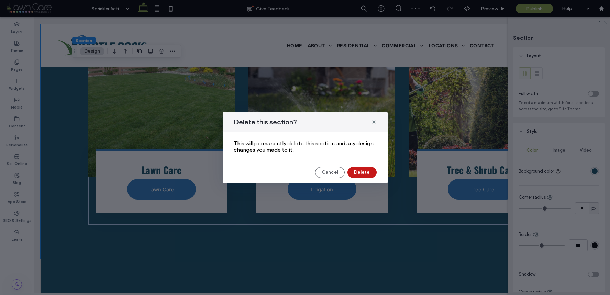
click at [356, 174] on button "Delete" at bounding box center [361, 172] width 29 height 11
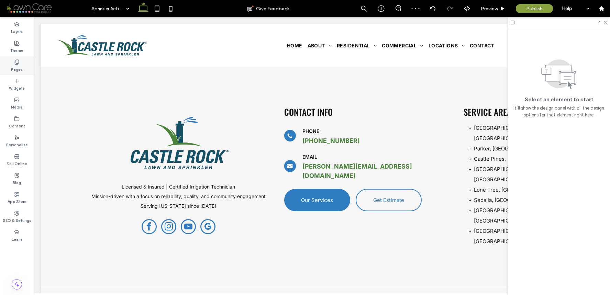
click at [26, 65] on div "Pages" at bounding box center [17, 65] width 34 height 19
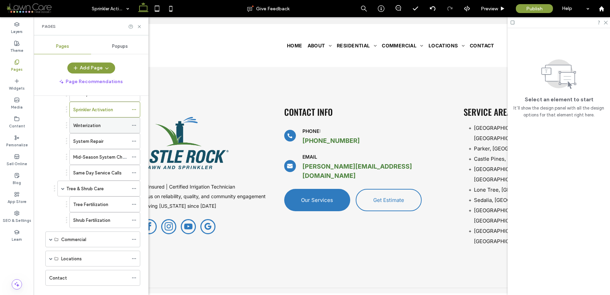
scroll to position [233, 0]
click at [93, 129] on label "Winterization" at bounding box center [86, 126] width 27 height 12
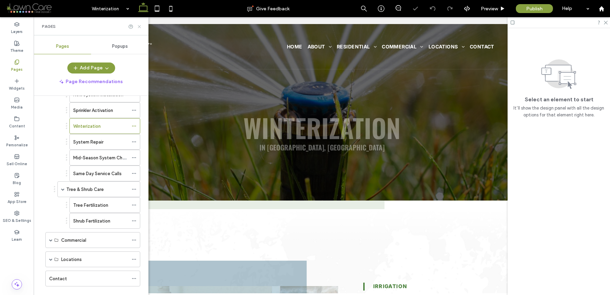
click at [139, 27] on icon at bounding box center [139, 26] width 5 height 5
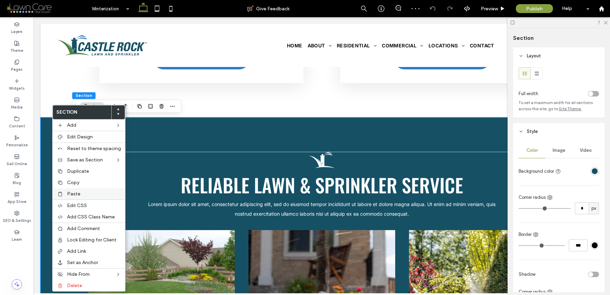
click at [71, 189] on div "Paste" at bounding box center [89, 193] width 73 height 11
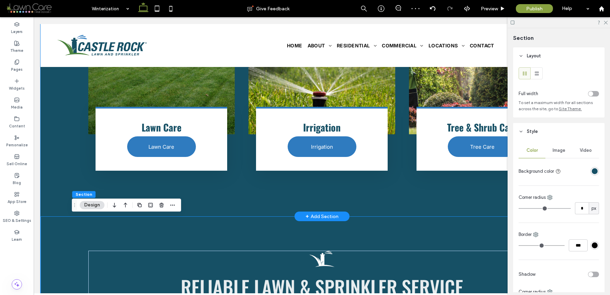
click at [61, 170] on div "Reliable Lawn & Sprinkler Service Lorem ipsum dolor sit amet, consectetur adipi…" at bounding box center [322, 42] width 563 height 350
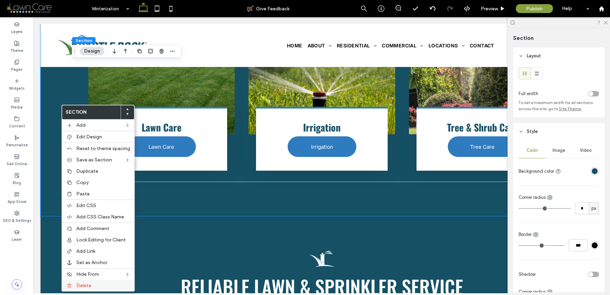
click at [93, 283] on label "Delete" at bounding box center [103, 286] width 54 height 6
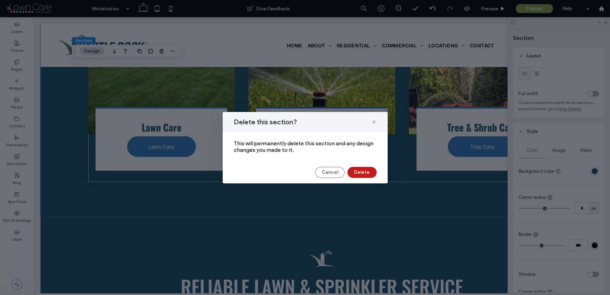
click at [364, 173] on button "Delete" at bounding box center [361, 172] width 29 height 11
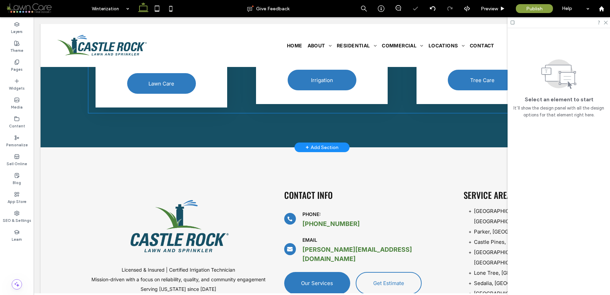
scroll to position [1410, 0]
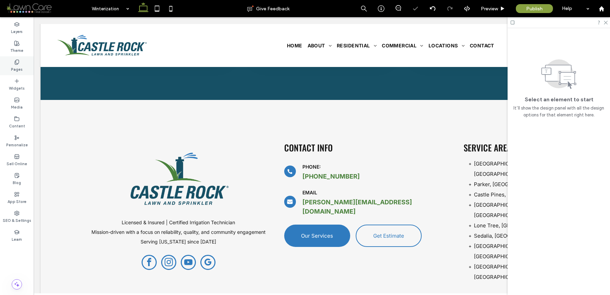
click at [23, 65] on div "Pages" at bounding box center [17, 65] width 34 height 19
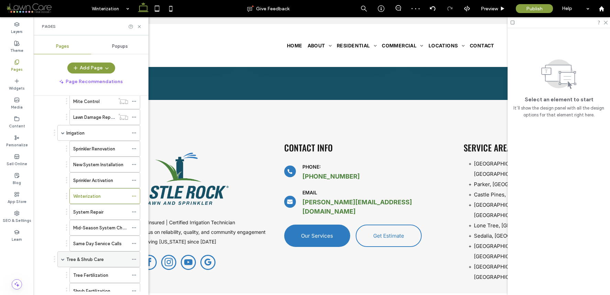
scroll to position [245, 0]
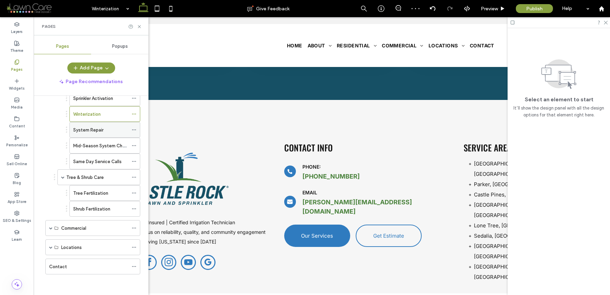
click at [104, 133] on div "System Repair" at bounding box center [100, 129] width 55 height 7
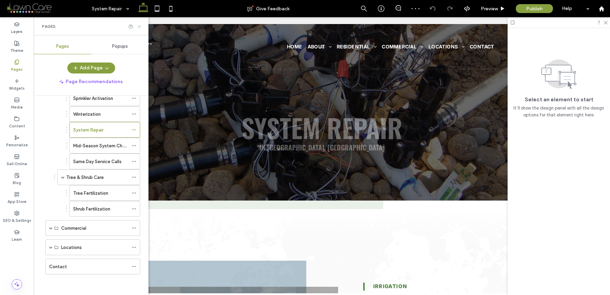
click at [140, 28] on icon at bounding box center [139, 26] width 5 height 5
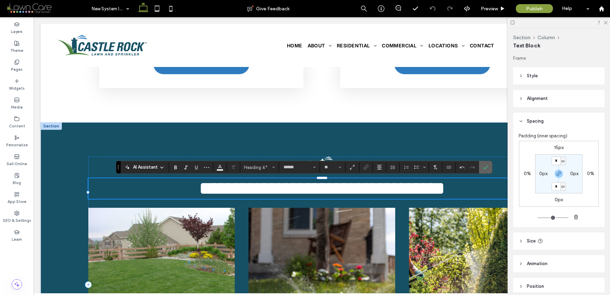
click at [486, 164] on span "Confirm" at bounding box center [484, 167] width 3 height 12
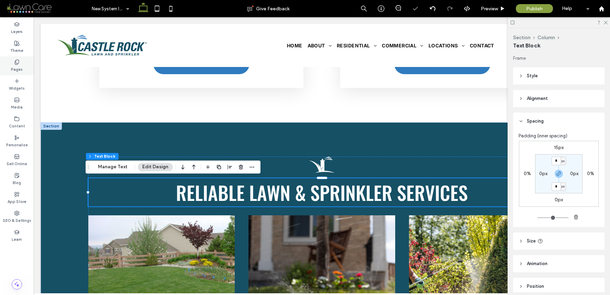
click at [25, 60] on div "Pages" at bounding box center [17, 65] width 34 height 19
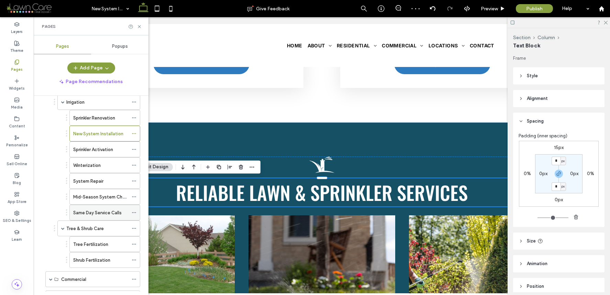
scroll to position [165, 0]
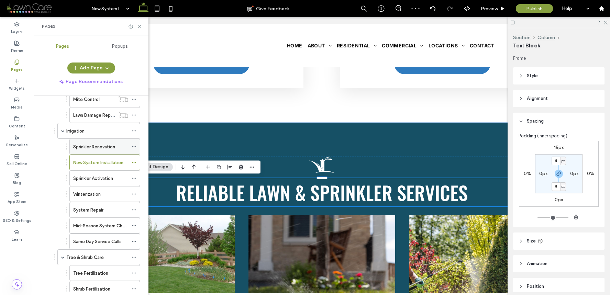
click at [106, 151] on div "Sprinkler Renovation" at bounding box center [100, 146] width 55 height 15
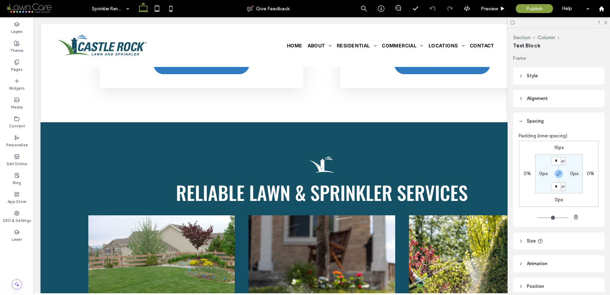
type input "******"
type input "**"
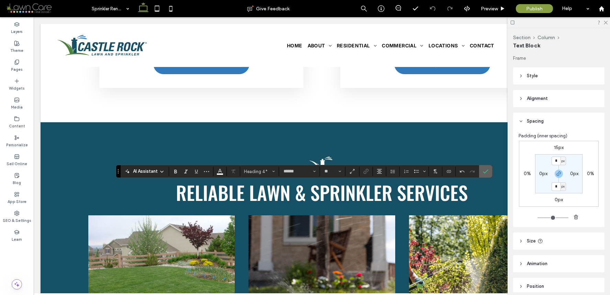
click at [487, 177] on span "Confirm" at bounding box center [485, 172] width 5 height 12
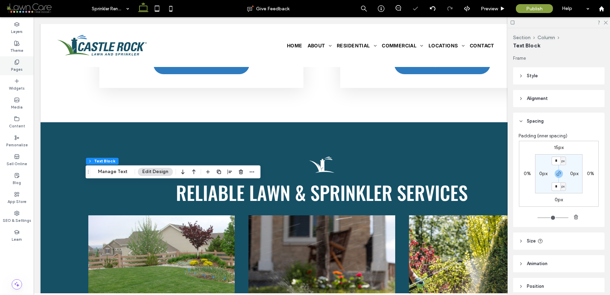
click at [18, 63] on icon at bounding box center [16, 61] width 5 height 5
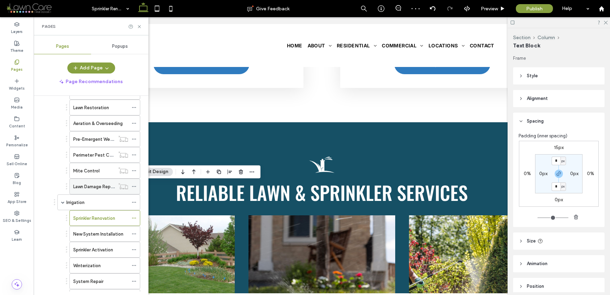
scroll to position [93, 0]
click at [98, 200] on div "Irrigation" at bounding box center [97, 202] width 62 height 7
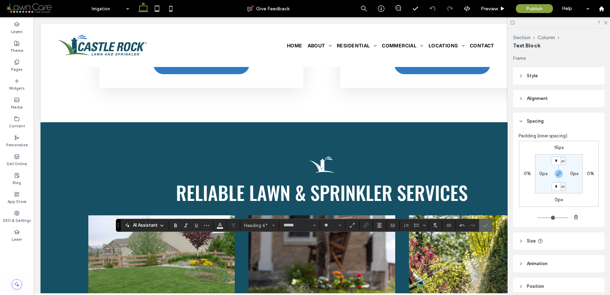
click at [479, 221] on section at bounding box center [485, 225] width 13 height 12
click at [491, 222] on section at bounding box center [485, 225] width 13 height 12
click at [490, 223] on label "Confirm" at bounding box center [485, 225] width 10 height 12
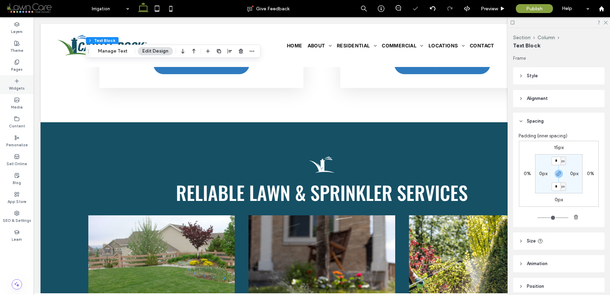
click at [25, 70] on div "Pages" at bounding box center [17, 65] width 34 height 19
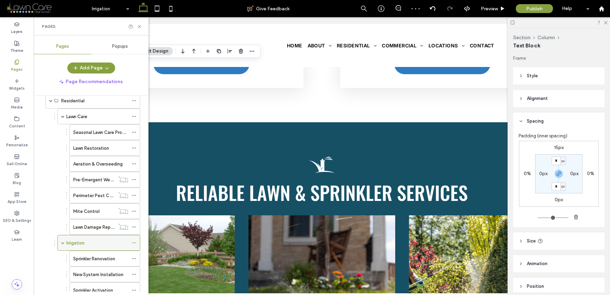
scroll to position [90, 0]
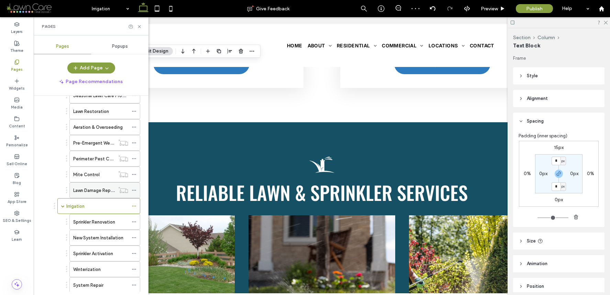
click at [96, 190] on label "Lawn Damage Repair" at bounding box center [94, 191] width 42 height 12
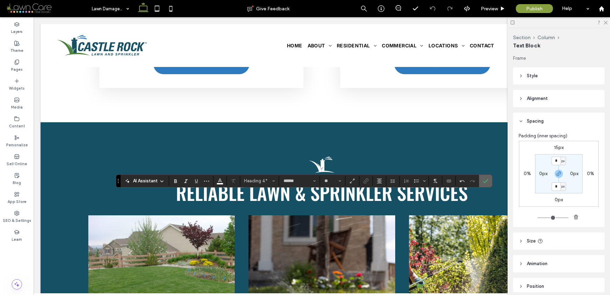
click at [487, 179] on icon "Confirm" at bounding box center [485, 180] width 5 height 5
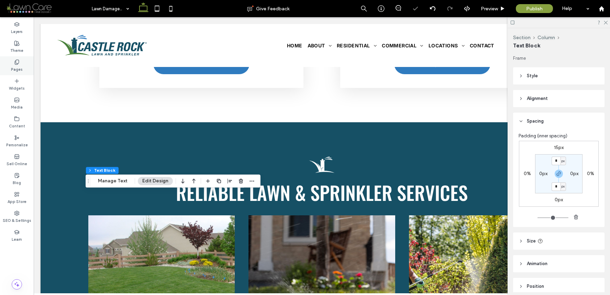
click at [21, 73] on div "Pages" at bounding box center [17, 65] width 34 height 19
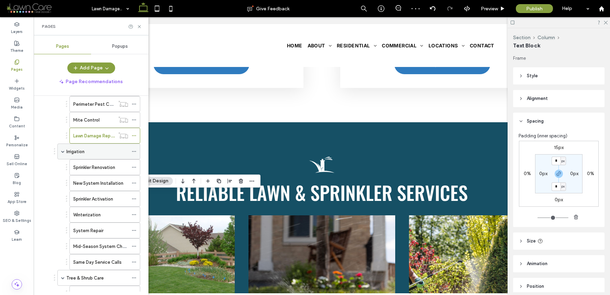
scroll to position [134, 0]
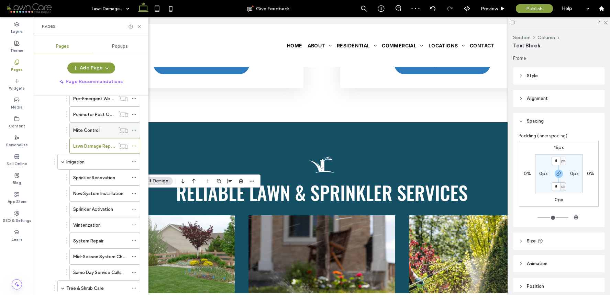
click at [95, 134] on div "Mite Control" at bounding box center [94, 130] width 42 height 15
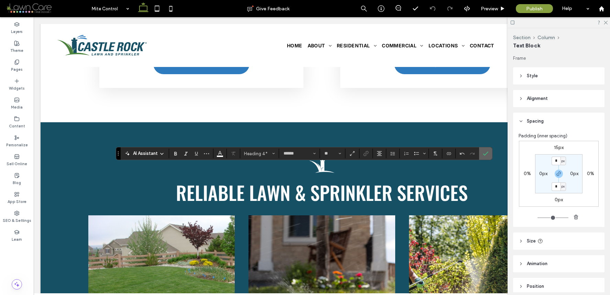
click at [484, 153] on icon "Confirm" at bounding box center [485, 153] width 5 height 5
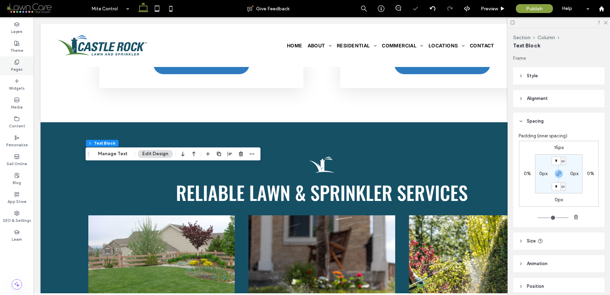
click at [18, 64] on icon at bounding box center [16, 61] width 5 height 5
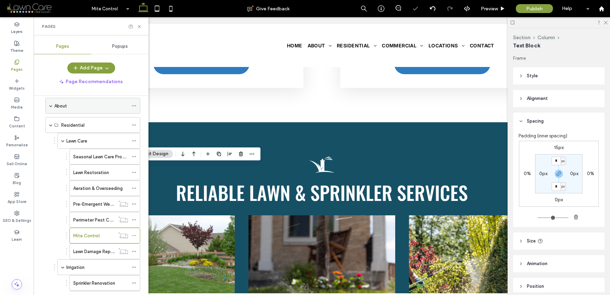
scroll to position [115, 0]
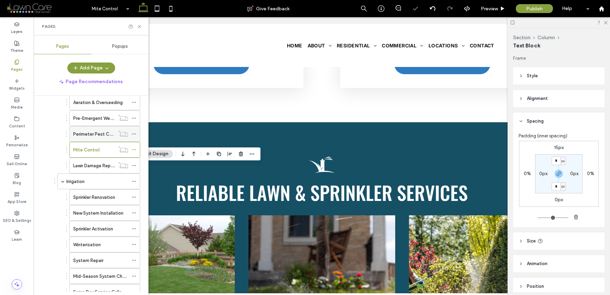
click at [92, 132] on label "Perimeter Pest Control" at bounding box center [97, 134] width 48 height 12
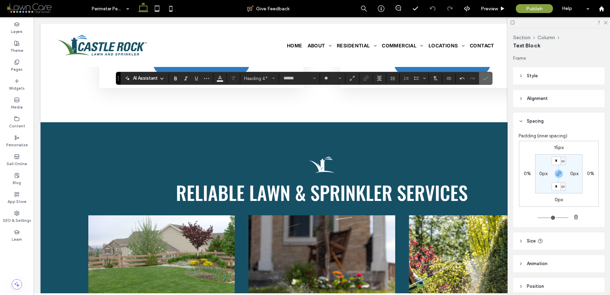
click at [485, 76] on icon "Confirm" at bounding box center [485, 78] width 5 height 5
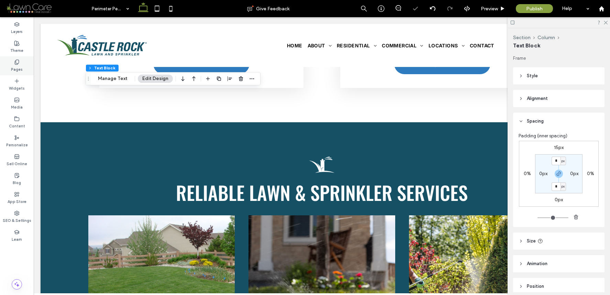
click at [29, 66] on div "Pages" at bounding box center [17, 65] width 34 height 19
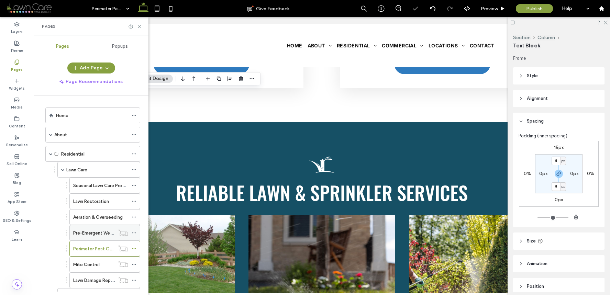
click at [100, 232] on label "Pre-Emergent Weed Control" at bounding box center [102, 233] width 59 height 12
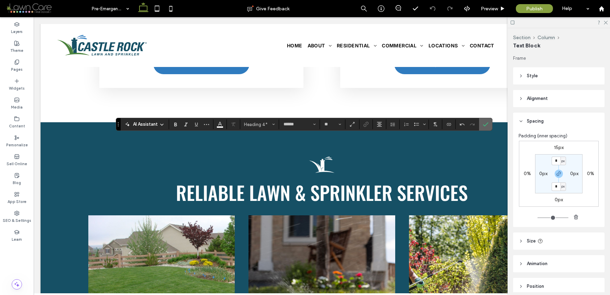
click at [488, 123] on icon "Confirm" at bounding box center [485, 124] width 5 height 5
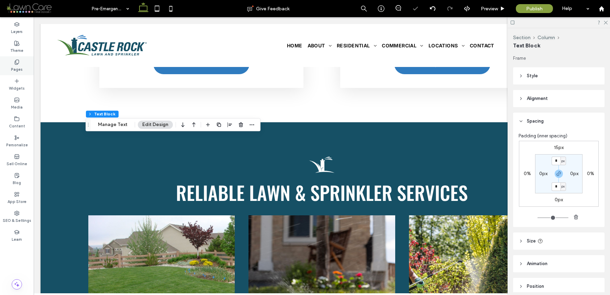
click at [19, 64] on icon at bounding box center [16, 61] width 5 height 5
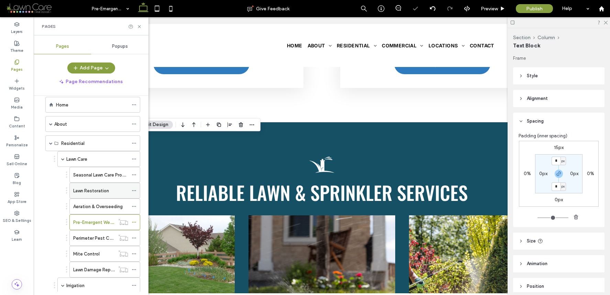
scroll to position [18, 0]
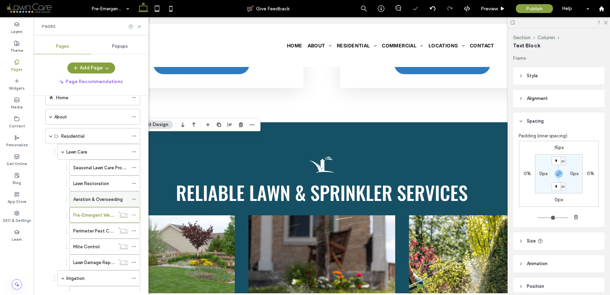
click at [101, 202] on label "Aeration & Overseeding" at bounding box center [97, 199] width 49 height 12
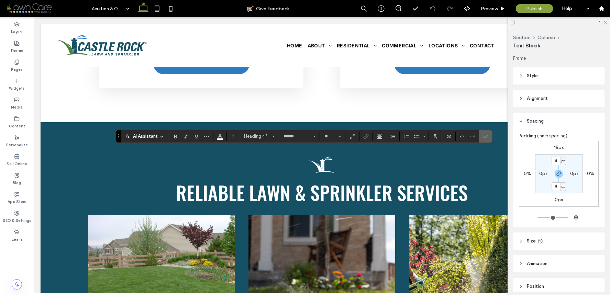
click at [488, 139] on span "Confirm" at bounding box center [485, 137] width 5 height 12
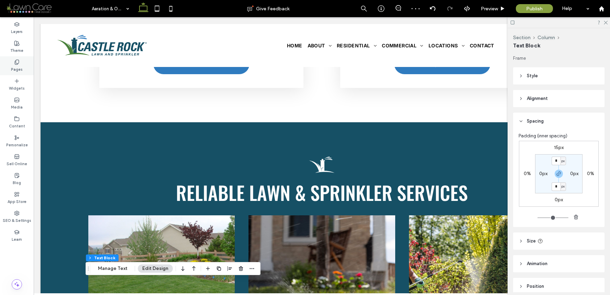
click at [21, 66] on label "Pages" at bounding box center [17, 69] width 12 height 8
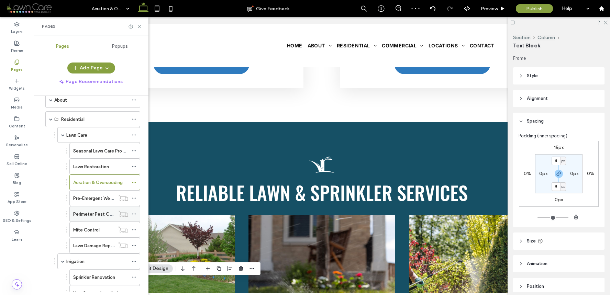
scroll to position [68, 0]
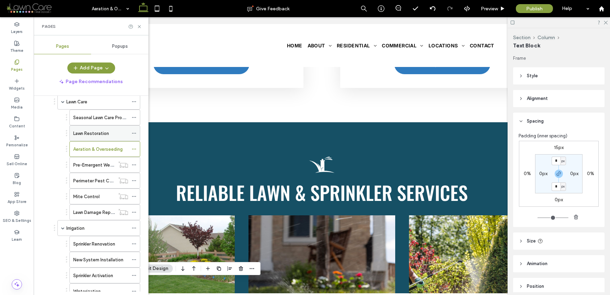
click at [100, 131] on label "Lawn Restoration" at bounding box center [91, 134] width 36 height 12
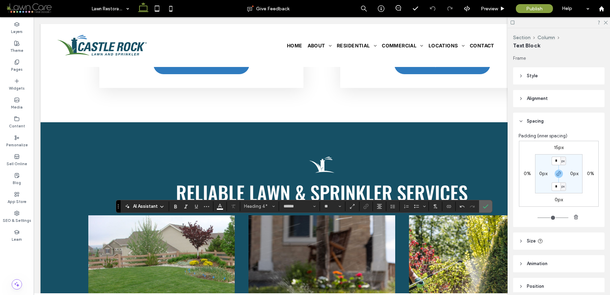
click at [486, 210] on span "Confirm" at bounding box center [484, 206] width 3 height 12
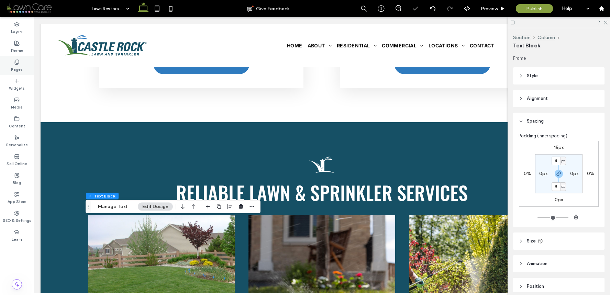
click at [27, 65] on div "Pages" at bounding box center [17, 65] width 34 height 19
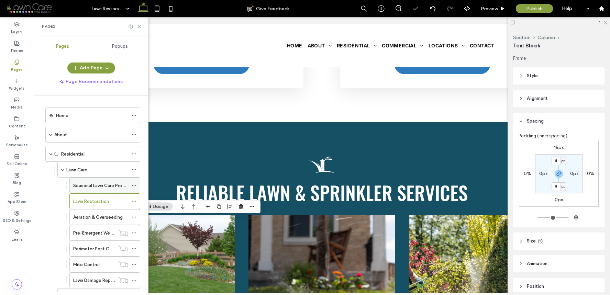
click at [101, 186] on label "Seasonal Lawn Care Program" at bounding box center [102, 186] width 59 height 12
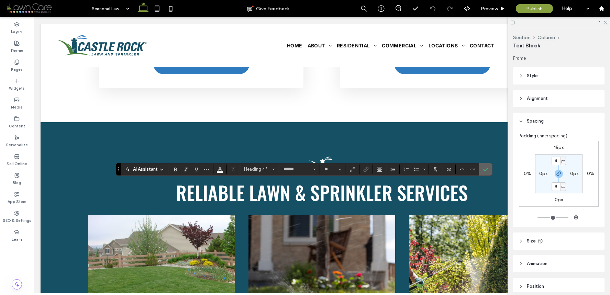
click at [483, 167] on icon "Confirm" at bounding box center [485, 169] width 5 height 5
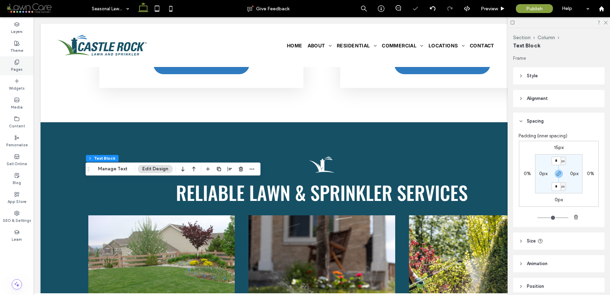
click at [30, 63] on div "Pages" at bounding box center [17, 65] width 34 height 19
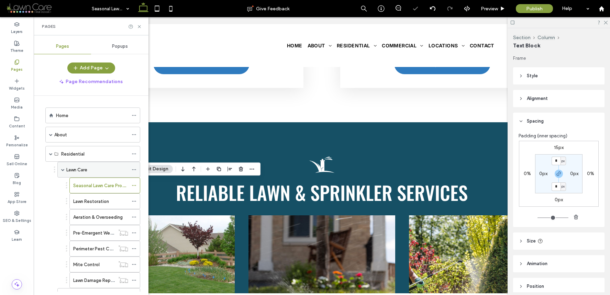
click at [92, 166] on div "Lawn Care" at bounding box center [97, 169] width 62 height 7
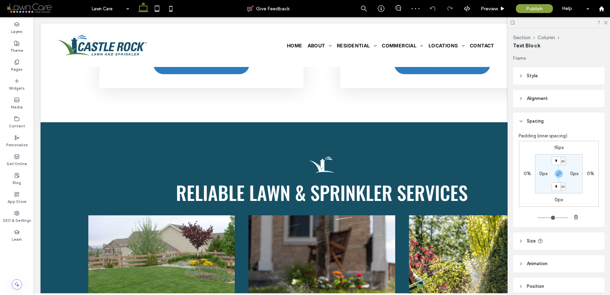
type input "******"
type input "**"
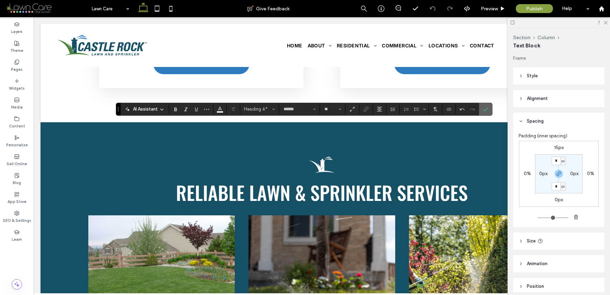
click at [484, 108] on icon "Confirm" at bounding box center [485, 109] width 5 height 5
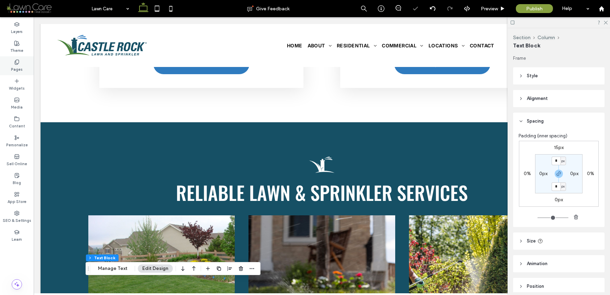
click at [20, 58] on div "Pages" at bounding box center [17, 65] width 34 height 19
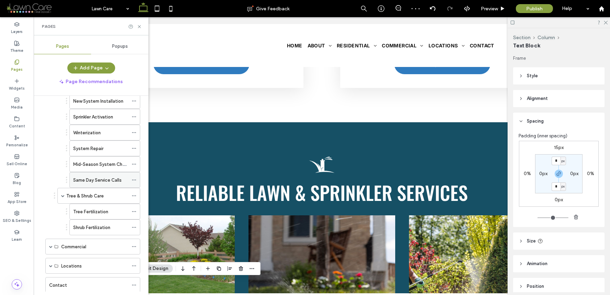
scroll to position [245, 0]
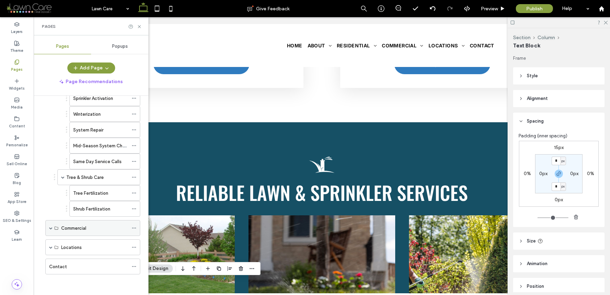
click at [51, 229] on span at bounding box center [50, 227] width 3 height 3
click at [69, 242] on label "Commercial Lawn Care" at bounding box center [89, 244] width 47 height 12
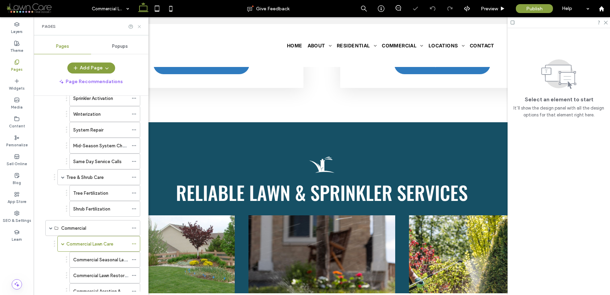
click at [141, 29] on icon at bounding box center [139, 26] width 5 height 5
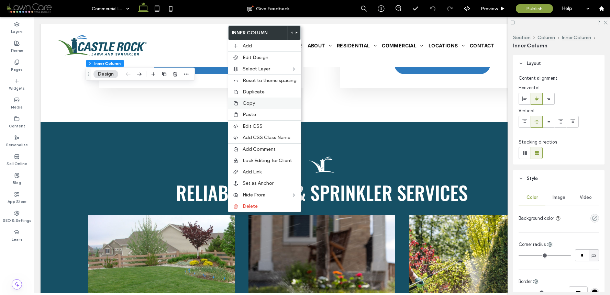
click at [257, 107] on div "Copy" at bounding box center [264, 103] width 73 height 11
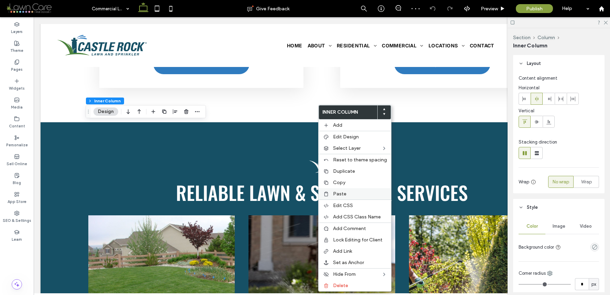
click at [348, 192] on label "Paste" at bounding box center [360, 194] width 54 height 6
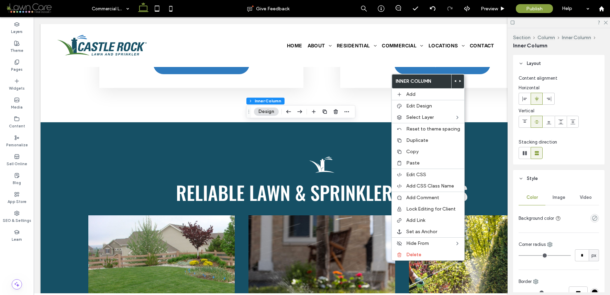
click at [459, 80] on icon at bounding box center [460, 81] width 3 height 3
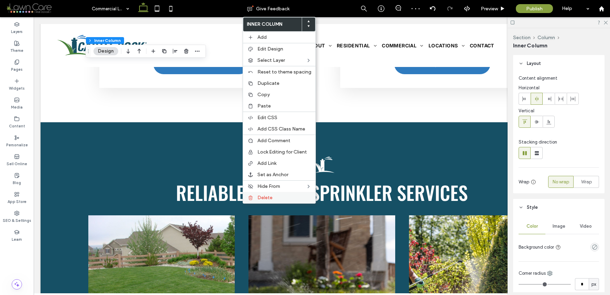
click at [270, 201] on div "Delete" at bounding box center [279, 197] width 73 height 11
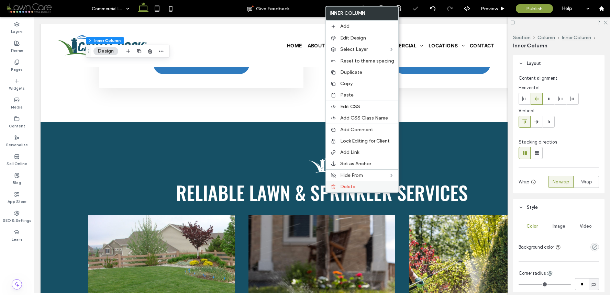
click at [350, 188] on span "Delete" at bounding box center [347, 187] width 15 height 6
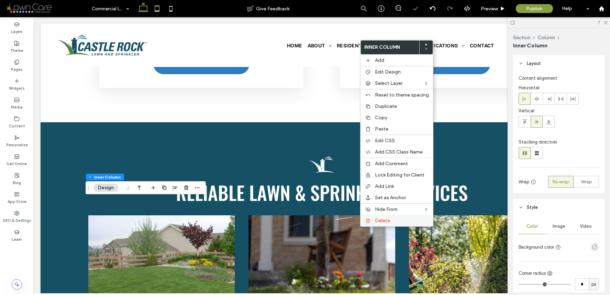
click at [381, 223] on span "Delete" at bounding box center [382, 221] width 15 height 6
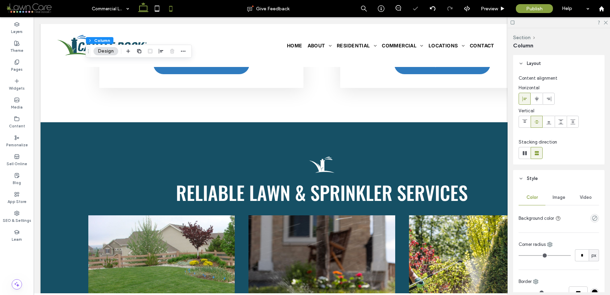
click at [166, 15] on icon at bounding box center [171, 9] width 14 height 14
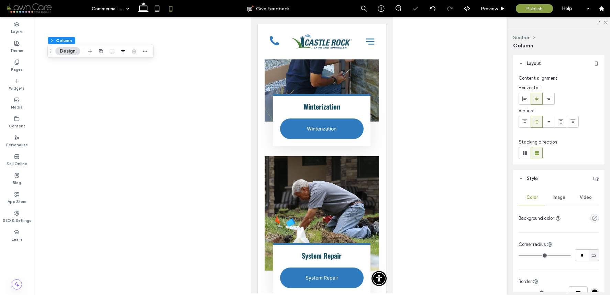
type input "**"
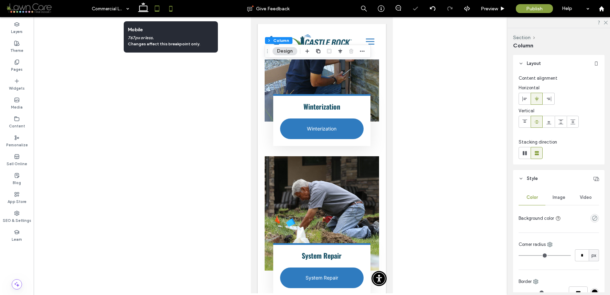
click at [159, 12] on icon at bounding box center [157, 9] width 14 height 14
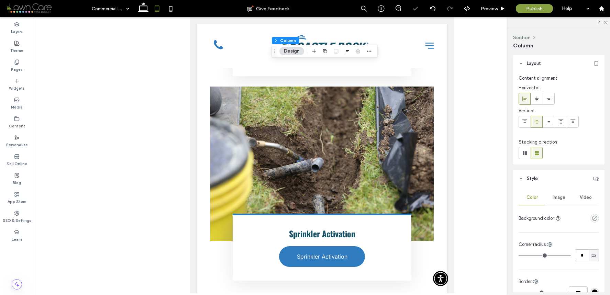
type input "***"
type input "****"
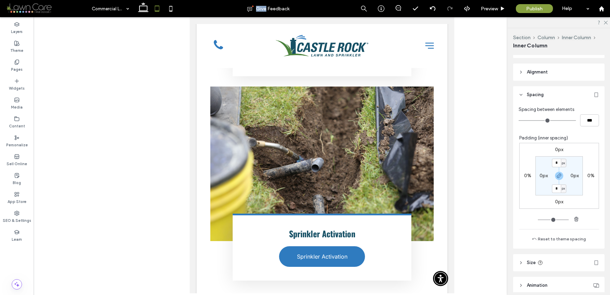
type input "***"
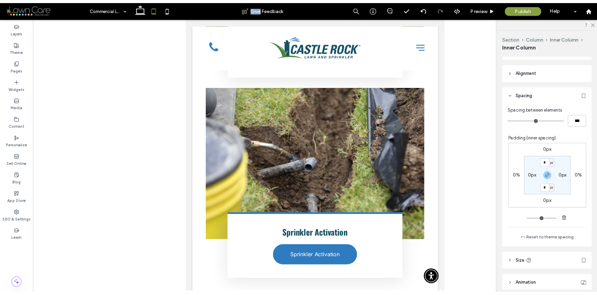
scroll to position [284, 0]
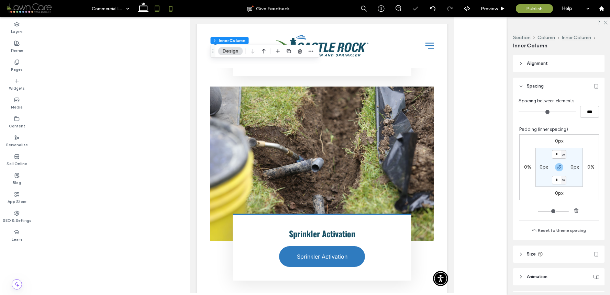
click at [169, 9] on icon at bounding box center [171, 9] width 14 height 14
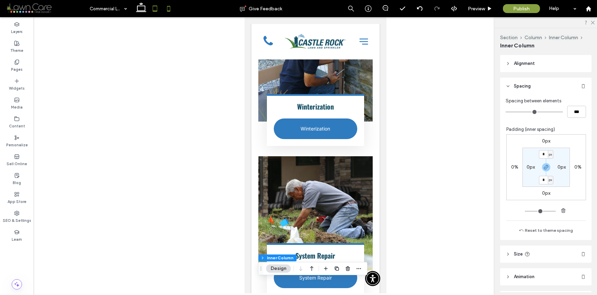
click at [161, 13] on icon at bounding box center [155, 9] width 14 height 14
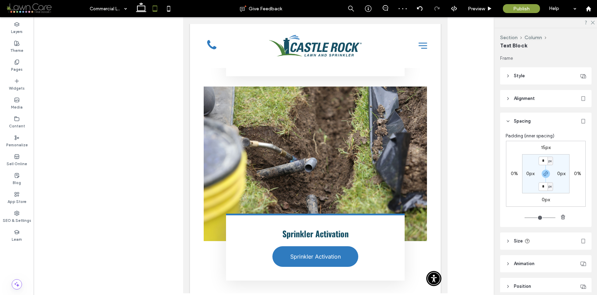
type input "******"
type input "**"
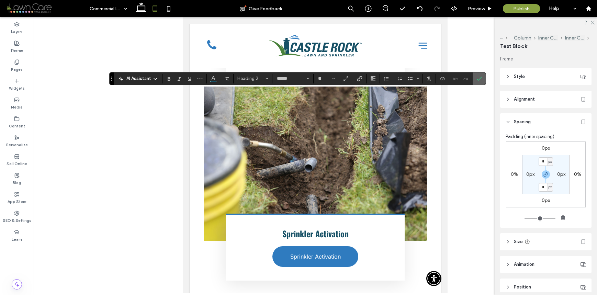
click at [480, 80] on icon "Confirm" at bounding box center [479, 78] width 5 height 5
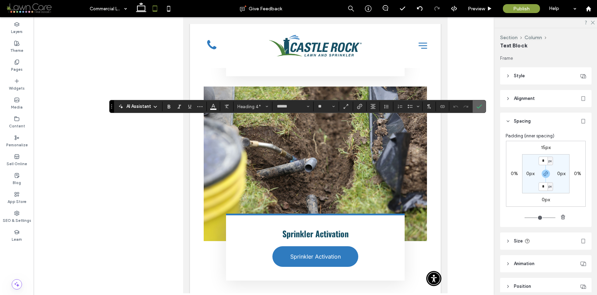
click at [476, 112] on label "Confirm" at bounding box center [479, 106] width 10 height 12
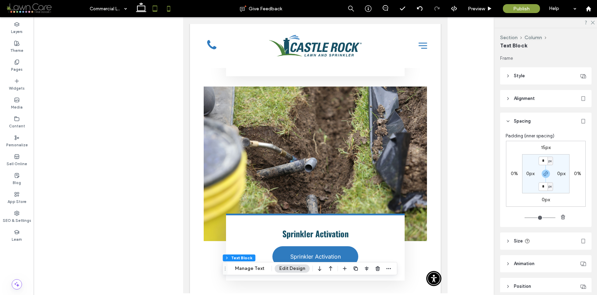
click at [170, 12] on icon at bounding box center [169, 9] width 14 height 14
type input "**"
type input "****"
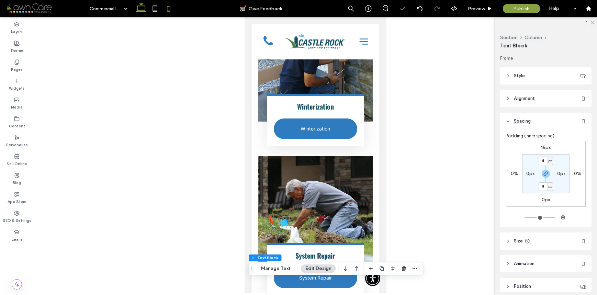
click at [143, 13] on icon at bounding box center [141, 9] width 14 height 14
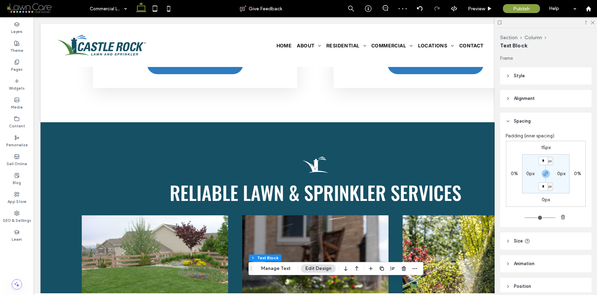
type input "***"
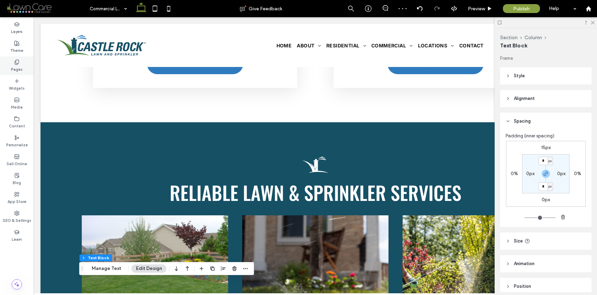
click at [18, 62] on icon at bounding box center [16, 61] width 5 height 5
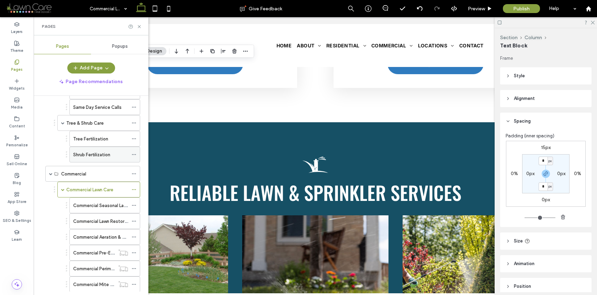
scroll to position [299, 0]
click at [138, 25] on use at bounding box center [139, 26] width 3 height 3
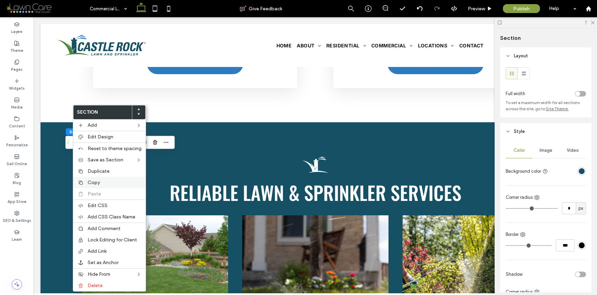
click at [97, 187] on div "Copy" at bounding box center [109, 182] width 73 height 11
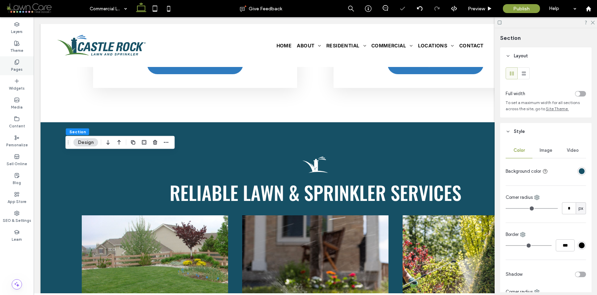
click at [29, 64] on div "Pages" at bounding box center [17, 65] width 34 height 19
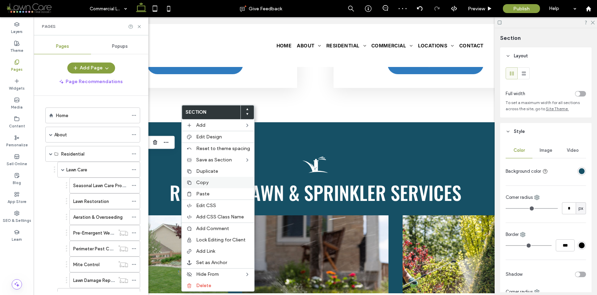
click at [205, 183] on span "Copy" at bounding box center [202, 183] width 12 height 6
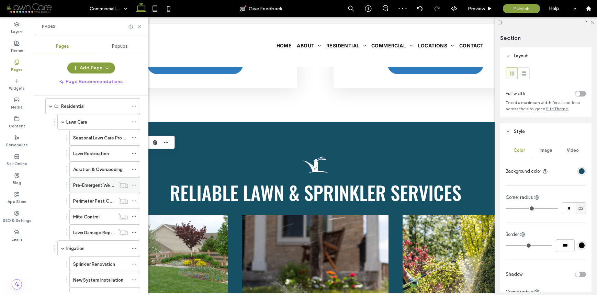
scroll to position [59, 0]
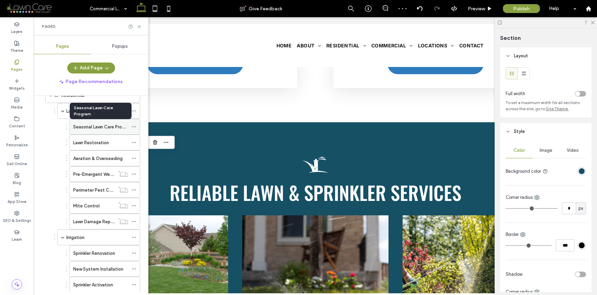
click at [109, 126] on label "Seasonal Lawn Care Program" at bounding box center [102, 127] width 59 height 12
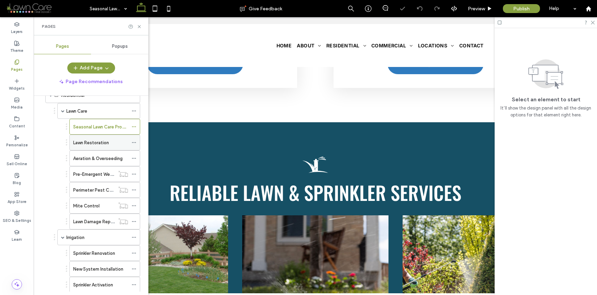
click at [108, 143] on label "Lawn Restoration" at bounding box center [91, 143] width 36 height 12
click at [140, 26] on use at bounding box center [139, 26] width 3 height 3
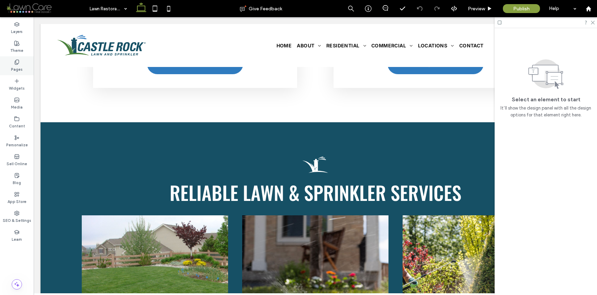
click at [24, 66] on div "Pages" at bounding box center [17, 65] width 34 height 19
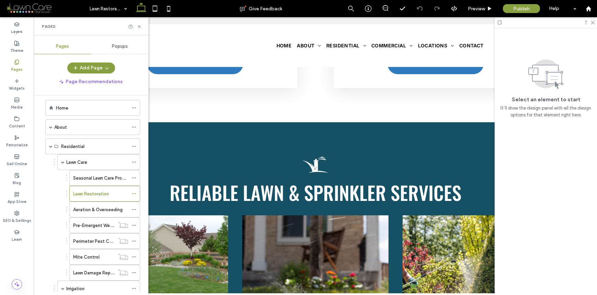
scroll to position [6, 0]
click at [96, 165] on div "Lawn Care" at bounding box center [97, 163] width 62 height 7
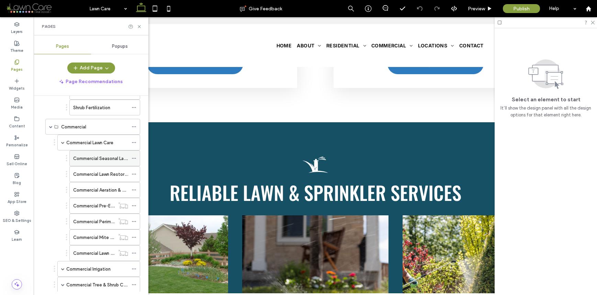
scroll to position [346, 0]
click at [113, 144] on label "Commercial Lawn Care" at bounding box center [89, 144] width 47 height 12
click at [140, 26] on icon at bounding box center [139, 26] width 5 height 5
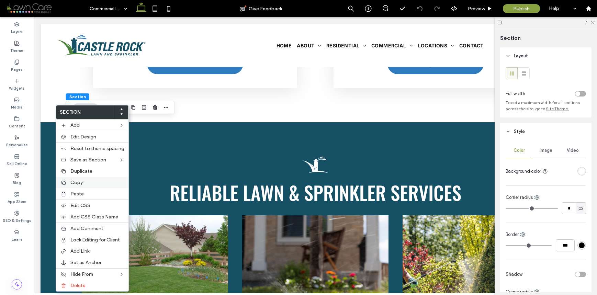
click at [73, 179] on div "Copy" at bounding box center [92, 182] width 73 height 11
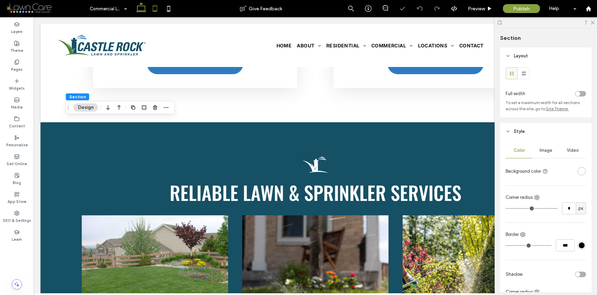
click at [157, 15] on icon at bounding box center [155, 9] width 14 height 14
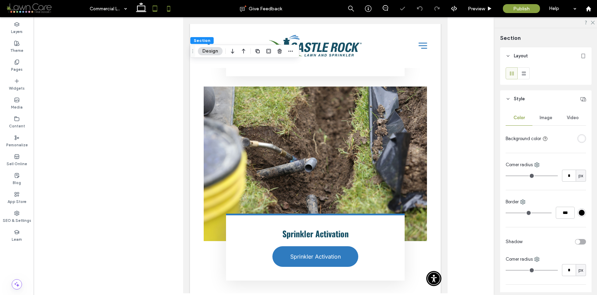
click at [173, 9] on icon at bounding box center [169, 9] width 14 height 14
type input "**"
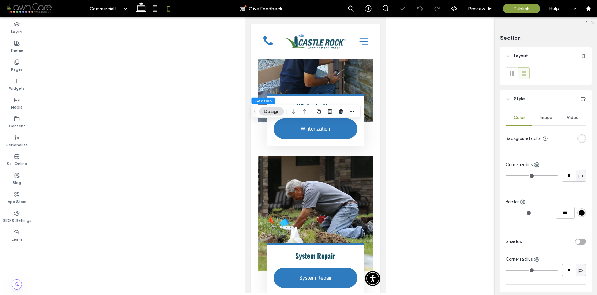
click at [29, 62] on div "Pages" at bounding box center [17, 65] width 34 height 19
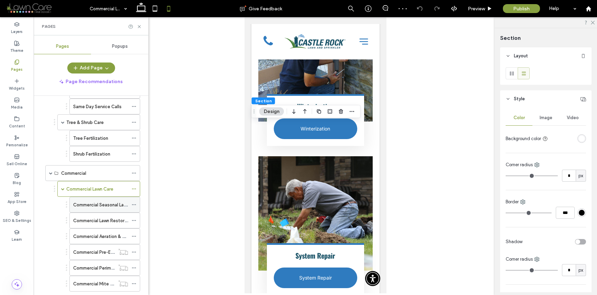
scroll to position [308, 0]
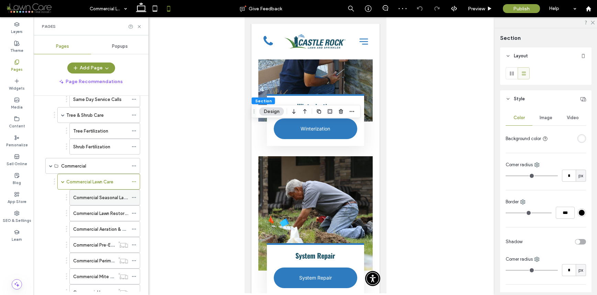
click at [109, 195] on label "Commercial Seasonal Lawn Care Program" at bounding box center [115, 198] width 85 height 12
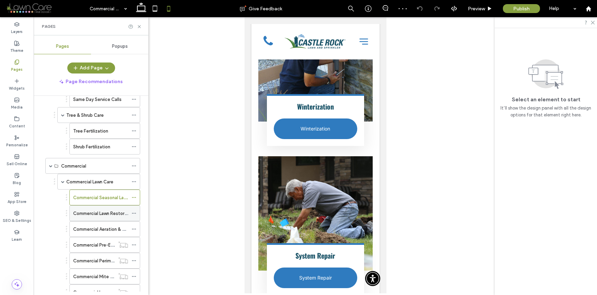
click at [113, 213] on label "Commercial Lawn Restoration" at bounding box center [104, 214] width 62 height 12
click at [143, 10] on icon at bounding box center [141, 9] width 14 height 14
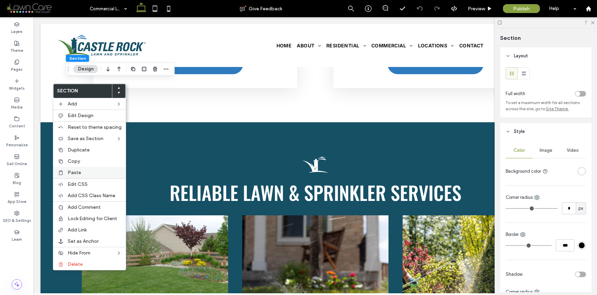
click at [78, 170] on span "Paste" at bounding box center [74, 173] width 13 height 6
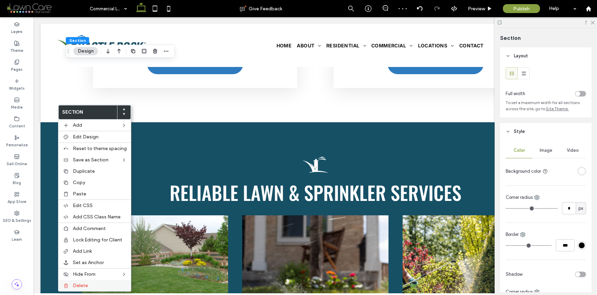
click at [89, 283] on label "Delete" at bounding box center [100, 286] width 54 height 6
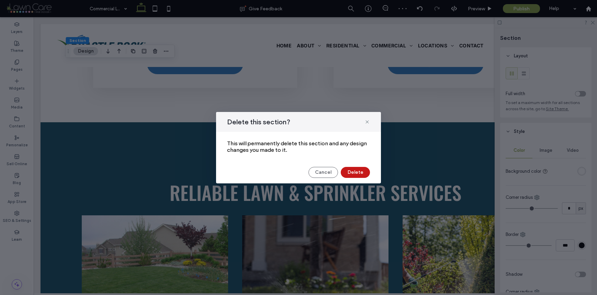
click at [350, 176] on button "Delete" at bounding box center [355, 172] width 29 height 11
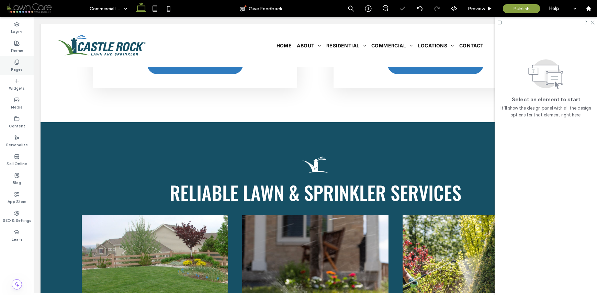
click at [23, 65] on div "Pages" at bounding box center [17, 65] width 34 height 19
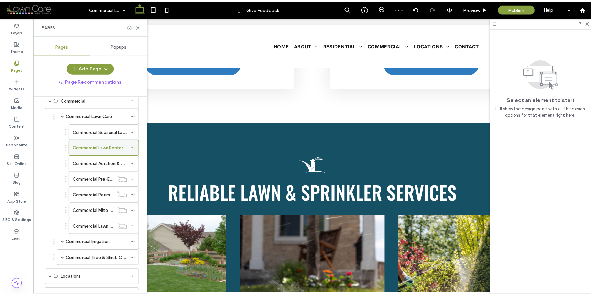
scroll to position [374, 0]
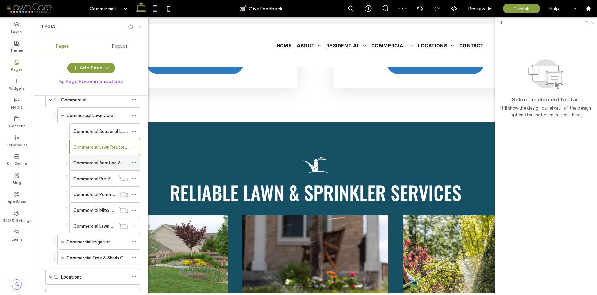
click at [103, 166] on label "Commercial Aeration & Overseeding" at bounding box center [111, 163] width 76 height 12
click at [140, 29] on div "Pages" at bounding box center [91, 26] width 98 height 5
click at [140, 29] on icon at bounding box center [139, 26] width 5 height 5
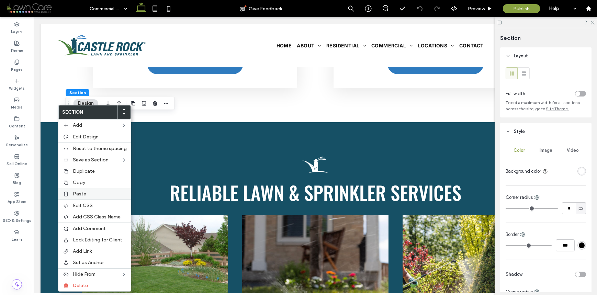
click at [80, 192] on span "Paste" at bounding box center [79, 194] width 13 height 6
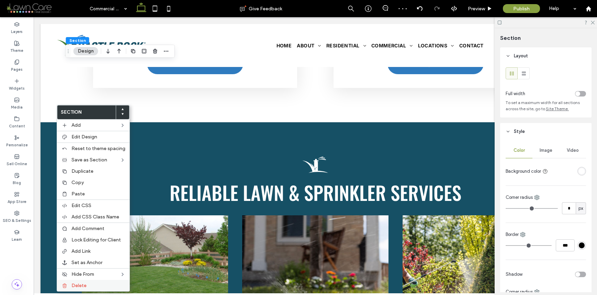
click at [79, 285] on span "Delete" at bounding box center [78, 286] width 15 height 6
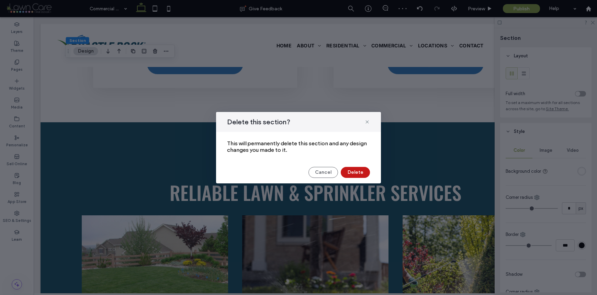
click at [353, 173] on button "Delete" at bounding box center [355, 172] width 29 height 11
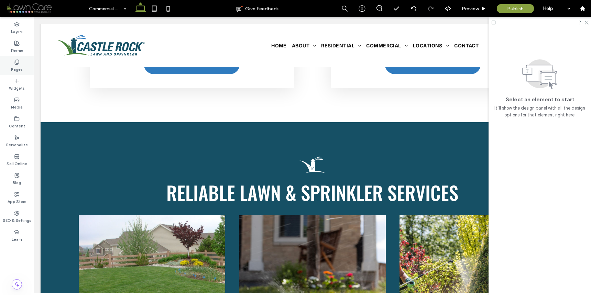
click at [22, 68] on label "Pages" at bounding box center [17, 69] width 12 height 8
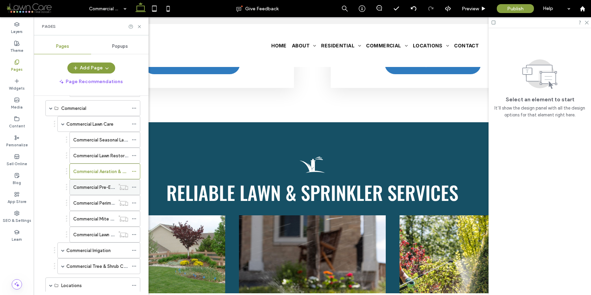
scroll to position [361, 0]
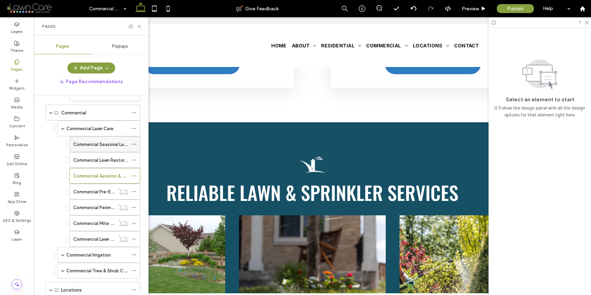
click at [102, 146] on label "Commercial Seasonal Lawn Care Program" at bounding box center [115, 144] width 85 height 12
click at [141, 29] on icon at bounding box center [139, 26] width 5 height 5
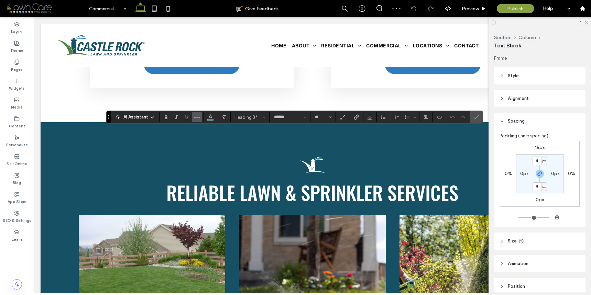
click at [196, 117] on use "More" at bounding box center [196, 117] width 5 height 1
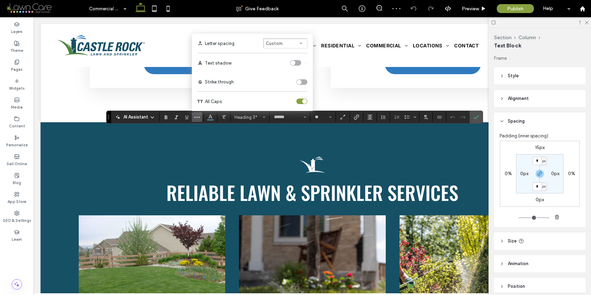
click at [306, 100] on div "toggle" at bounding box center [304, 101] width 5 height 5
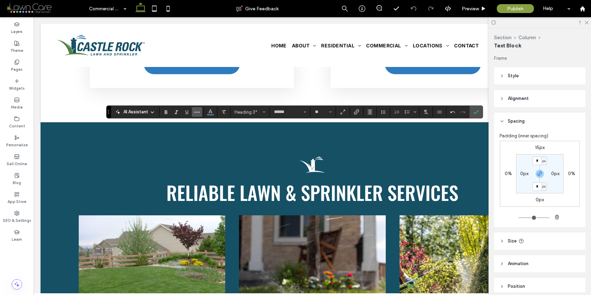
click at [200, 111] on button "More" at bounding box center [197, 112] width 10 height 10
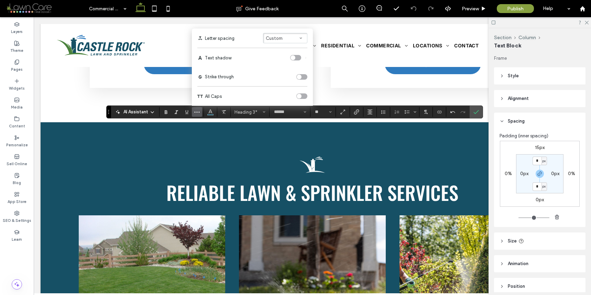
click at [303, 99] on label "All Caps" at bounding box center [252, 96] width 110 height 19
click at [304, 99] on label "All Caps" at bounding box center [252, 96] width 110 height 19
click at [303, 96] on div "toggle" at bounding box center [301, 95] width 11 height 5
click at [467, 113] on div at bounding box center [463, 112] width 10 height 10
click at [471, 113] on label "Confirm" at bounding box center [476, 112] width 10 height 12
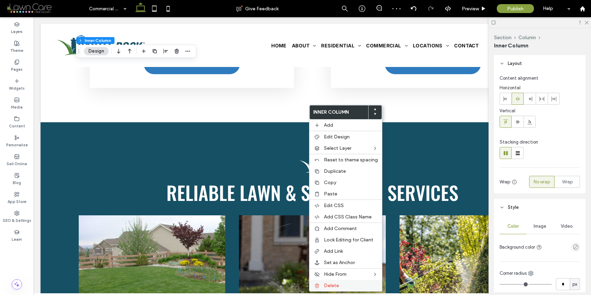
click at [335, 288] on span "Delete" at bounding box center [331, 286] width 15 height 6
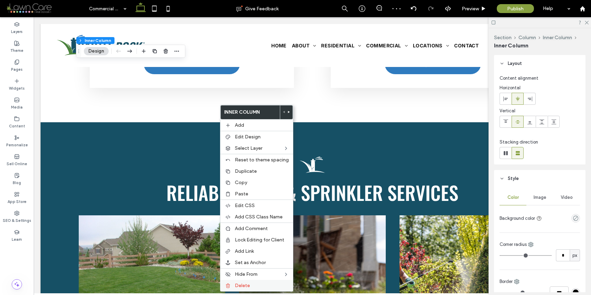
click at [240, 288] on span "Delete" at bounding box center [242, 286] width 15 height 6
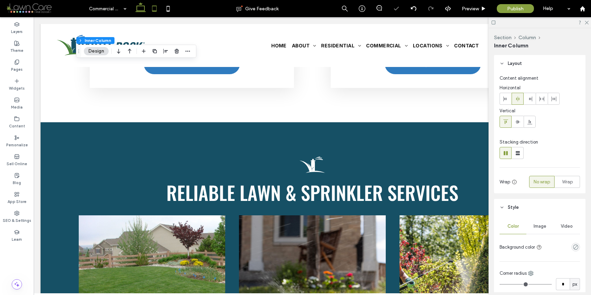
click at [156, 15] on icon at bounding box center [154, 9] width 14 height 14
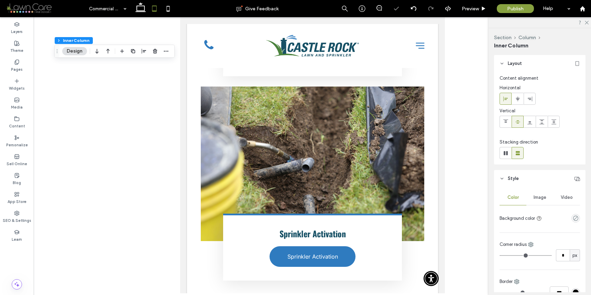
type input "**"
type input "****"
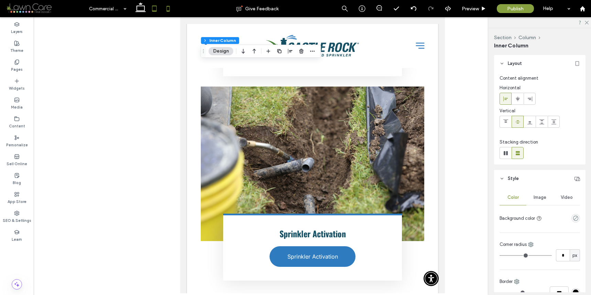
click at [167, 8] on icon at bounding box center [168, 9] width 14 height 14
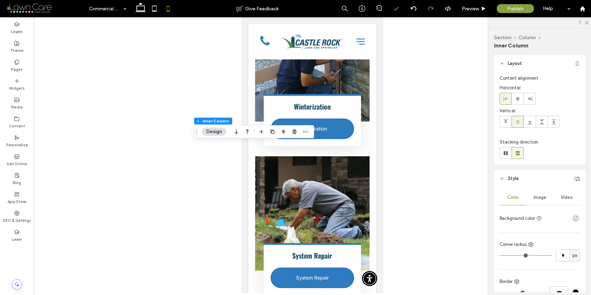
type input "**"
type input "****"
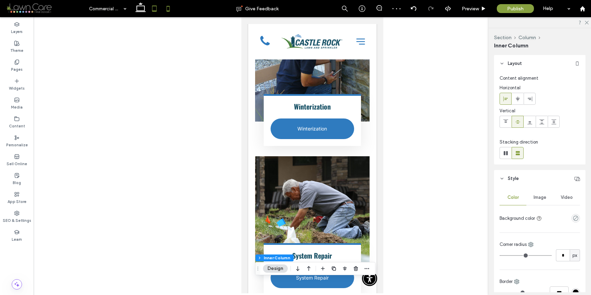
click at [154, 11] on use at bounding box center [154, 8] width 4 height 6
type input "**"
type input "****"
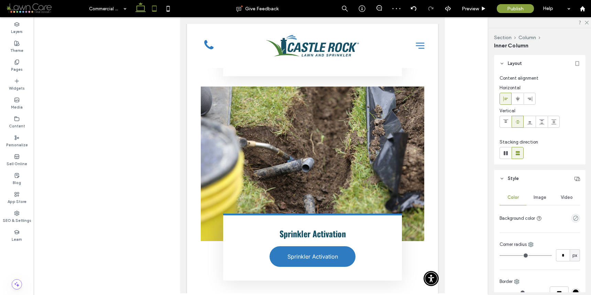
click at [134, 10] on icon at bounding box center [141, 9] width 14 height 14
type input "*"
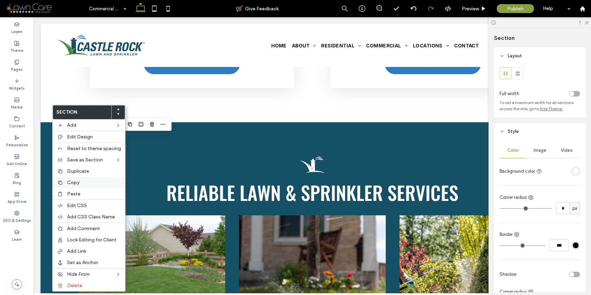
click at [80, 185] on label "Copy" at bounding box center [94, 183] width 54 height 6
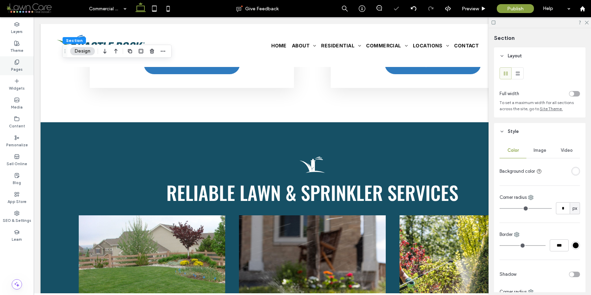
click at [19, 73] on div "Pages" at bounding box center [17, 65] width 34 height 19
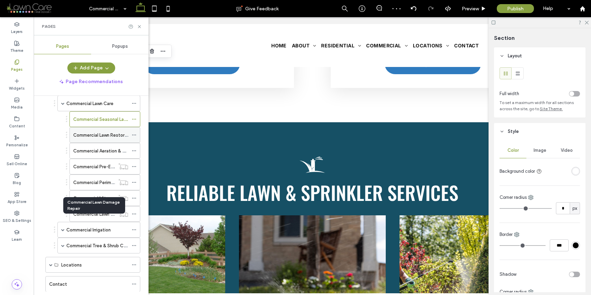
scroll to position [379, 0]
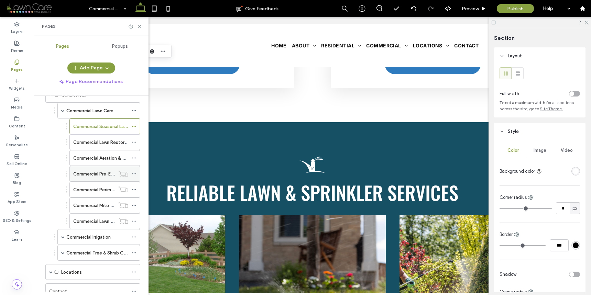
click at [105, 175] on label "Commercial Pre-Emergent Weed Control" at bounding box center [115, 174] width 85 height 12
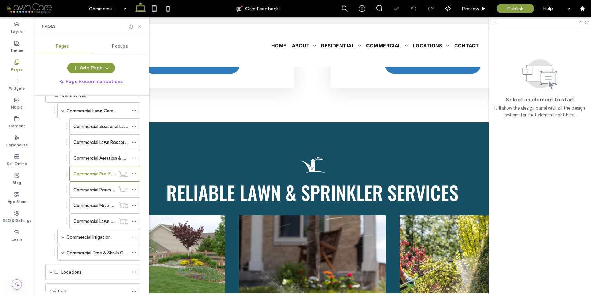
click at [138, 30] on div "Pages" at bounding box center [91, 26] width 115 height 18
click at [138, 26] on icon at bounding box center [139, 26] width 5 height 5
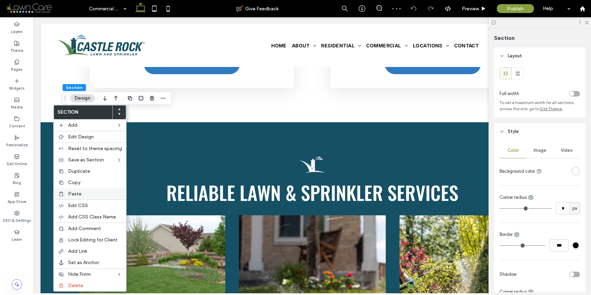
click at [77, 190] on div "Paste" at bounding box center [90, 193] width 73 height 11
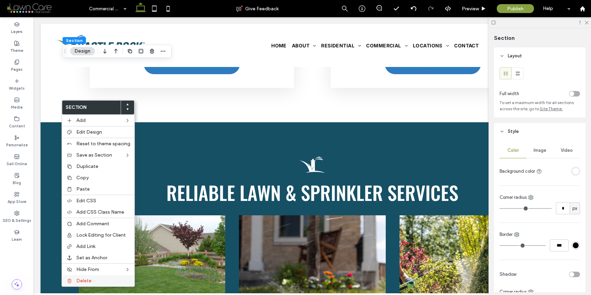
click at [89, 279] on span "Delete" at bounding box center [83, 281] width 15 height 6
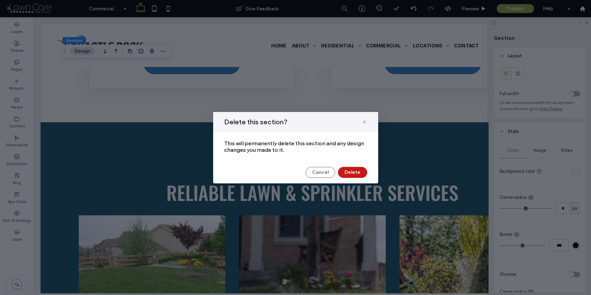
click at [350, 173] on button "Delete" at bounding box center [352, 172] width 29 height 11
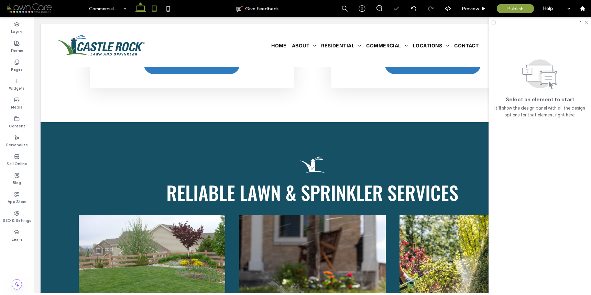
click at [156, 8] on icon at bounding box center [154, 9] width 14 height 14
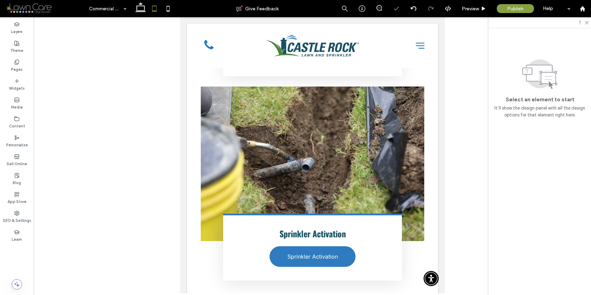
click at [176, 10] on div at bounding box center [154, 8] width 49 height 17
click at [168, 9] on icon at bounding box center [168, 9] width 14 height 14
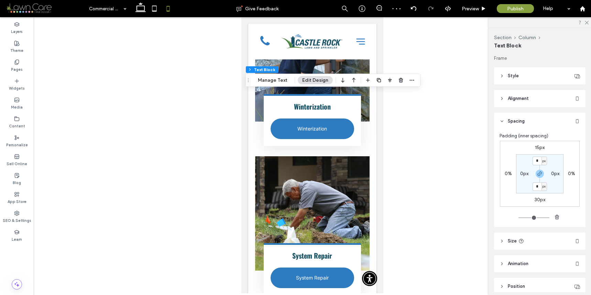
click at [538, 202] on label "30px" at bounding box center [539, 200] width 11 height 6
type input "**"
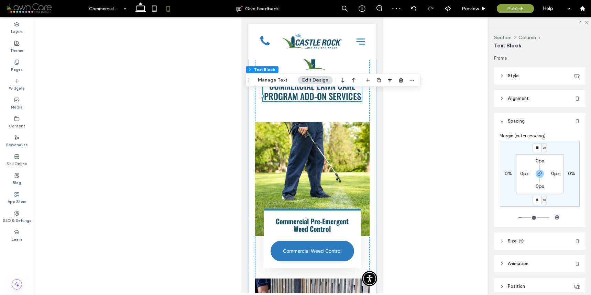
type input "*"
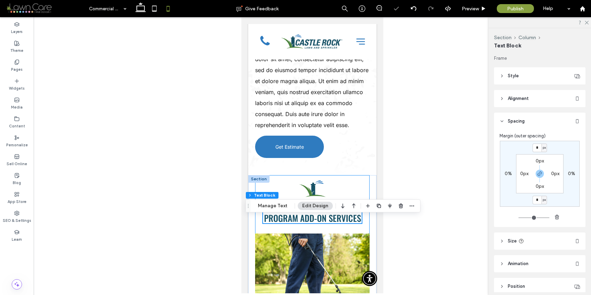
scroll to position [401, 0]
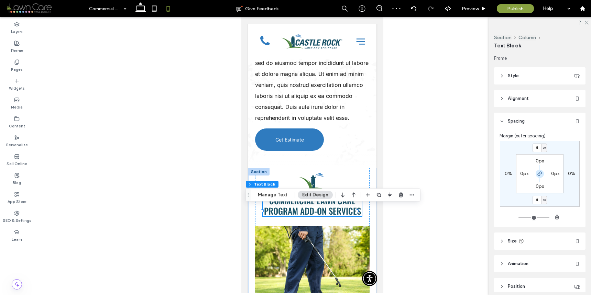
click at [537, 172] on use "button" at bounding box center [539, 174] width 4 height 4
click at [536, 145] on label "0px" at bounding box center [539, 148] width 8 height 6
type input "**"
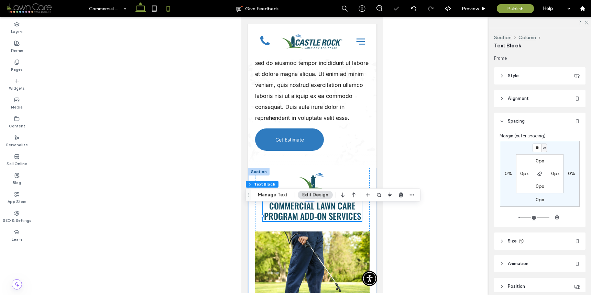
drag, startPoint x: 141, startPoint y: 8, endPoint x: 96, endPoint y: 7, distance: 45.4
click at [141, 8] on icon at bounding box center [141, 9] width 14 height 14
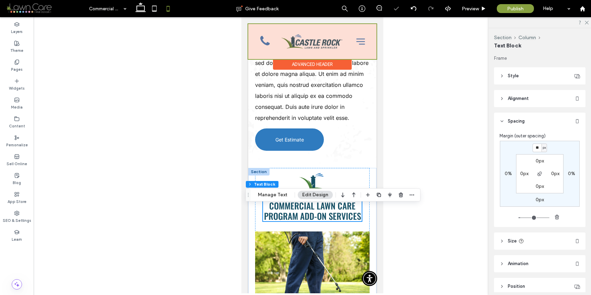
type input "***"
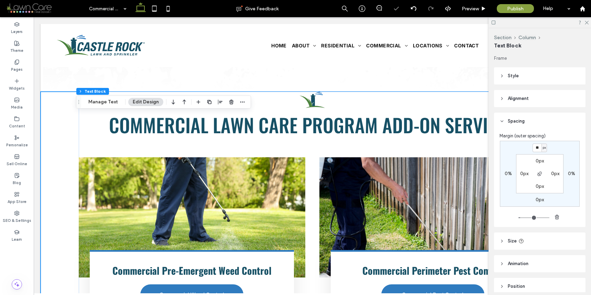
scroll to position [501, 0]
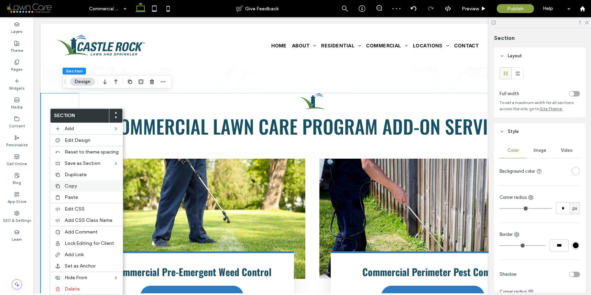
click at [73, 184] on span "Copy" at bounding box center [71, 186] width 12 height 6
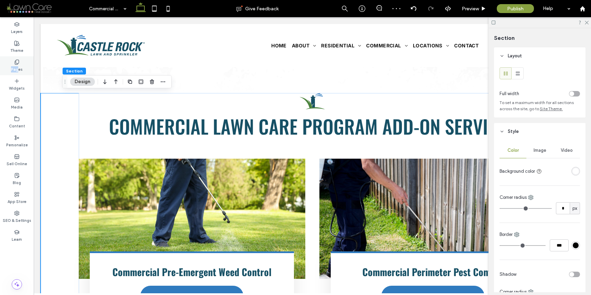
click at [17, 66] on label "Pages" at bounding box center [17, 69] width 12 height 8
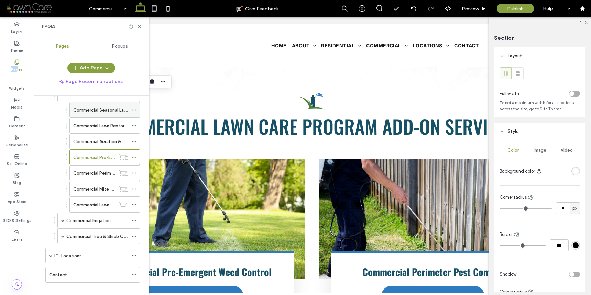
scroll to position [391, 0]
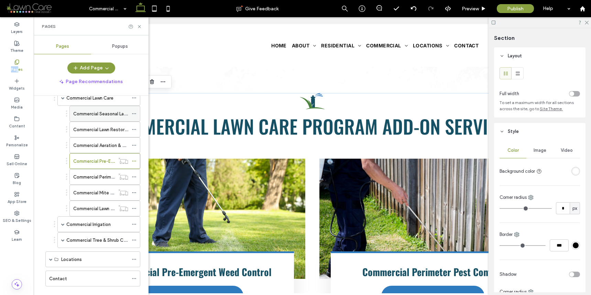
click at [104, 116] on label "Commercial Seasonal Lawn Care Program" at bounding box center [115, 114] width 85 height 12
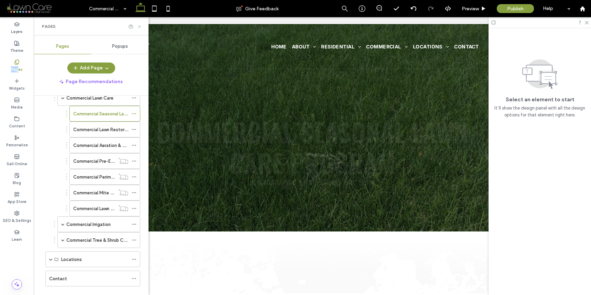
click at [139, 29] on icon at bounding box center [139, 26] width 5 height 5
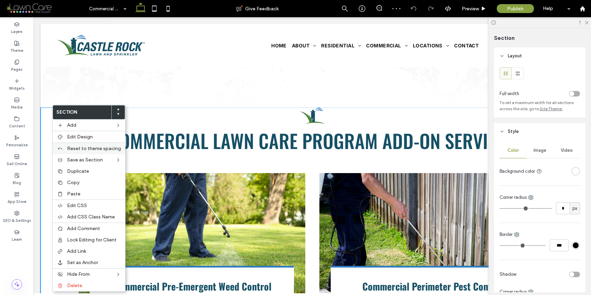
scroll to position [485, 0]
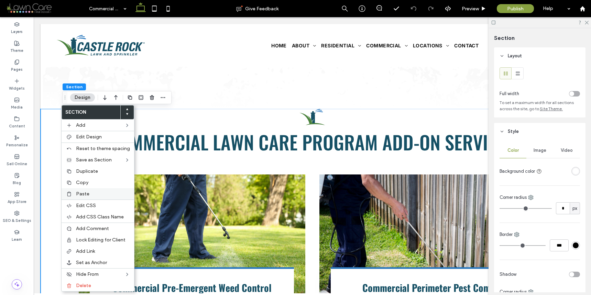
click at [87, 193] on span "Paste" at bounding box center [82, 194] width 13 height 6
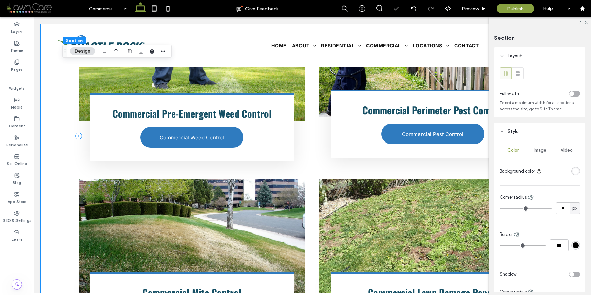
scroll to position [878, 0]
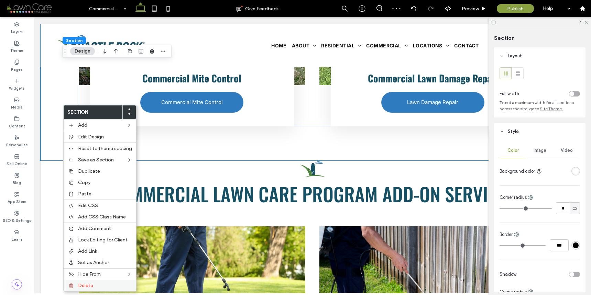
click at [89, 283] on span "Delete" at bounding box center [85, 286] width 15 height 6
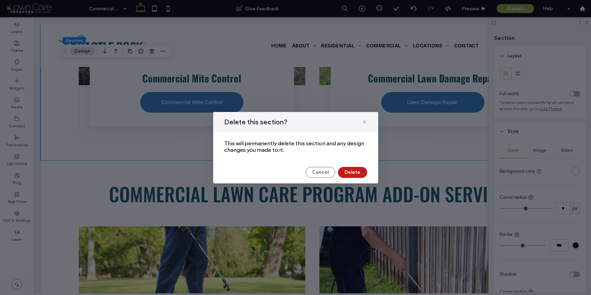
click at [353, 177] on button "Delete" at bounding box center [352, 172] width 29 height 11
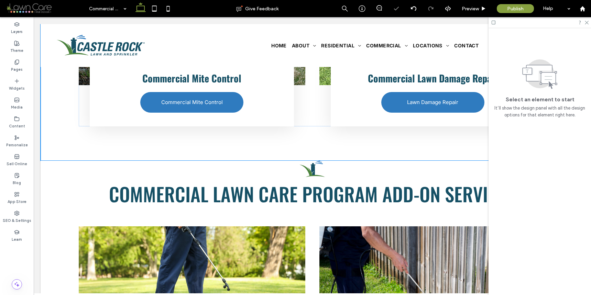
scroll to position [433, 0]
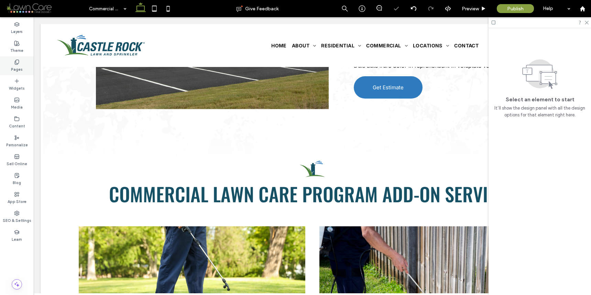
click at [26, 64] on div "Pages" at bounding box center [17, 65] width 34 height 19
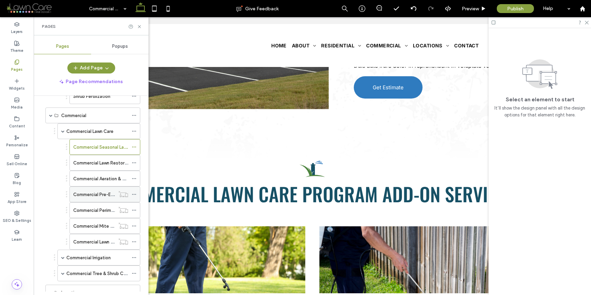
scroll to position [360, 0]
click at [97, 191] on label "Commercial Pre-Emergent Weed Control" at bounding box center [115, 193] width 85 height 12
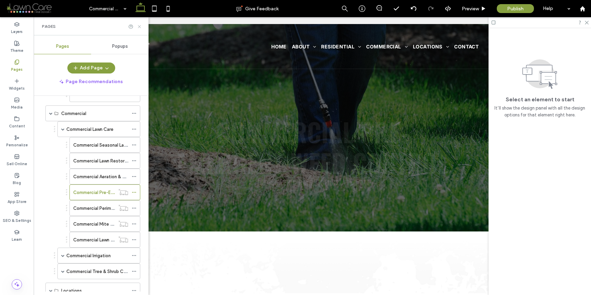
click at [139, 29] on icon at bounding box center [139, 26] width 5 height 5
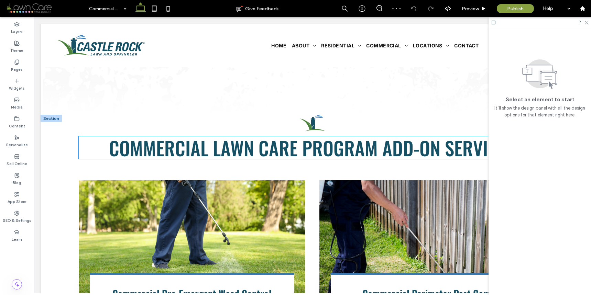
scroll to position [481, 0]
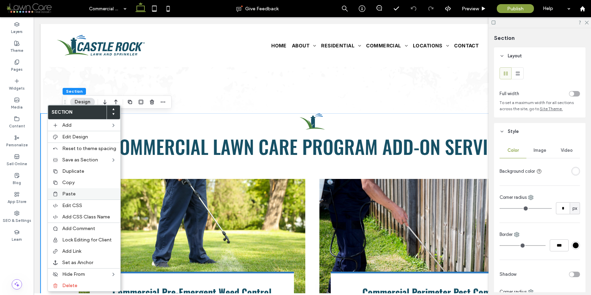
click at [65, 195] on span "Paste" at bounding box center [68, 194] width 13 height 6
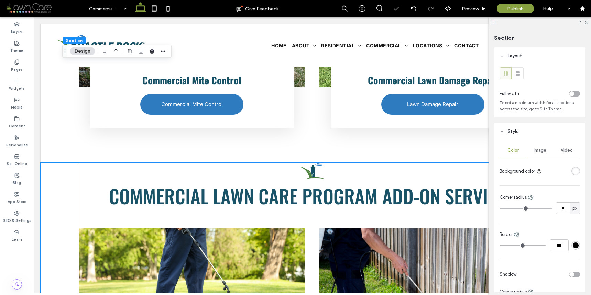
scroll to position [791, 0]
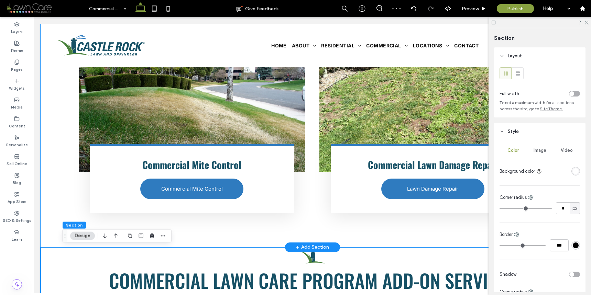
click at [60, 172] on div "Commercial Lawn Care Program Add-On Services Button Commercial Pre-Emergent Wee…" at bounding box center [312, 25] width 543 height 444
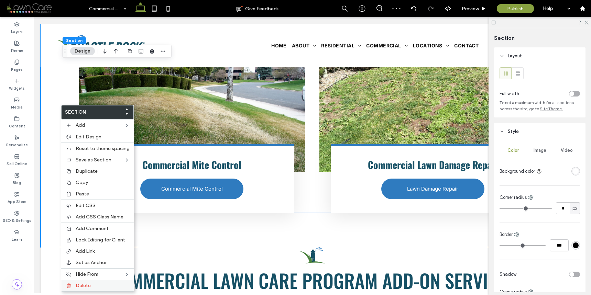
click at [94, 289] on div "Delete" at bounding box center [97, 285] width 73 height 11
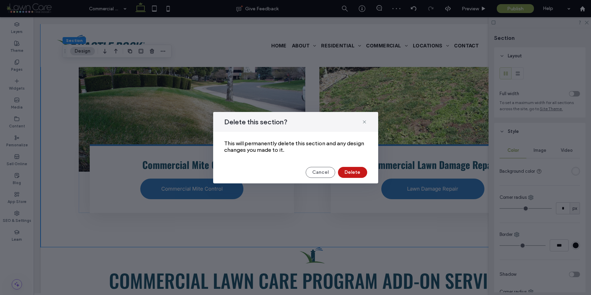
click at [345, 172] on button "Delete" at bounding box center [352, 172] width 29 height 11
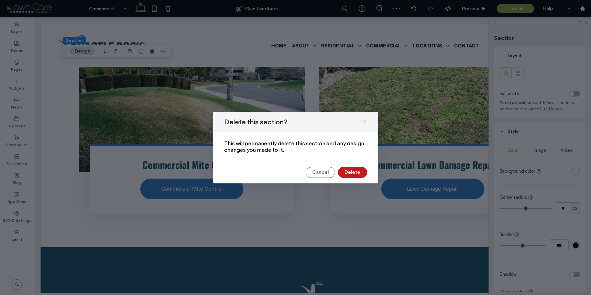
scroll to position [347, 0]
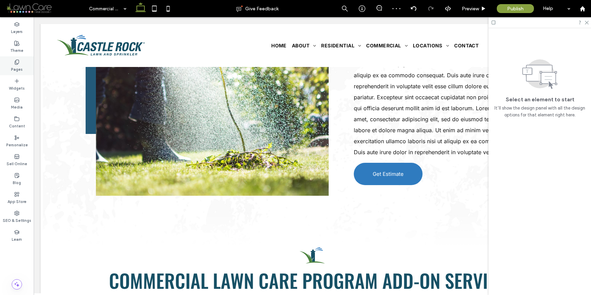
click at [21, 61] on div "Pages" at bounding box center [17, 65] width 34 height 19
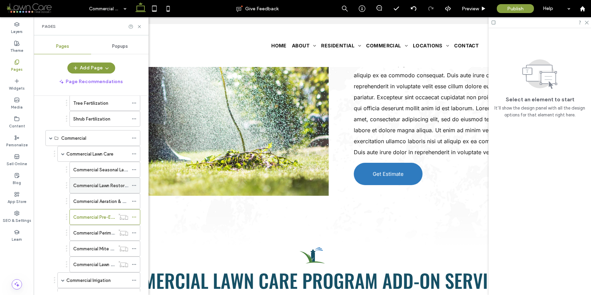
scroll to position [403, 0]
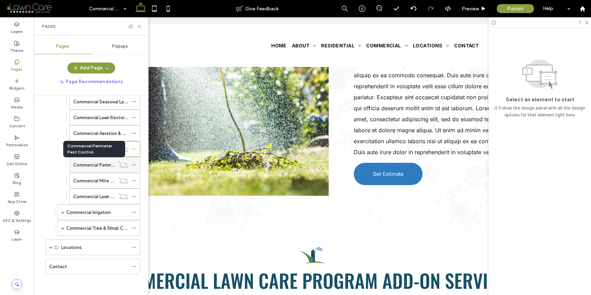
click at [100, 168] on label "Commercial Perimeter Pest Control" at bounding box center [110, 165] width 75 height 12
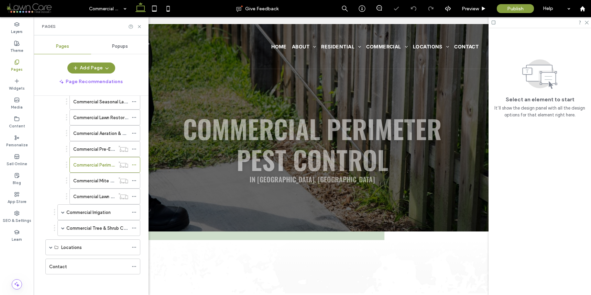
click at [138, 23] on div "Pages" at bounding box center [91, 26] width 115 height 18
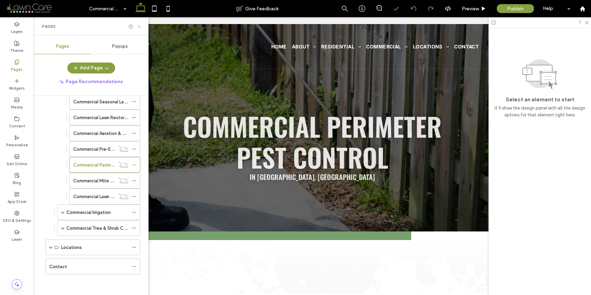
click at [138, 28] on icon at bounding box center [139, 26] width 5 height 5
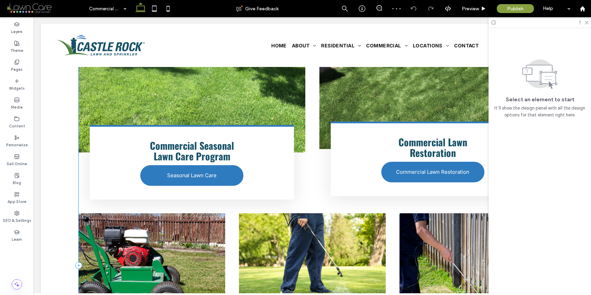
scroll to position [472, 0]
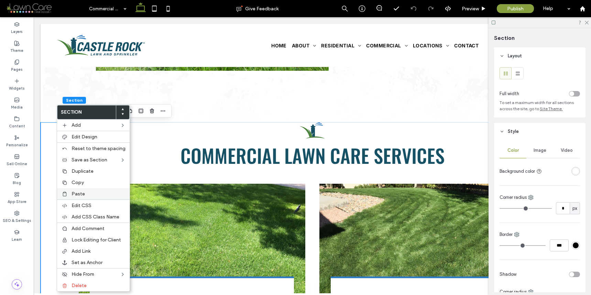
click at [85, 193] on label "Paste" at bounding box center [98, 194] width 54 height 6
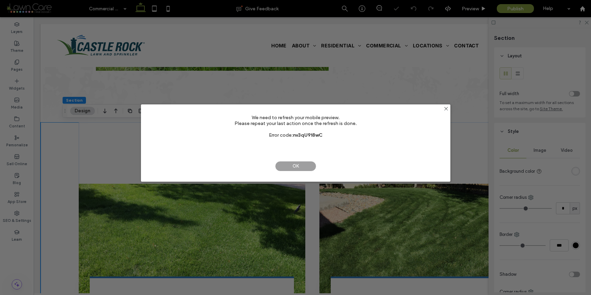
click at [300, 166] on span "OK" at bounding box center [295, 166] width 41 height 10
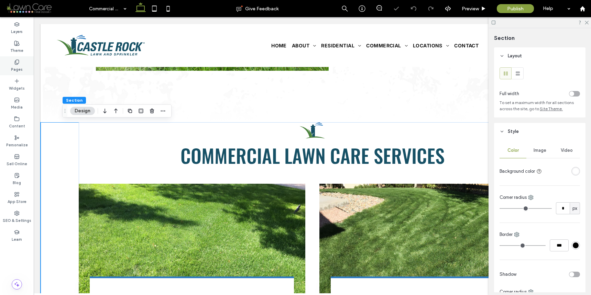
click at [16, 66] on label "Pages" at bounding box center [17, 69] width 12 height 8
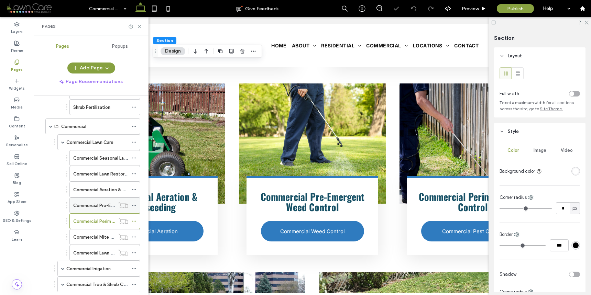
scroll to position [351, 0]
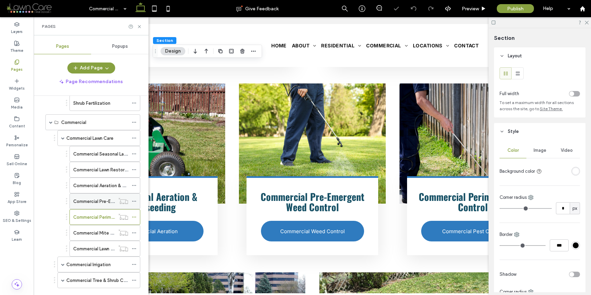
click at [94, 202] on label "Commercial Pre-Emergent Weed Control" at bounding box center [115, 202] width 85 height 12
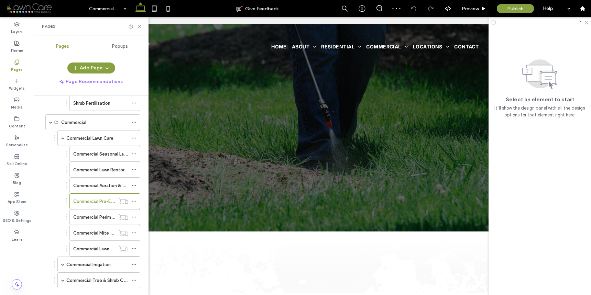
scroll to position [0, 0]
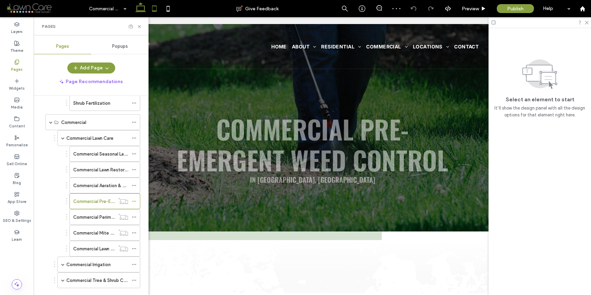
click at [156, 10] on use at bounding box center [154, 8] width 4 height 6
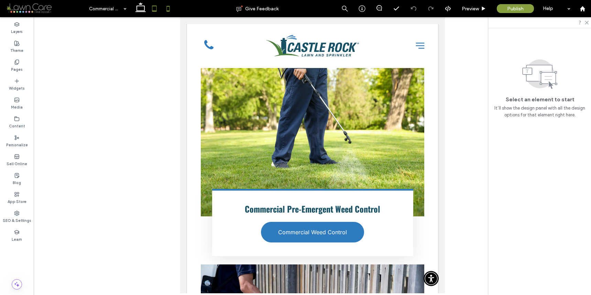
click at [161, 12] on icon at bounding box center [168, 9] width 14 height 14
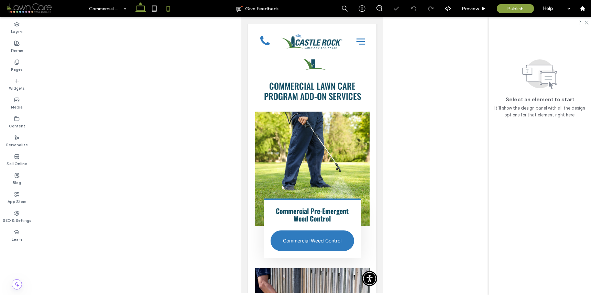
click at [135, 10] on icon at bounding box center [141, 9] width 14 height 14
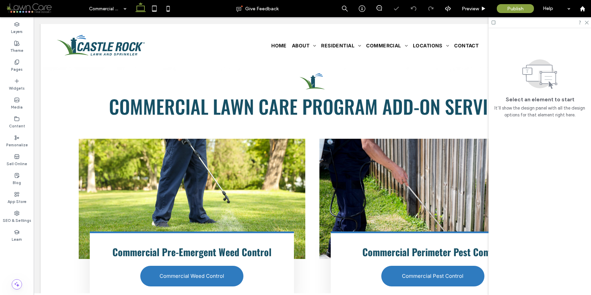
scroll to position [528, 0]
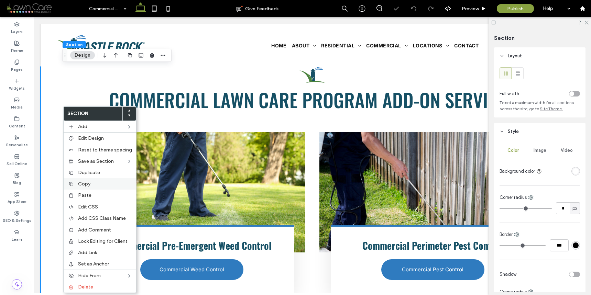
click at [83, 182] on span "Copy" at bounding box center [84, 184] width 12 height 6
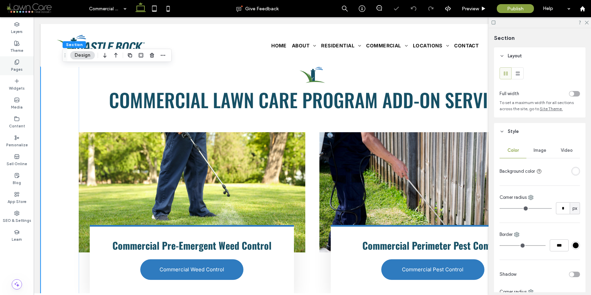
click at [24, 67] on div "Pages" at bounding box center [17, 65] width 34 height 19
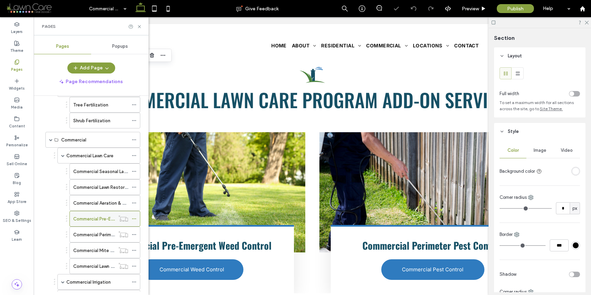
scroll to position [403, 0]
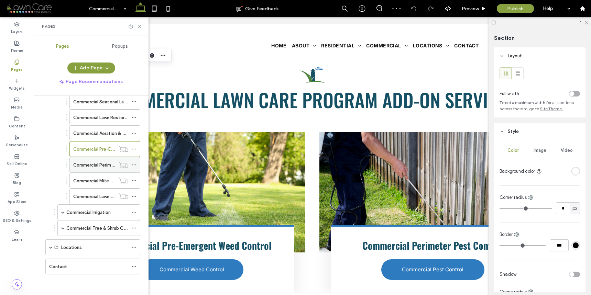
click at [101, 165] on label "Commercial Perimeter Pest Control" at bounding box center [110, 165] width 75 height 12
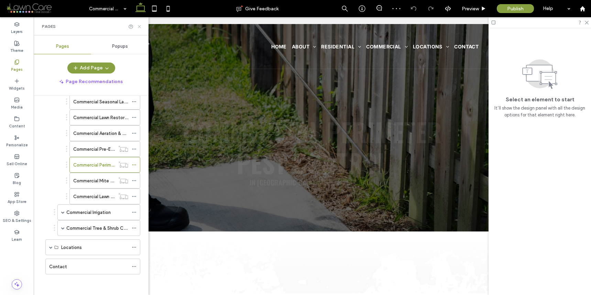
click at [140, 29] on icon at bounding box center [139, 26] width 5 height 5
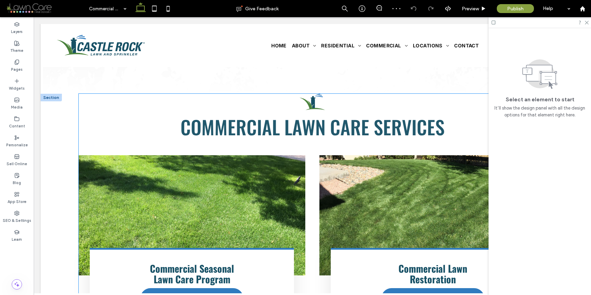
scroll to position [469, 0]
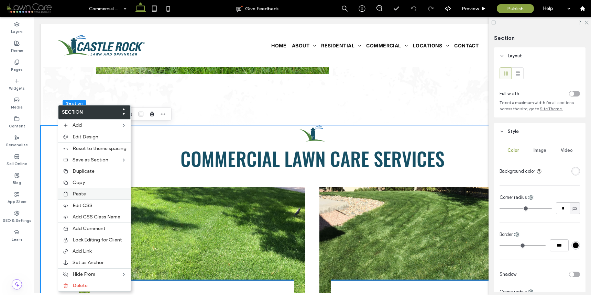
click at [77, 192] on span "Paste" at bounding box center [79, 194] width 13 height 6
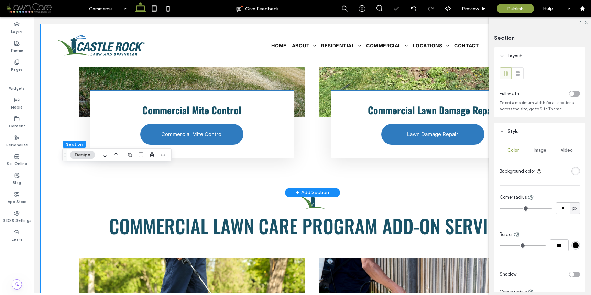
scroll to position [1001, 0]
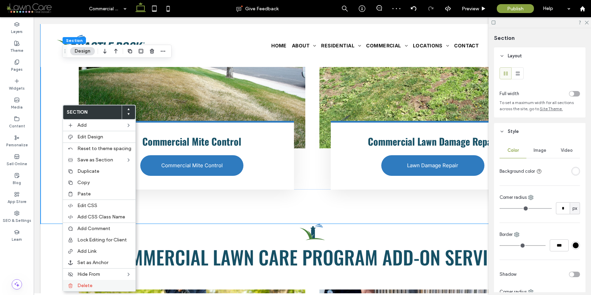
click at [86, 284] on span "Delete" at bounding box center [84, 286] width 15 height 6
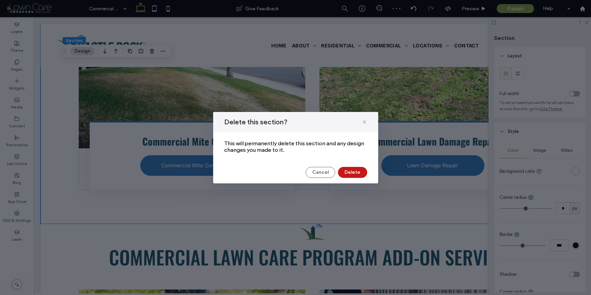
drag, startPoint x: 342, startPoint y: 172, endPoint x: 308, endPoint y: 155, distance: 37.8
click at [342, 172] on button "Delete" at bounding box center [352, 172] width 29 height 11
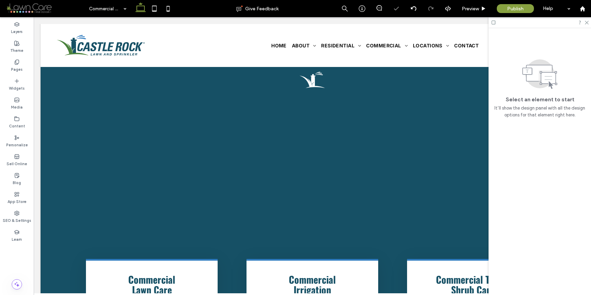
scroll to position [370, 0]
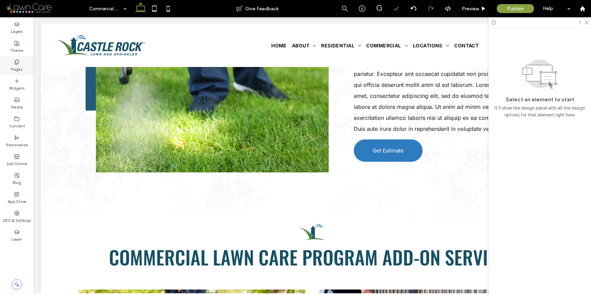
click at [20, 62] on div "Pages" at bounding box center [17, 65] width 34 height 19
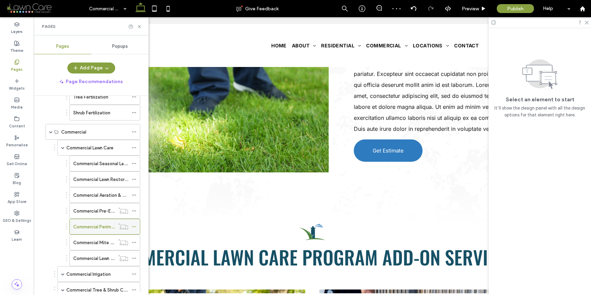
scroll to position [403, 0]
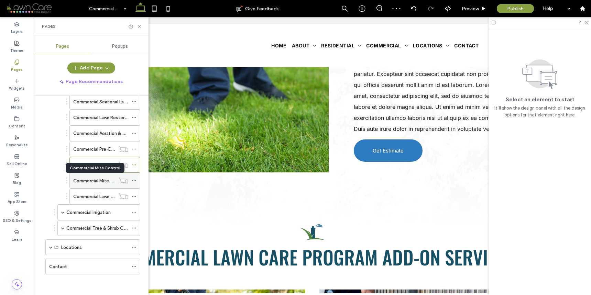
click at [101, 181] on label "Commercial Mite Control" at bounding box center [99, 181] width 53 height 12
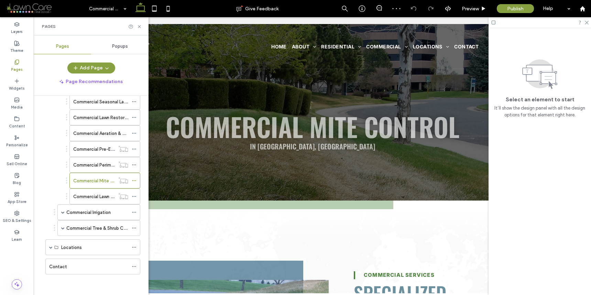
click at [142, 29] on div "Pages" at bounding box center [91, 26] width 115 height 18
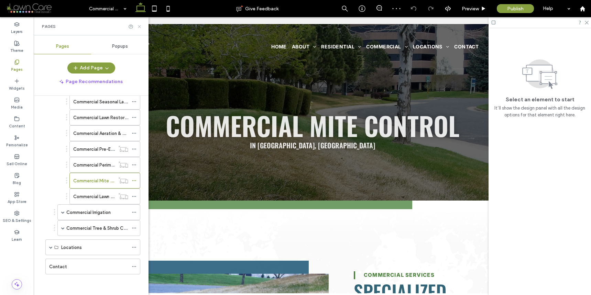
click at [141, 27] on use at bounding box center [139, 26] width 3 height 3
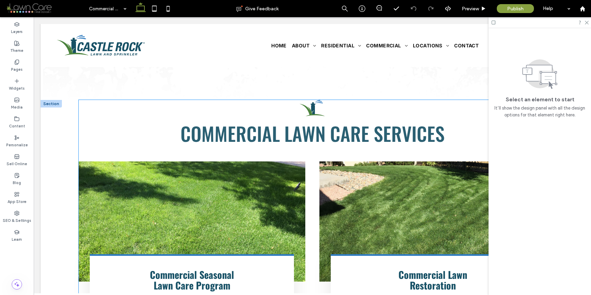
scroll to position [462, 0]
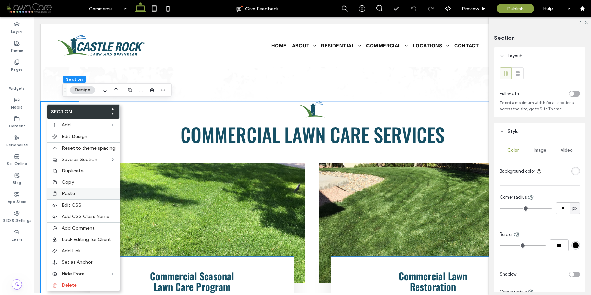
click at [67, 191] on span "Paste" at bounding box center [68, 194] width 13 height 6
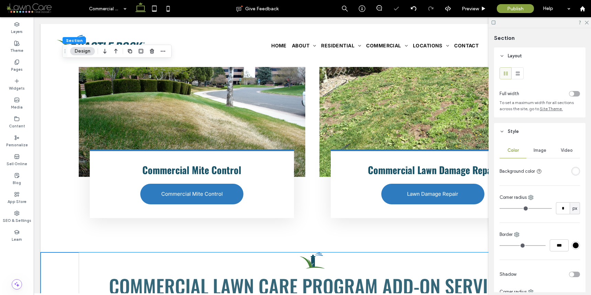
scroll to position [901, 0]
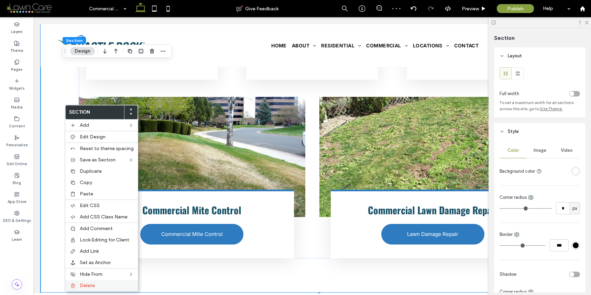
click at [92, 289] on div "Delete" at bounding box center [101, 285] width 73 height 11
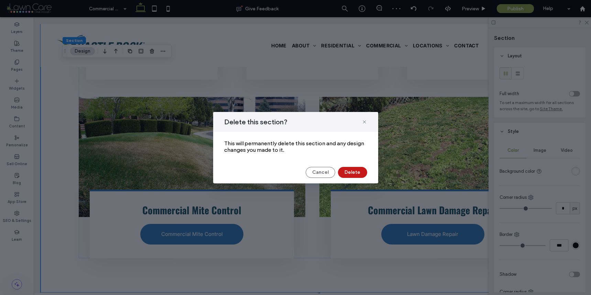
click at [352, 171] on button "Delete" at bounding box center [352, 172] width 29 height 11
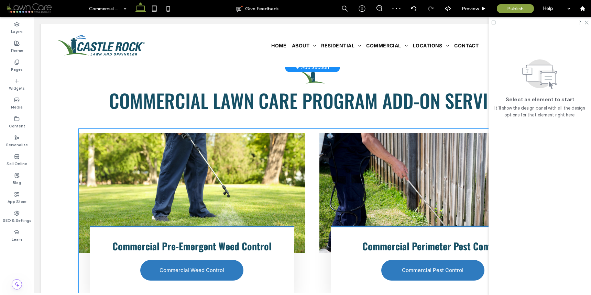
scroll to position [362, 0]
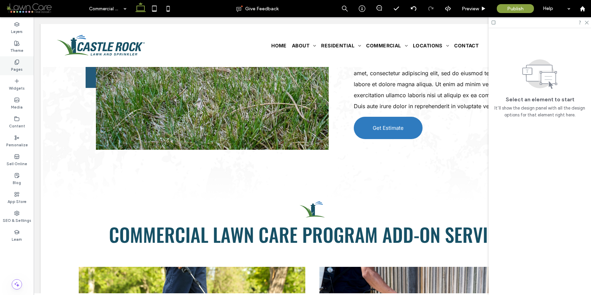
click at [23, 60] on div "Pages" at bounding box center [17, 65] width 34 height 19
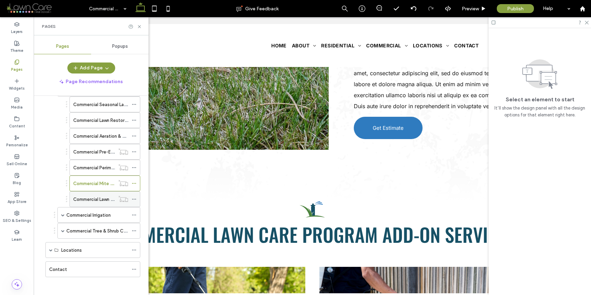
scroll to position [403, 0]
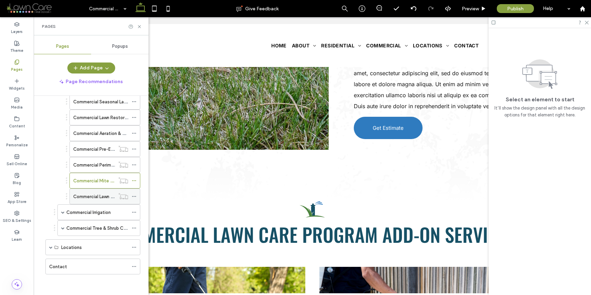
click at [98, 189] on div "Commercial Lawn Damage Repair" at bounding box center [94, 196] width 42 height 15
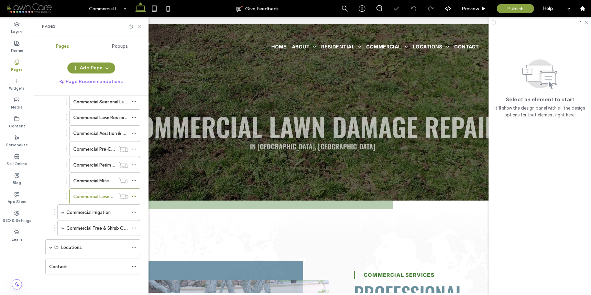
click at [139, 28] on icon at bounding box center [139, 26] width 5 height 5
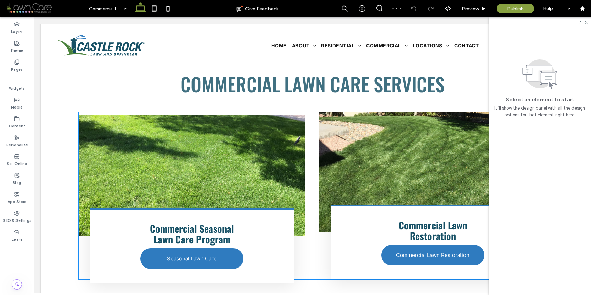
scroll to position [462, 0]
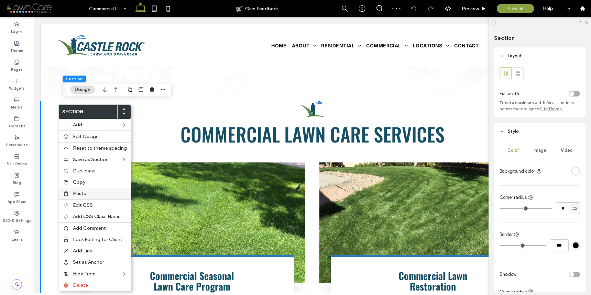
click at [78, 192] on span "Paste" at bounding box center [79, 194] width 13 height 6
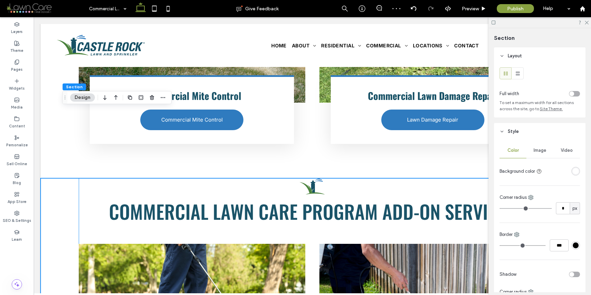
scroll to position [969, 0]
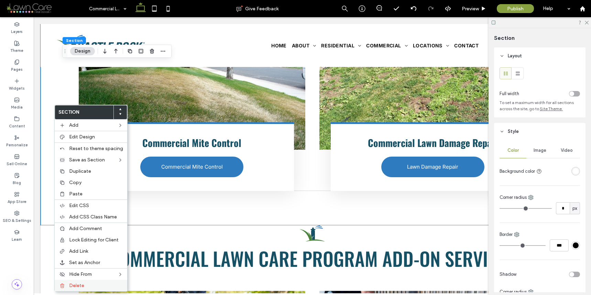
click at [92, 280] on div "Delete" at bounding box center [91, 285] width 73 height 11
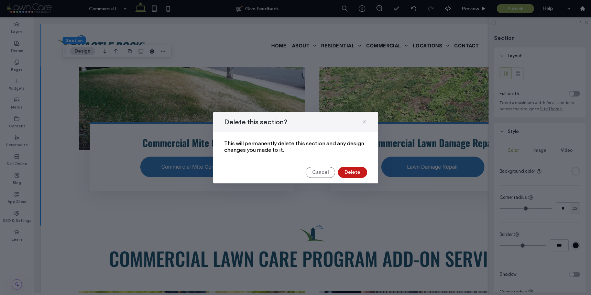
click at [347, 173] on button "Delete" at bounding box center [352, 172] width 29 height 11
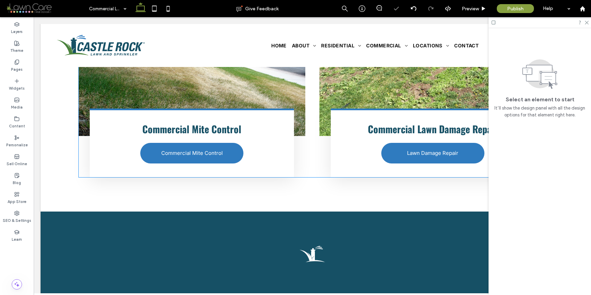
scroll to position [801, 0]
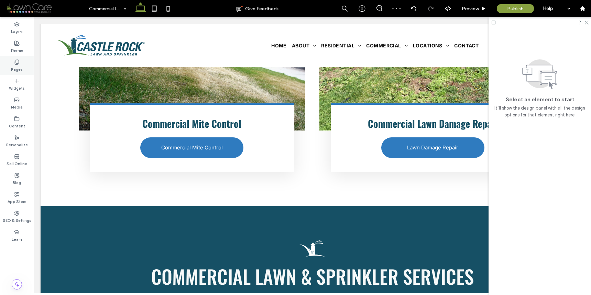
click at [25, 68] on div "Pages" at bounding box center [17, 65] width 34 height 19
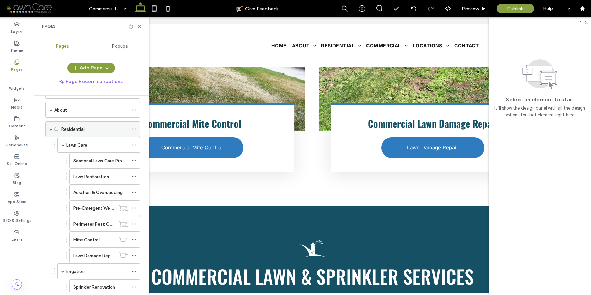
scroll to position [1, 0]
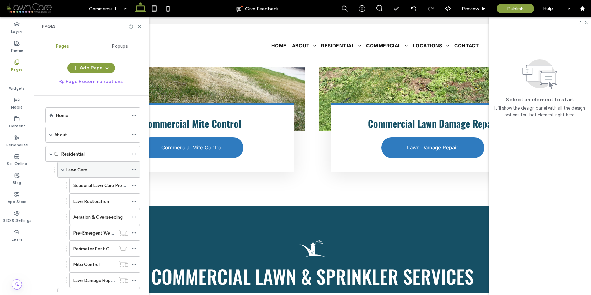
click at [96, 173] on div "Lawn Care" at bounding box center [97, 169] width 62 height 7
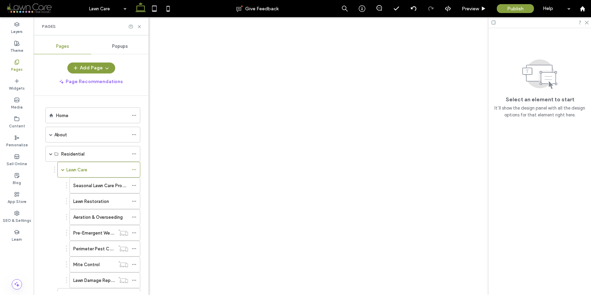
click at [153, 10] on div at bounding box center [295, 147] width 591 height 295
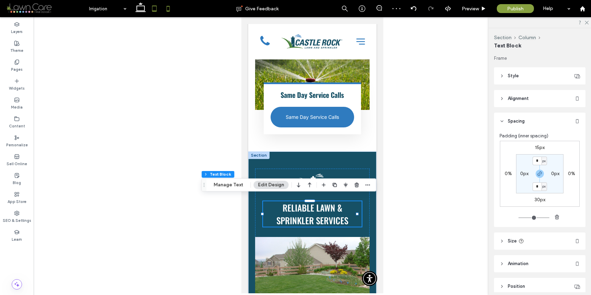
click at [155, 9] on icon at bounding box center [154, 9] width 14 height 14
type input "**"
type input "****"
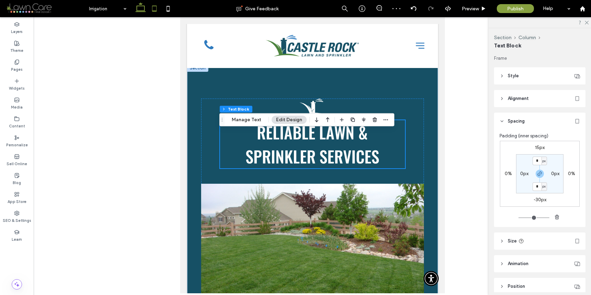
click at [136, 8] on icon at bounding box center [141, 9] width 14 height 14
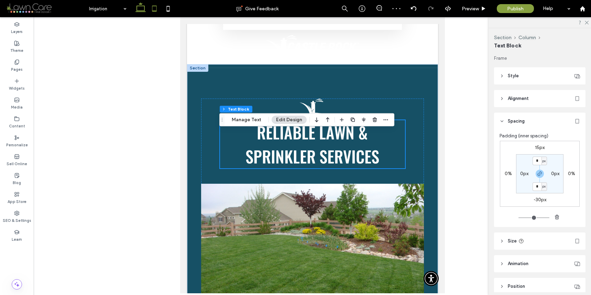
type input "***"
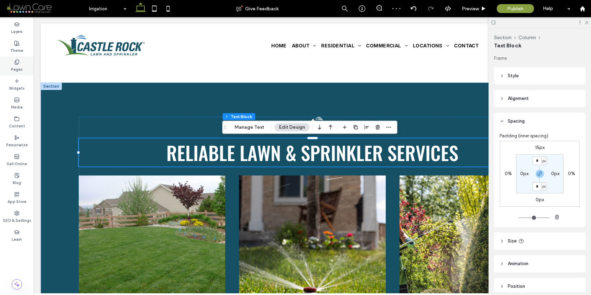
click at [19, 65] on icon at bounding box center [16, 61] width 5 height 5
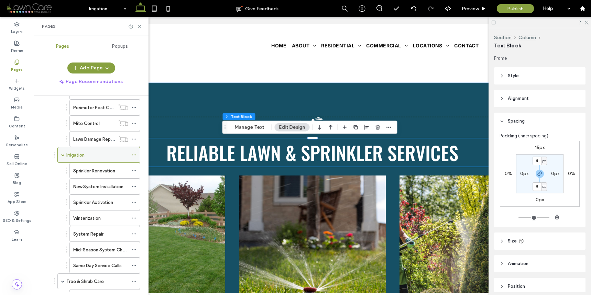
scroll to position [140, 0]
click at [100, 168] on div "Sprinkler Renovation" at bounding box center [100, 172] width 55 height 15
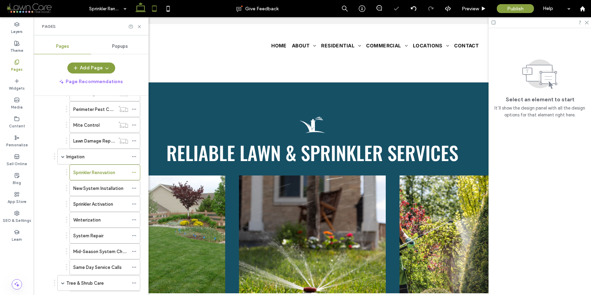
click at [154, 9] on icon at bounding box center [154, 9] width 14 height 14
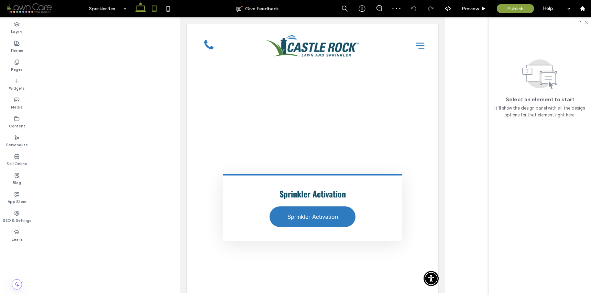
click at [145, 12] on icon at bounding box center [141, 9] width 14 height 14
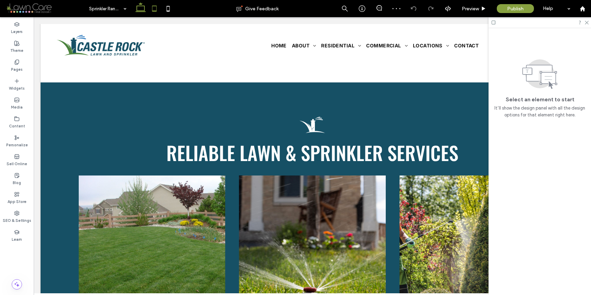
click at [158, 5] on icon at bounding box center [154, 9] width 14 height 14
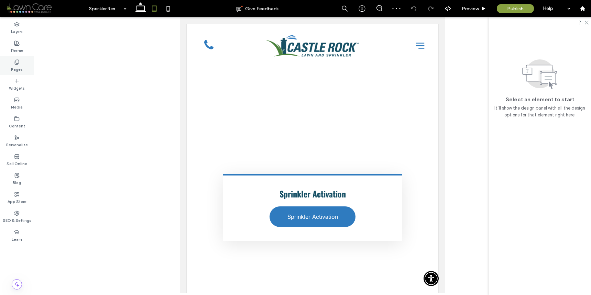
click at [31, 65] on div "Pages" at bounding box center [17, 65] width 34 height 19
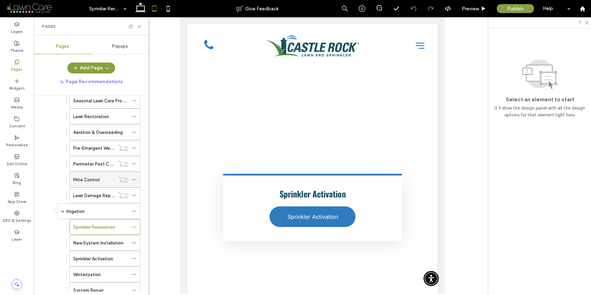
scroll to position [85, 0]
click at [96, 213] on div "Irrigation" at bounding box center [97, 211] width 62 height 7
click at [142, 26] on icon at bounding box center [139, 26] width 5 height 5
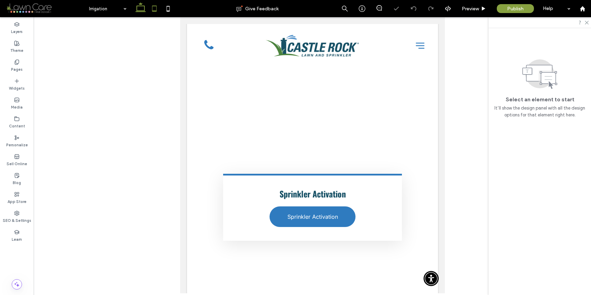
click at [143, 9] on icon at bounding box center [141, 9] width 14 height 14
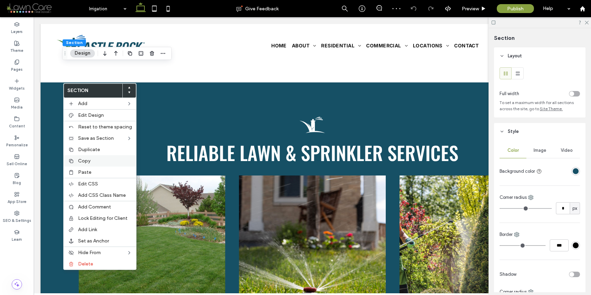
click at [89, 164] on div "Copy" at bounding box center [100, 160] width 73 height 11
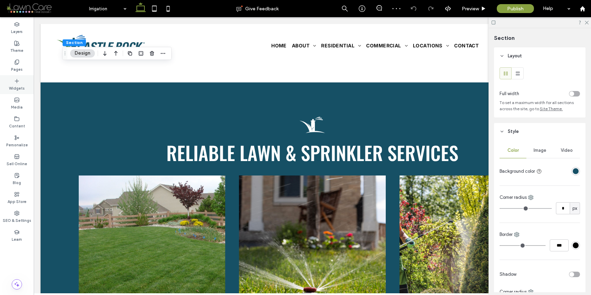
click at [24, 67] on div "Pages" at bounding box center [17, 65] width 34 height 19
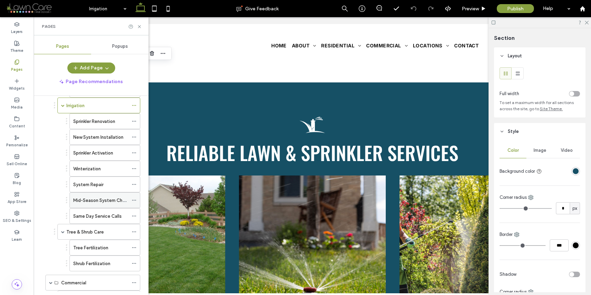
scroll to position [183, 0]
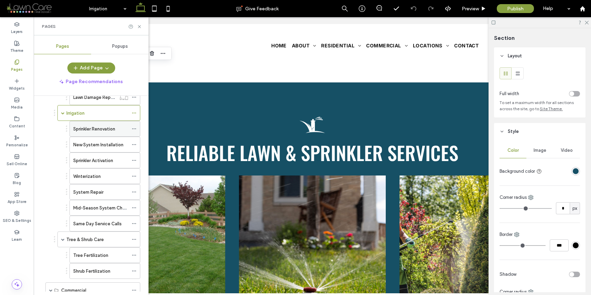
click at [97, 133] on div "Sprinkler Renovation" at bounding box center [100, 128] width 55 height 15
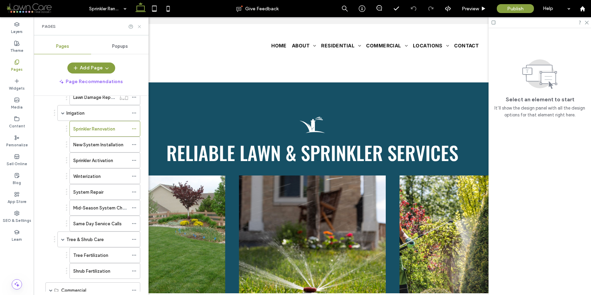
click at [141, 27] on icon at bounding box center [139, 26] width 5 height 5
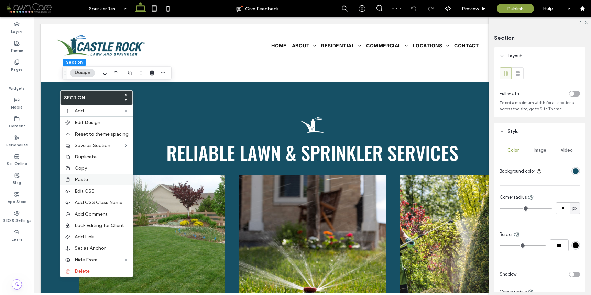
click at [80, 175] on div "Paste" at bounding box center [96, 179] width 73 height 11
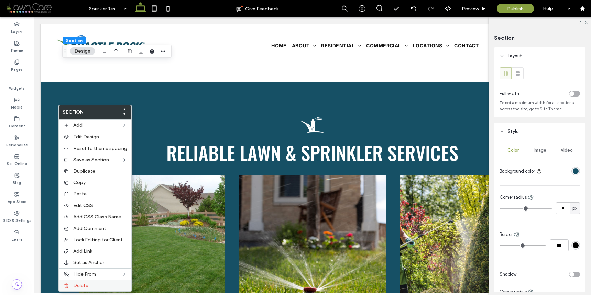
click at [85, 283] on span "Delete" at bounding box center [80, 286] width 15 height 6
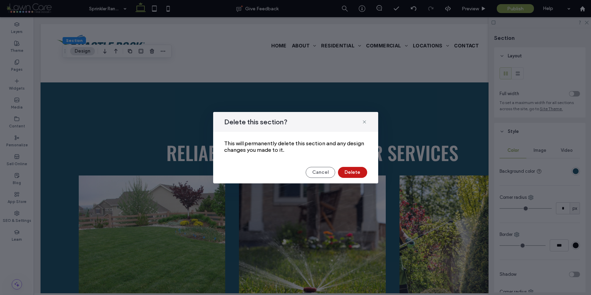
click at [351, 172] on button "Delete" at bounding box center [352, 172] width 29 height 11
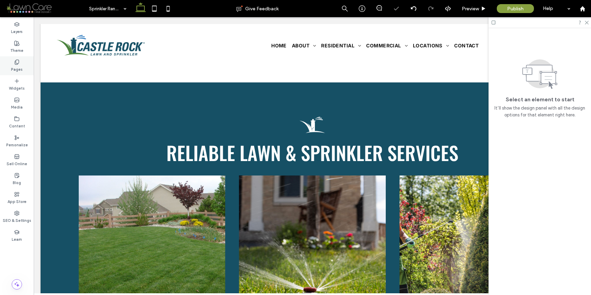
click at [26, 64] on div "Pages" at bounding box center [17, 65] width 34 height 19
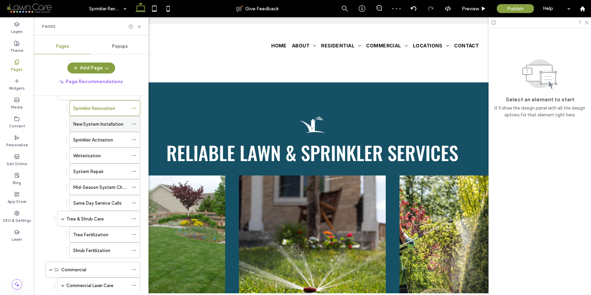
scroll to position [175, 0]
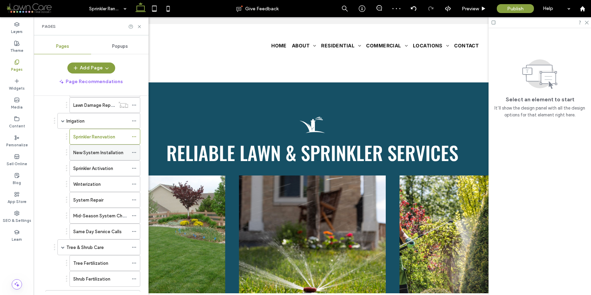
click at [93, 147] on div "New System Installation" at bounding box center [100, 152] width 55 height 15
click at [136, 27] on div at bounding box center [135, 26] width 14 height 5
click at [137, 26] on icon at bounding box center [139, 26] width 5 height 5
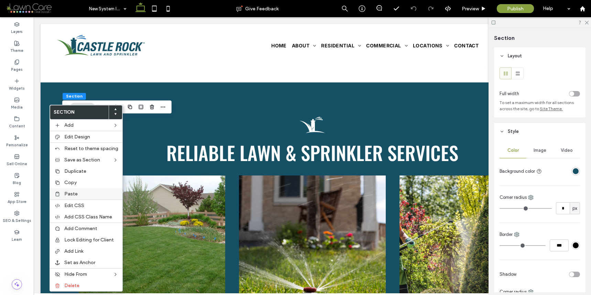
click at [71, 190] on div "Paste" at bounding box center [86, 193] width 73 height 11
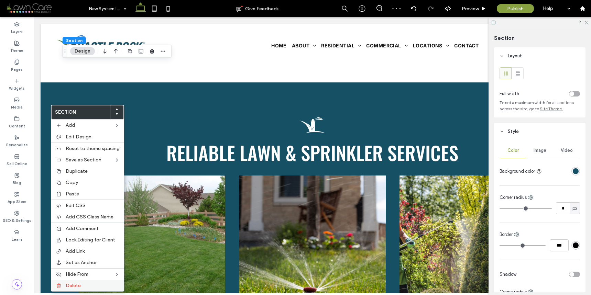
click at [88, 283] on label "Delete" at bounding box center [93, 286] width 54 height 6
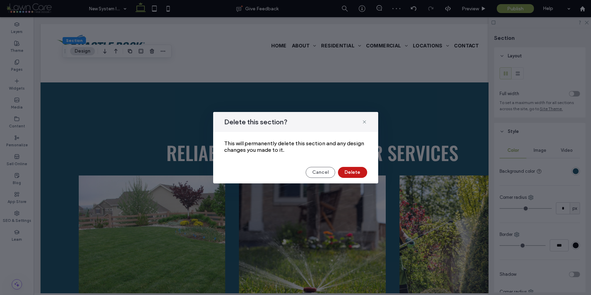
click at [347, 173] on button "Delete" at bounding box center [352, 172] width 29 height 11
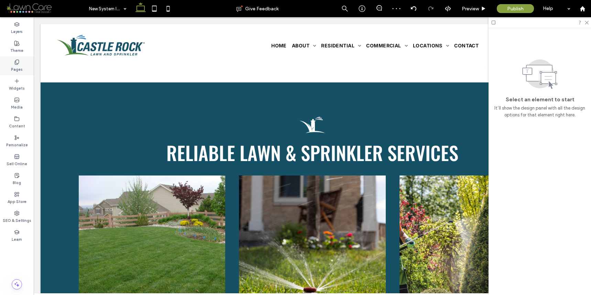
click at [26, 61] on div "Pages" at bounding box center [17, 65] width 34 height 19
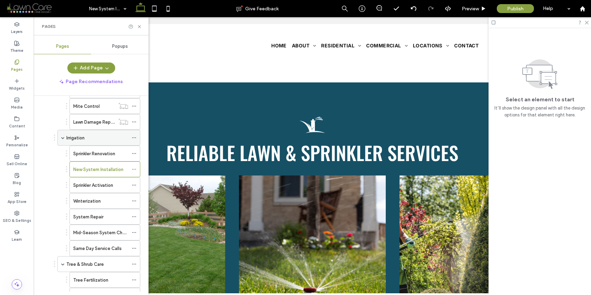
scroll to position [191, 0]
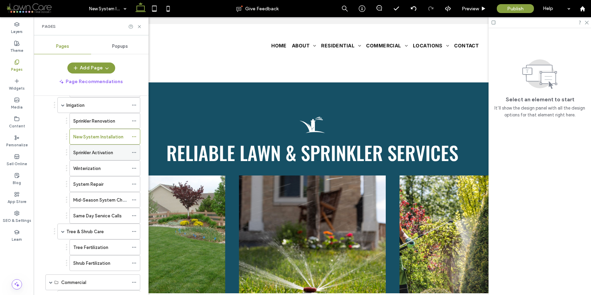
click at [112, 147] on div "Sprinkler Activation" at bounding box center [100, 152] width 55 height 15
click at [138, 25] on icon at bounding box center [139, 26] width 5 height 5
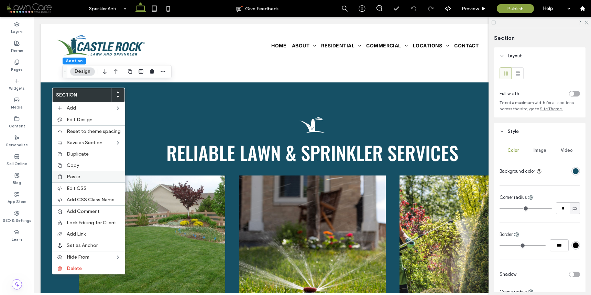
click at [69, 175] on span "Paste" at bounding box center [73, 177] width 13 height 6
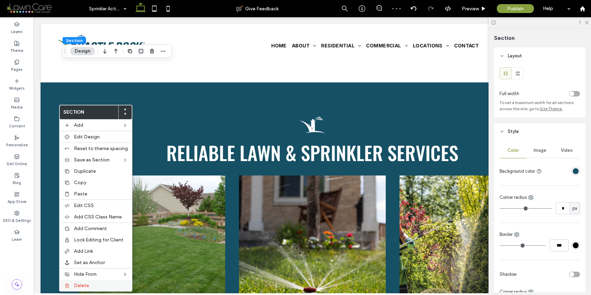
click at [80, 288] on span "Delete" at bounding box center [81, 286] width 15 height 6
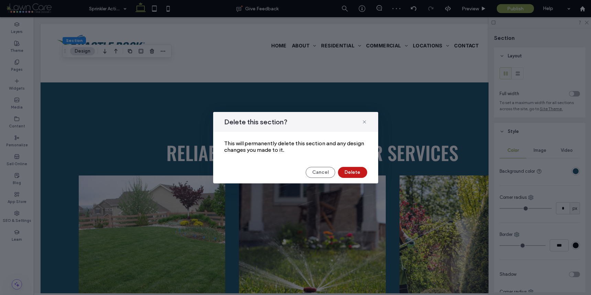
click at [355, 172] on button "Delete" at bounding box center [352, 172] width 29 height 11
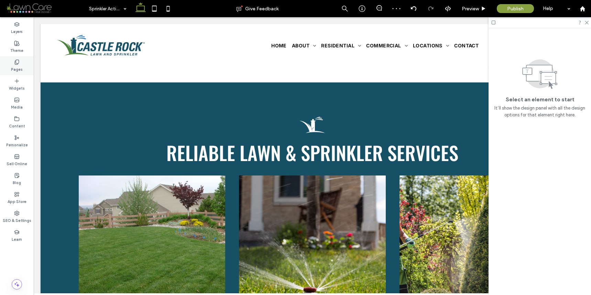
click at [23, 65] on div "Pages" at bounding box center [17, 65] width 34 height 19
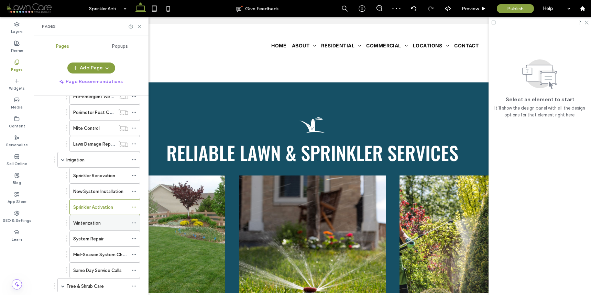
scroll to position [138, 0]
click at [89, 223] on label "Winterization" at bounding box center [86, 222] width 27 height 12
click at [141, 26] on icon at bounding box center [139, 26] width 5 height 5
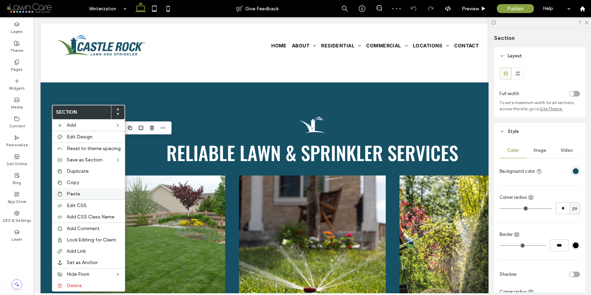
click at [76, 194] on span "Paste" at bounding box center [73, 194] width 13 height 6
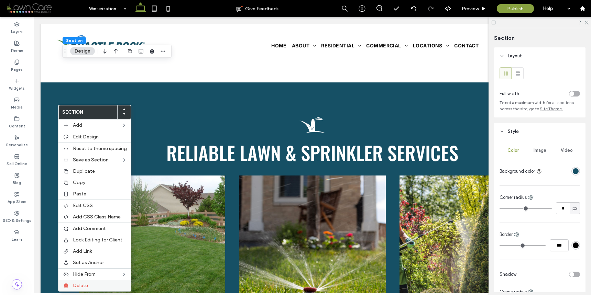
click at [82, 281] on div "Delete" at bounding box center [94, 285] width 73 height 11
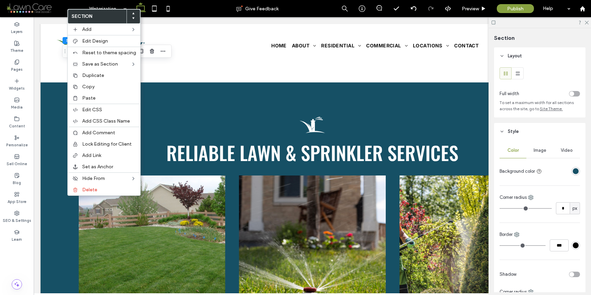
click at [105, 196] on div "Section Add Edit Design Reset to theme spacing Save as Section Duplicate Copy P…" at bounding box center [103, 102] width 73 height 187
click at [105, 192] on label "Delete" at bounding box center [109, 190] width 54 height 6
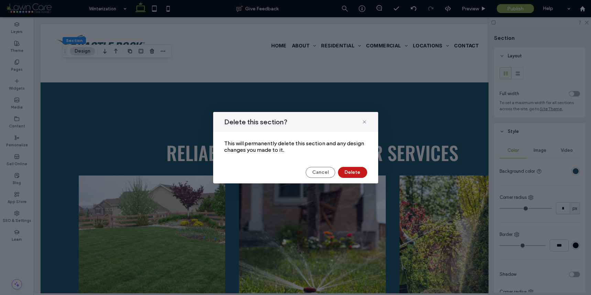
click at [349, 170] on button "Delete" at bounding box center [352, 172] width 29 height 11
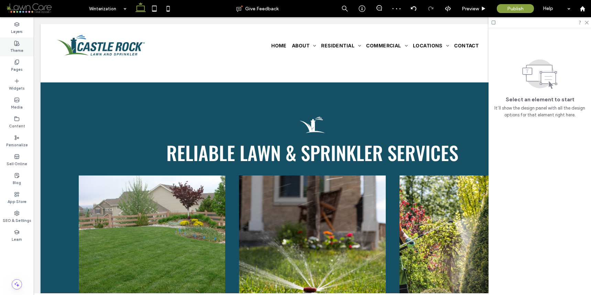
click at [15, 56] on div "Theme" at bounding box center [17, 46] width 34 height 19
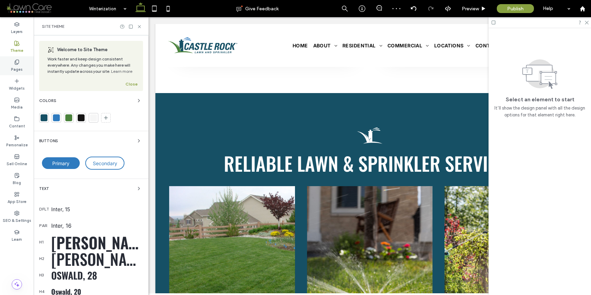
click at [18, 62] on icon at bounding box center [16, 61] width 5 height 5
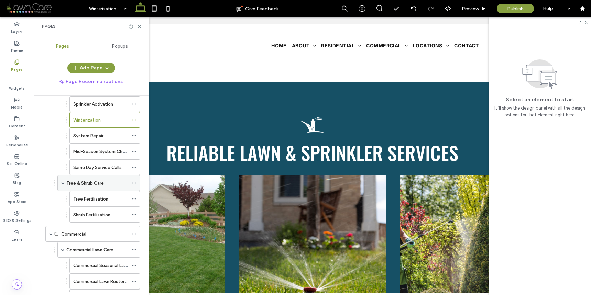
scroll to position [240, 0]
click at [105, 139] on div "System Repair" at bounding box center [100, 135] width 55 height 15
click at [140, 26] on icon at bounding box center [139, 26] width 5 height 5
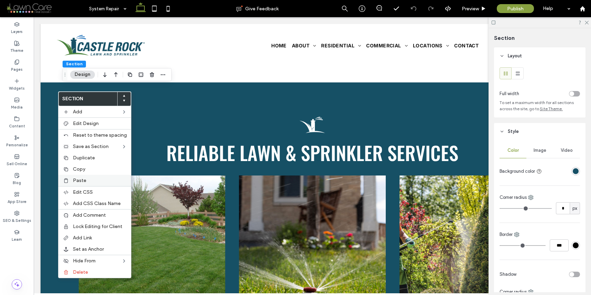
click at [80, 179] on span "Paste" at bounding box center [79, 181] width 13 height 6
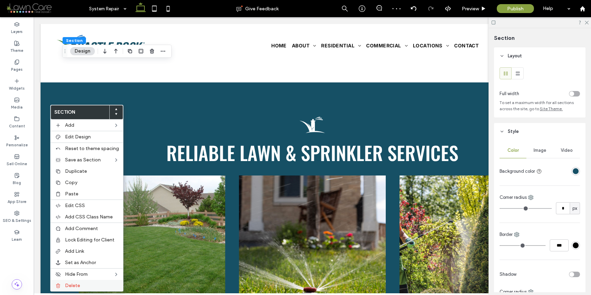
click at [77, 281] on div "Delete" at bounding box center [87, 285] width 73 height 11
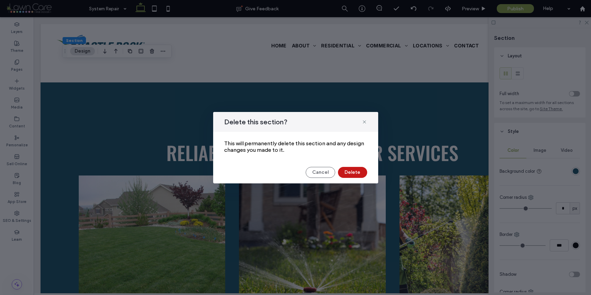
click at [349, 171] on button "Delete" at bounding box center [352, 172] width 29 height 11
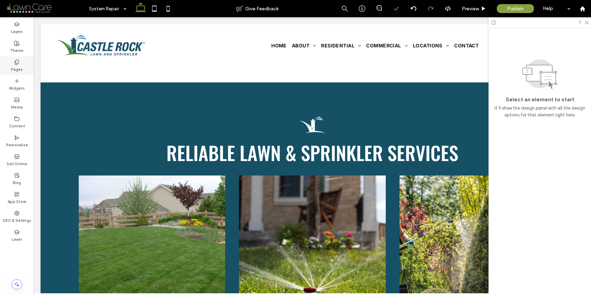
click at [21, 61] on div "Pages" at bounding box center [17, 65] width 34 height 19
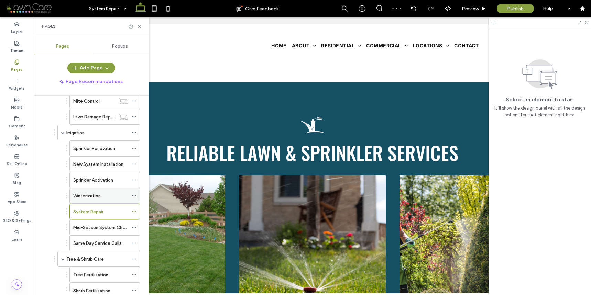
scroll to position [189, 0]
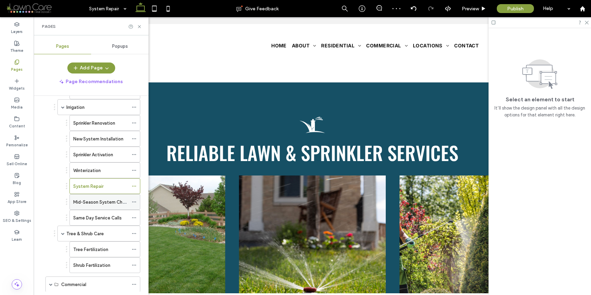
click at [99, 202] on label "Mid-Season System Checkup" at bounding box center [104, 202] width 62 height 12
click at [141, 27] on icon at bounding box center [139, 26] width 5 height 5
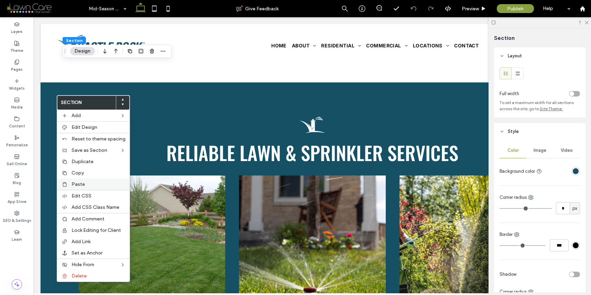
click at [73, 181] on span "Paste" at bounding box center [77, 184] width 13 height 6
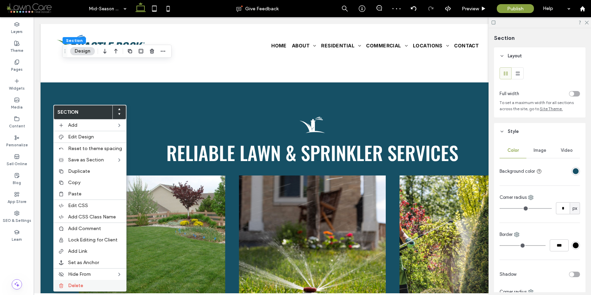
click at [77, 282] on div "Delete" at bounding box center [90, 285] width 73 height 11
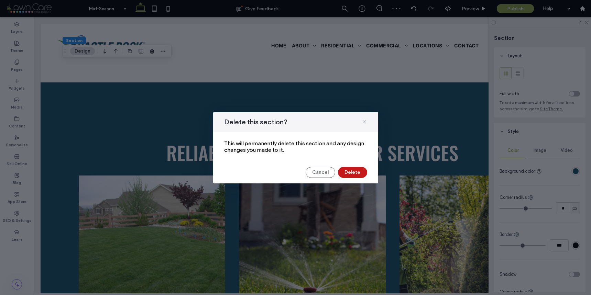
click at [349, 170] on button "Delete" at bounding box center [352, 172] width 29 height 11
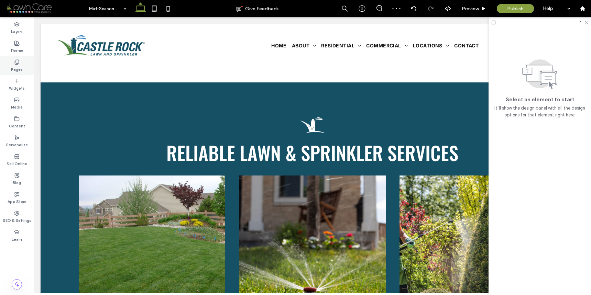
click at [26, 68] on div "Pages" at bounding box center [17, 65] width 34 height 19
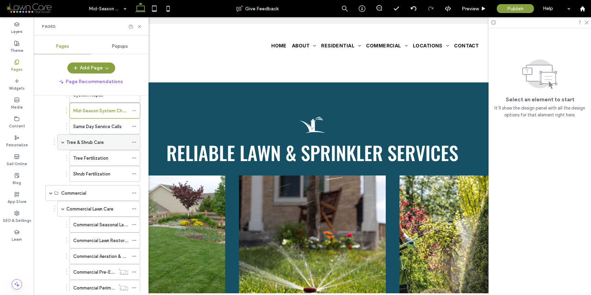
scroll to position [278, 0]
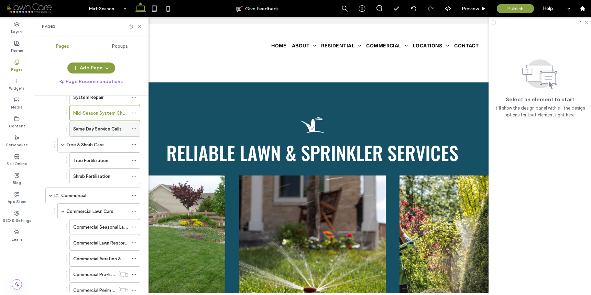
click at [104, 125] on label "Same Day Service Calls" at bounding box center [97, 129] width 48 height 12
click at [138, 27] on icon at bounding box center [139, 26] width 5 height 5
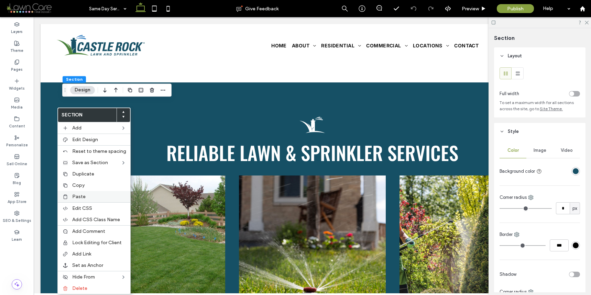
click at [80, 196] on span "Paste" at bounding box center [78, 197] width 13 height 6
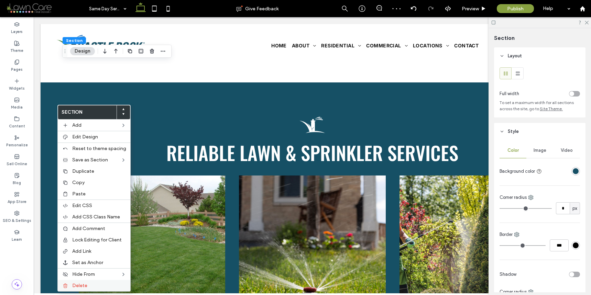
click at [85, 285] on span "Delete" at bounding box center [79, 286] width 15 height 6
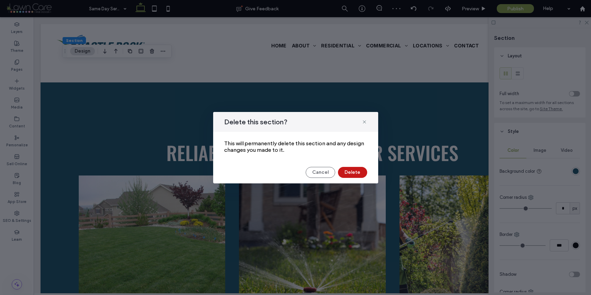
click at [350, 171] on button "Delete" at bounding box center [352, 172] width 29 height 11
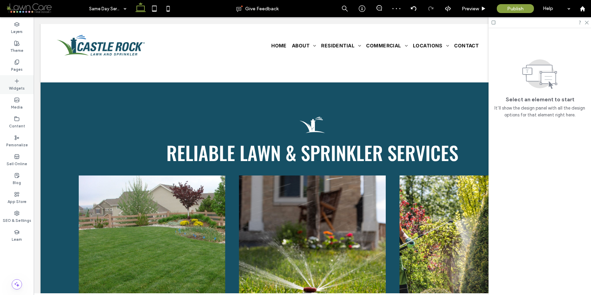
click at [23, 62] on div "Pages" at bounding box center [17, 65] width 34 height 19
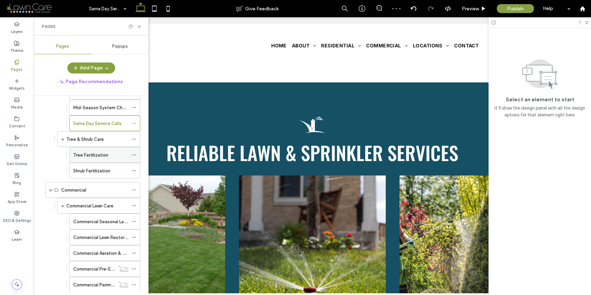
scroll to position [285, 0]
click at [105, 138] on div "Tree & Shrub Care" at bounding box center [97, 137] width 62 height 7
click at [140, 27] on use at bounding box center [139, 26] width 3 height 3
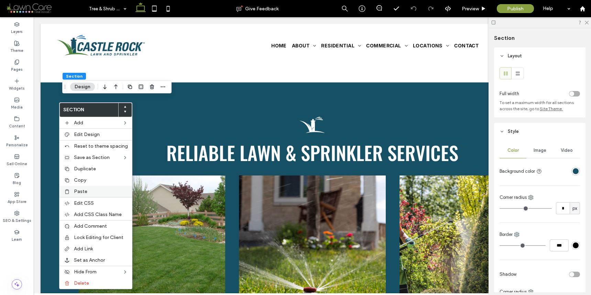
click at [79, 190] on span "Paste" at bounding box center [80, 192] width 13 height 6
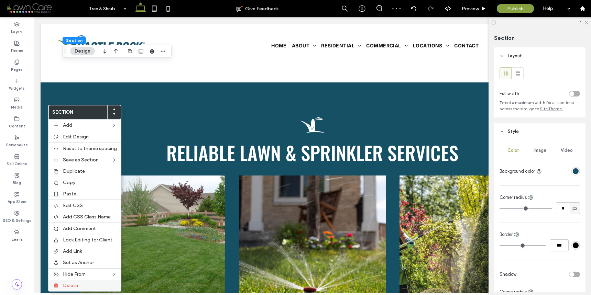
click at [81, 286] on label "Delete" at bounding box center [90, 286] width 54 height 6
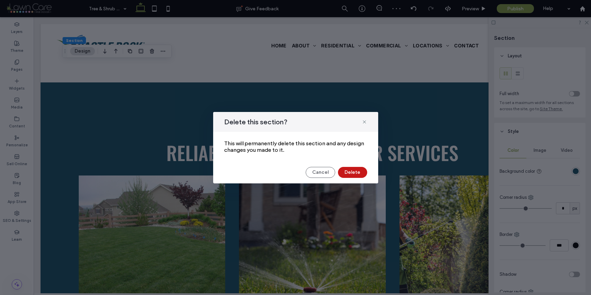
click at [354, 174] on button "Delete" at bounding box center [352, 172] width 29 height 11
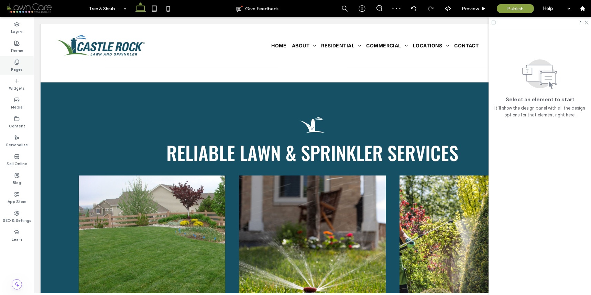
click at [23, 63] on div "Pages" at bounding box center [17, 65] width 34 height 19
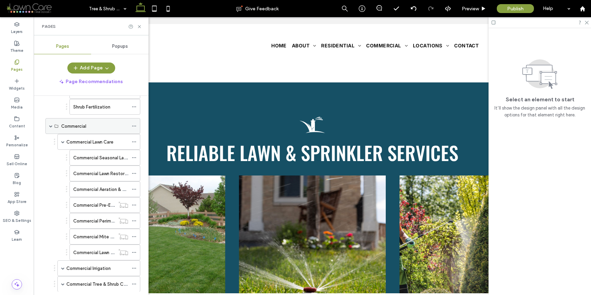
scroll to position [317, 0]
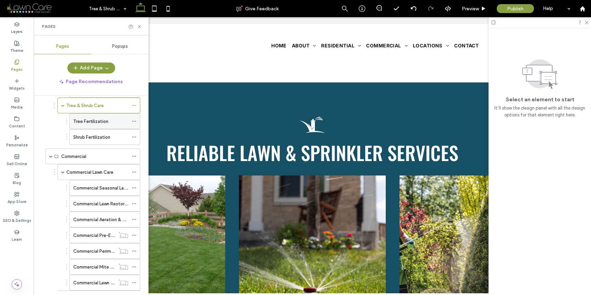
click at [106, 122] on label "Tree Fertilization" at bounding box center [90, 121] width 35 height 12
click at [140, 28] on icon at bounding box center [139, 26] width 5 height 5
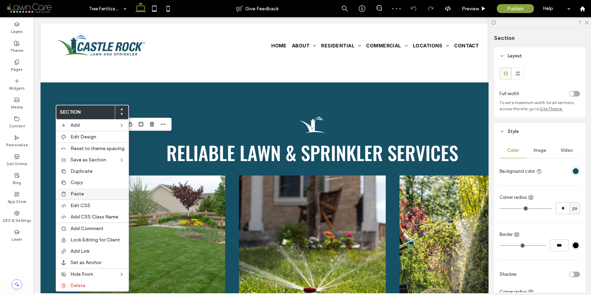
click at [75, 196] on span "Paste" at bounding box center [76, 194] width 13 height 6
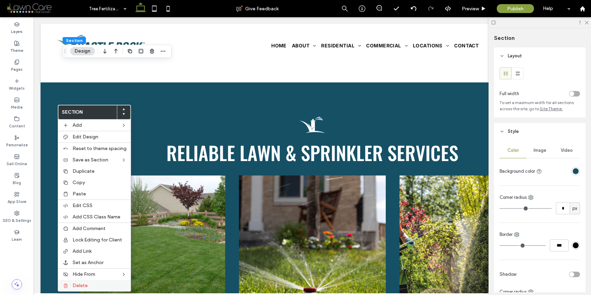
click at [80, 282] on div "Delete" at bounding box center [94, 285] width 73 height 11
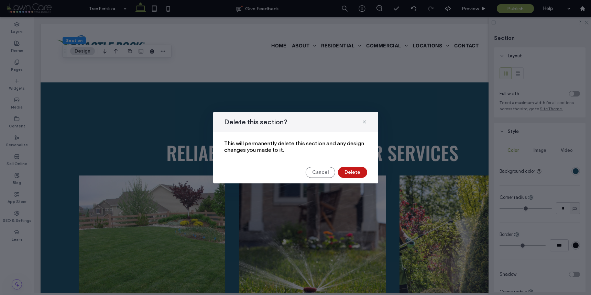
click at [345, 171] on button "Delete" at bounding box center [352, 172] width 29 height 11
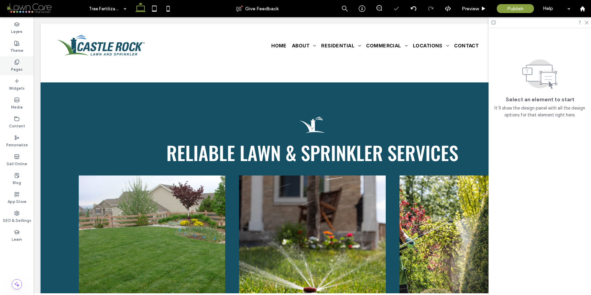
click at [28, 68] on div "Pages" at bounding box center [17, 65] width 34 height 19
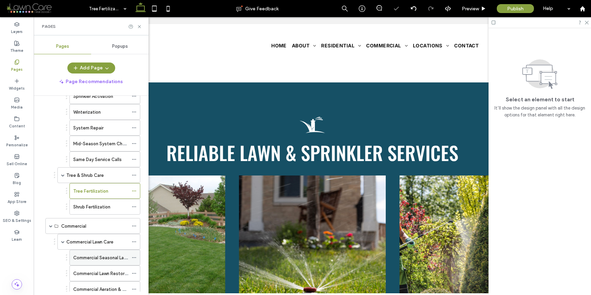
scroll to position [292, 0]
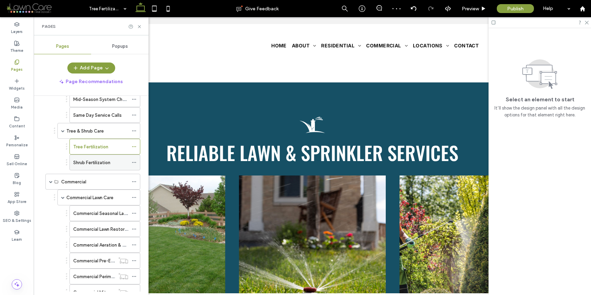
click at [103, 163] on label "Shrub Fertilization" at bounding box center [91, 163] width 37 height 12
click at [138, 24] on icon at bounding box center [139, 26] width 5 height 5
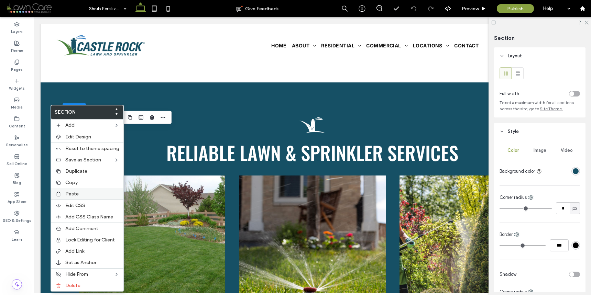
click at [74, 196] on span "Paste" at bounding box center [71, 194] width 13 height 6
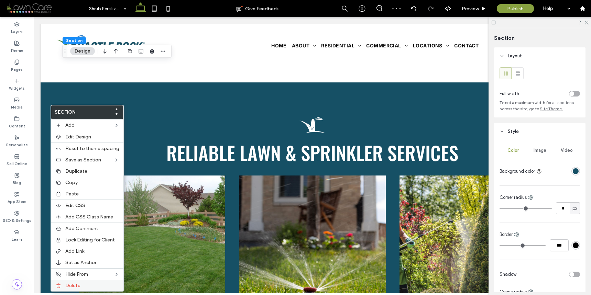
click at [78, 286] on span "Delete" at bounding box center [72, 286] width 15 height 6
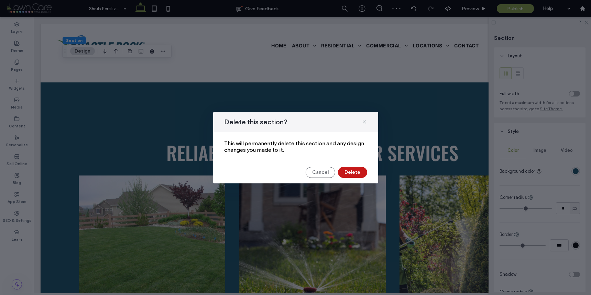
click at [362, 173] on button "Delete" at bounding box center [352, 172] width 29 height 11
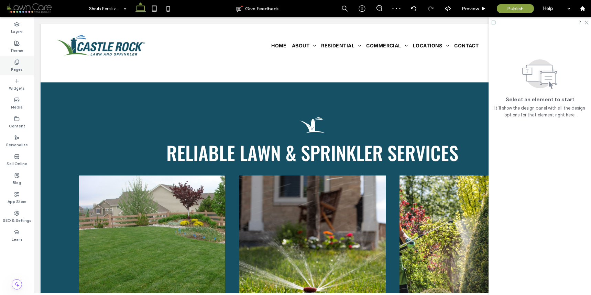
click at [26, 58] on div "Pages" at bounding box center [17, 65] width 34 height 19
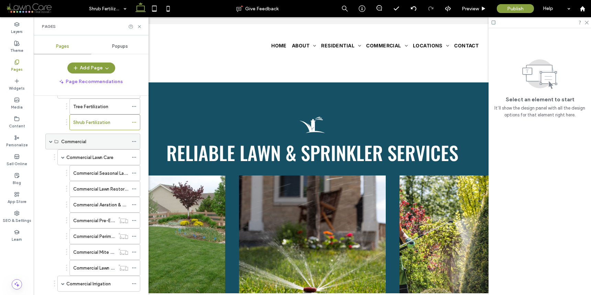
scroll to position [328, 0]
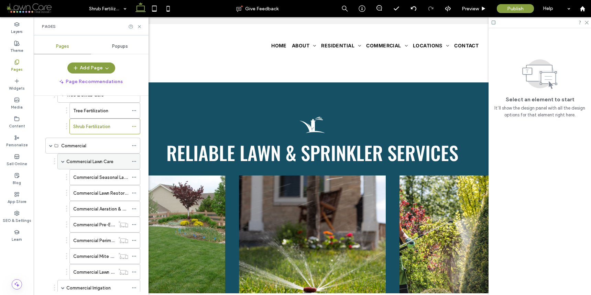
click at [92, 162] on label "Commercial Lawn Care" at bounding box center [89, 162] width 47 height 12
click at [155, 10] on icon at bounding box center [154, 9] width 14 height 14
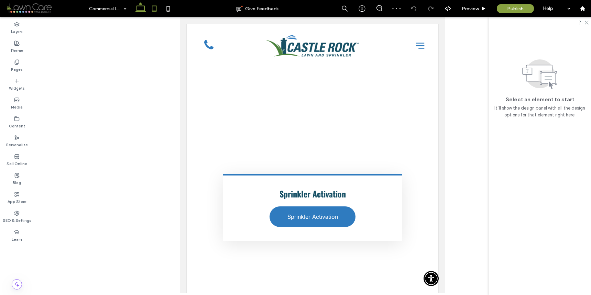
click at [142, 6] on use at bounding box center [140, 7] width 10 height 10
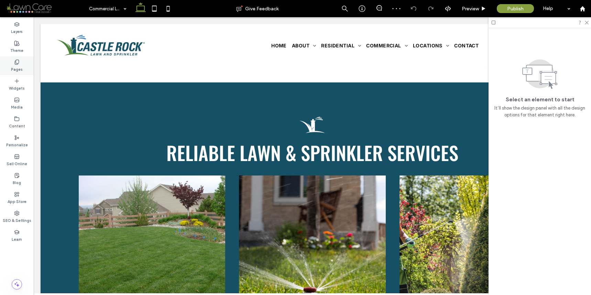
click at [18, 61] on icon at bounding box center [16, 61] width 5 height 5
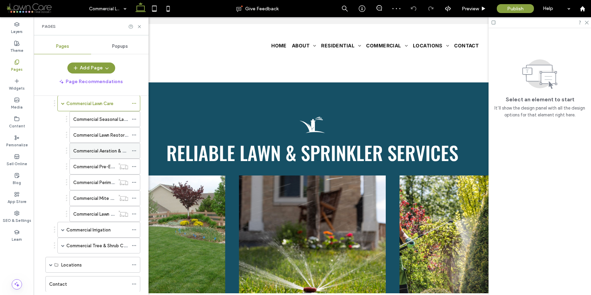
scroll to position [403, 0]
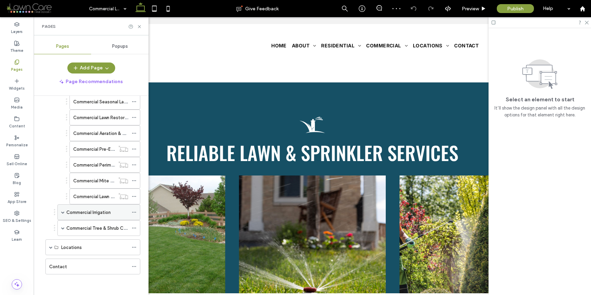
click at [100, 217] on div "Commercial Irrigation" at bounding box center [97, 212] width 62 height 15
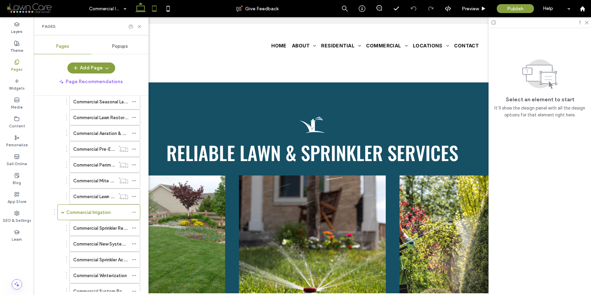
click at [156, 10] on icon at bounding box center [154, 9] width 14 height 14
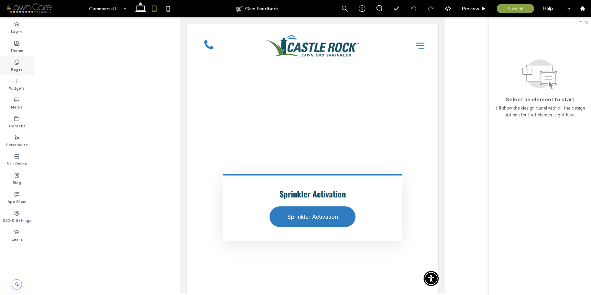
click at [22, 62] on div "Pages" at bounding box center [17, 65] width 34 height 19
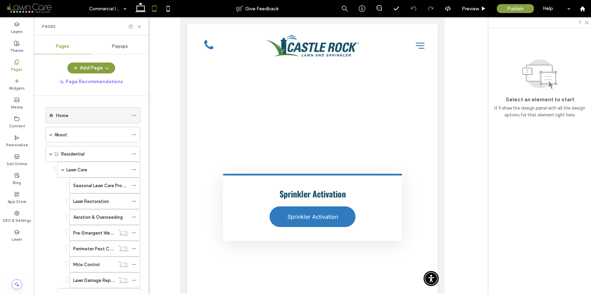
click at [95, 121] on div "Home" at bounding box center [92, 115] width 72 height 15
click at [141, 9] on icon at bounding box center [141, 9] width 14 height 14
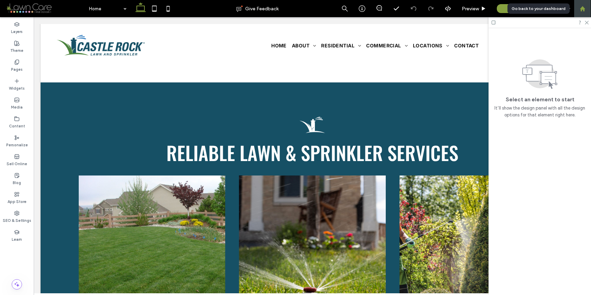
click at [585, 7] on icon at bounding box center [582, 9] width 6 height 6
